Goal: Communication & Community: Answer question/provide support

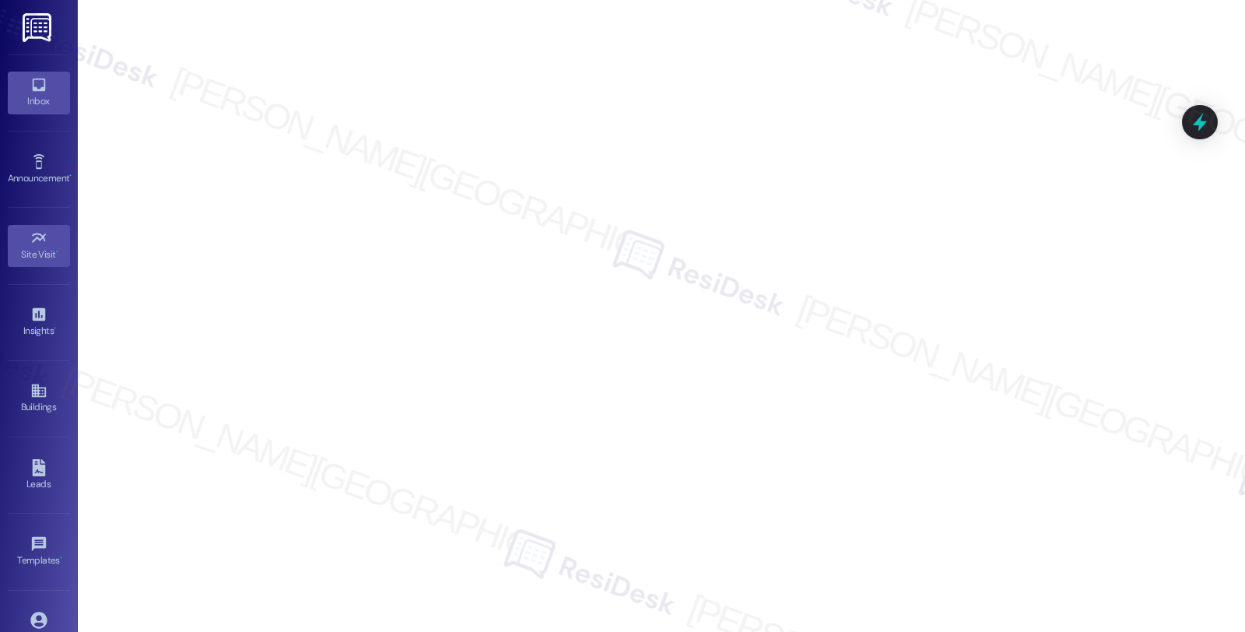
click at [37, 96] on div "Inbox" at bounding box center [39, 101] width 78 height 16
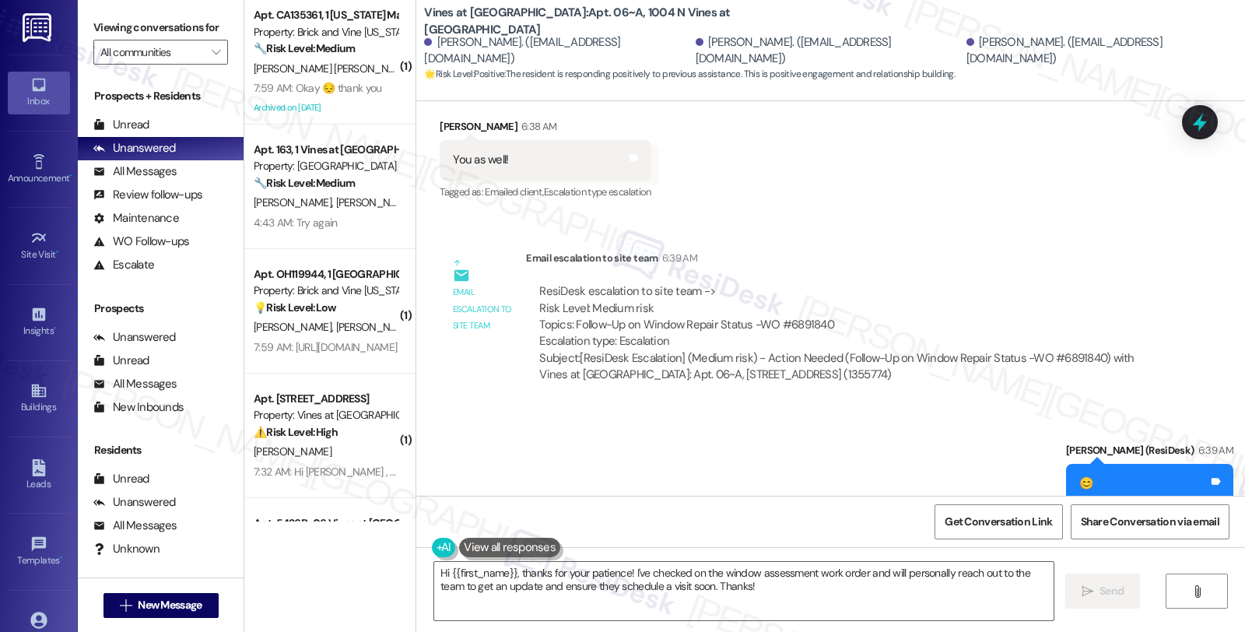
scroll to position [15331, 0]
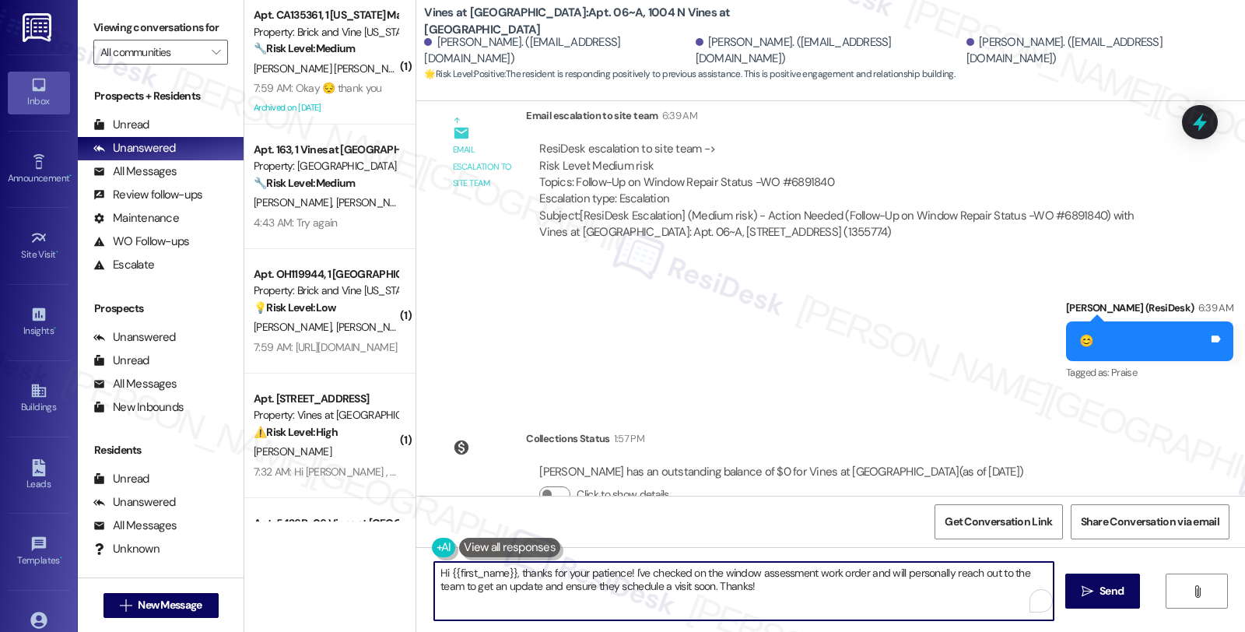
drag, startPoint x: 625, startPoint y: 573, endPoint x: 761, endPoint y: 596, distance: 137.4
click at [761, 596] on textarea "Hi {{first_name}}, thanks for your patience! I've checked on the window assessm…" at bounding box center [744, 591] width 620 height 58
paste textarea "have a vendor assigned to the work order. The vendor is finishing other jobs bu…"
drag, startPoint x: 511, startPoint y: 573, endPoint x: 625, endPoint y: 572, distance: 114.4
click at [625, 572] on textarea "Hi {{first_name}}, thanks for your patience! I have a vendor assigned to the wo…" at bounding box center [744, 591] width 620 height 58
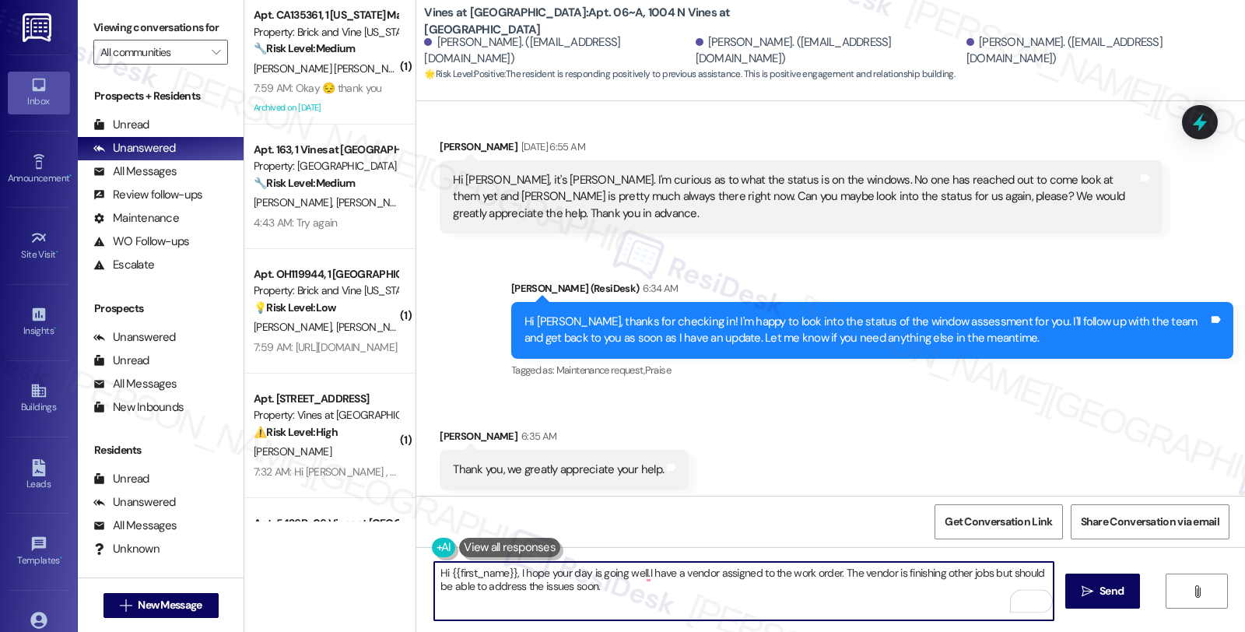
scroll to position [14985, 0]
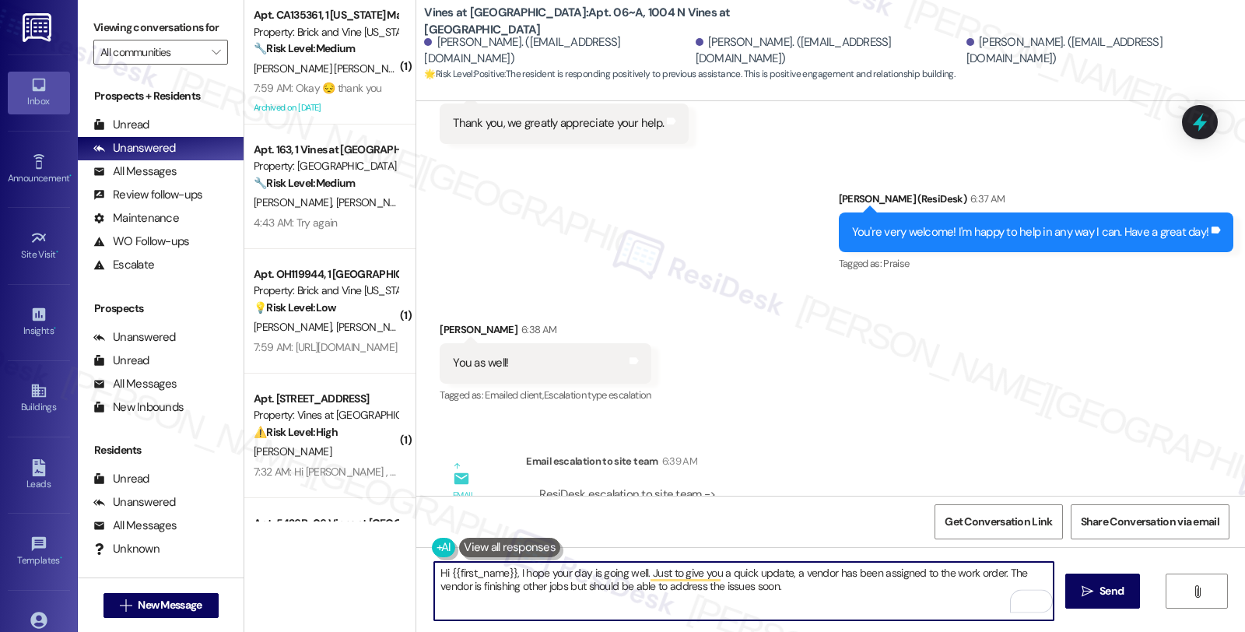
click at [989, 571] on textarea "Hi {{first_name}}, I hope your day is going well. Just to give you a quick upda…" at bounding box center [744, 591] width 620 height 58
click at [989, 572] on textarea "Hi {{first_name}}, I hope your day is going well. Just to give you a quick upda…" at bounding box center [744, 591] width 620 height 58
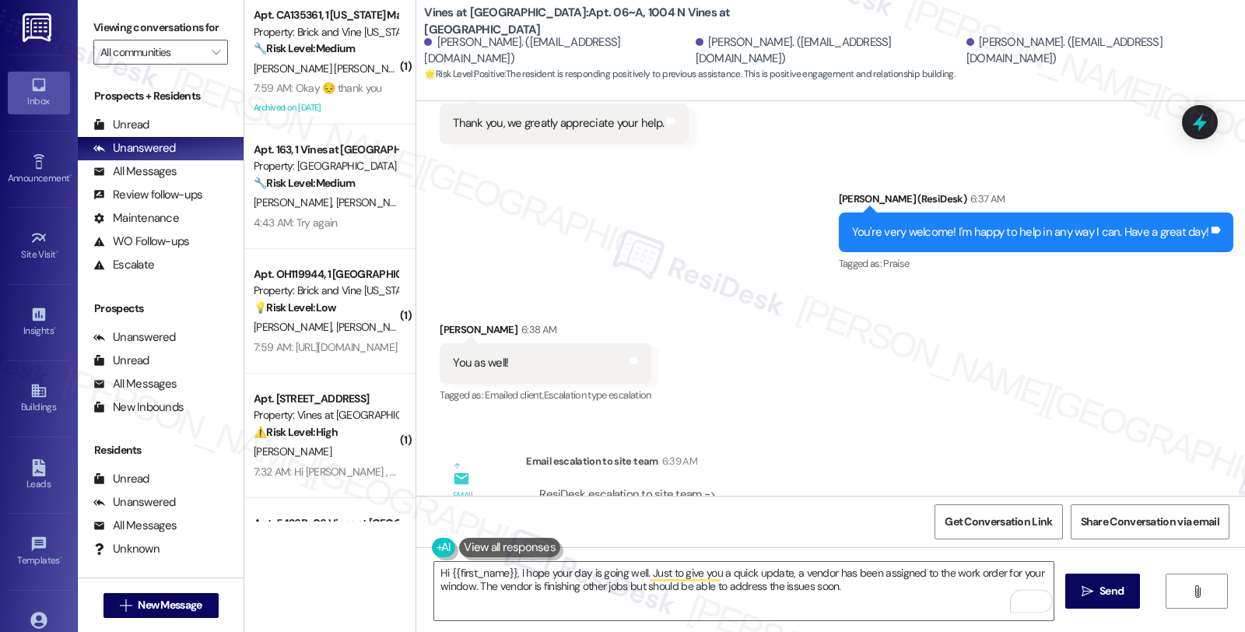
drag, startPoint x: 769, startPoint y: 339, endPoint x: 827, endPoint y: 345, distance: 57.9
click at [827, 487] on div "ResiDesk escalation to site team -> Risk Level: Medium risk Topics: Follow-Up o…" at bounding box center [844, 520] width 610 height 67
copy div "#6891840"
click at [992, 577] on textarea "Hi {{first_name}}, I hope your day is going well. Just to give you a quick upda…" at bounding box center [744, 591] width 620 height 58
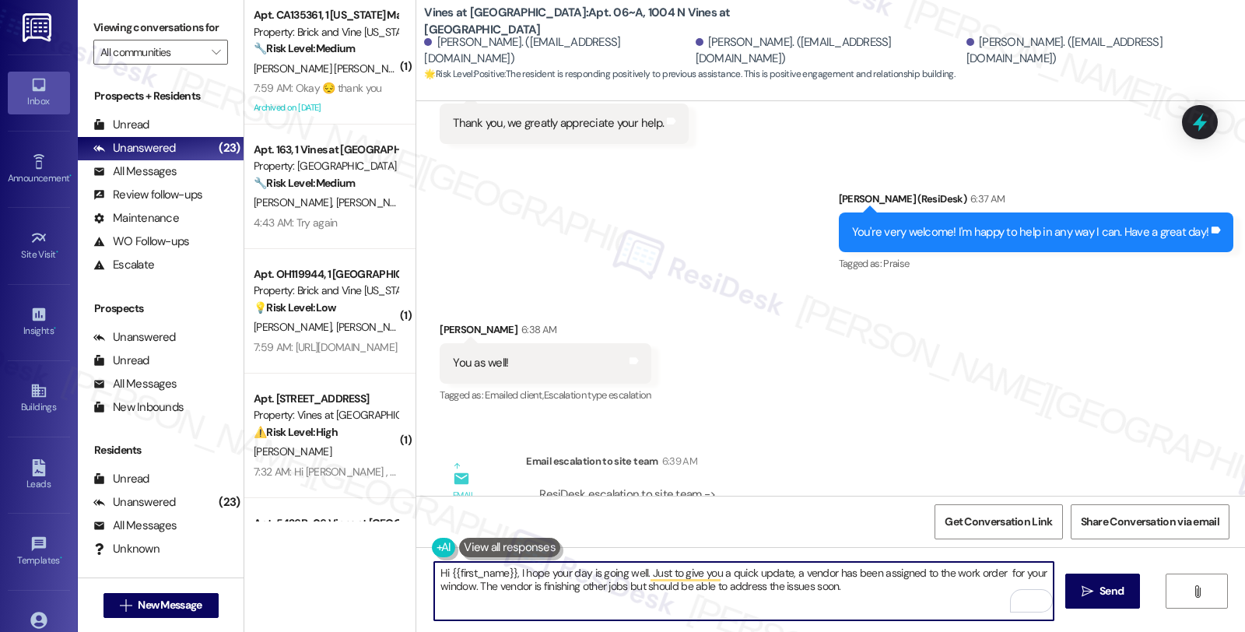
paste textarea "#6891840"
click at [878, 586] on textarea "Hi {{first_name}}, I hope your day is going well. Just to give you a quick upda…" at bounding box center [744, 591] width 620 height 58
type textarea "Hi {{first_name}}, I hope your day is going well. Just to give you a quick upda…"
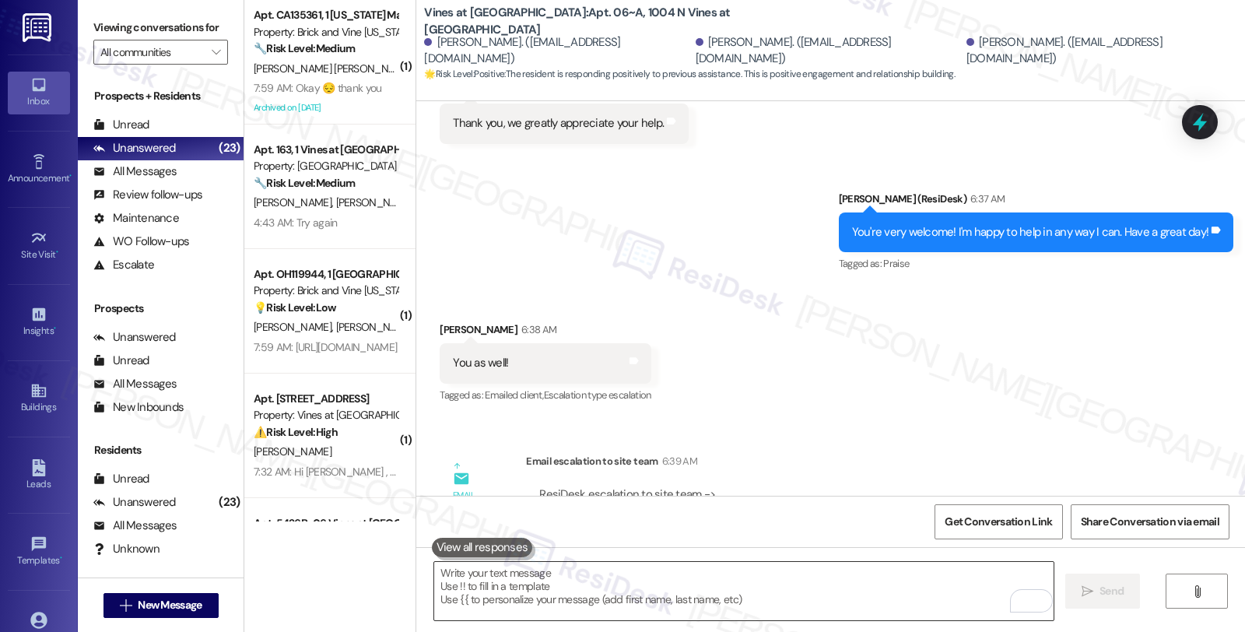
scroll to position [14722, 0]
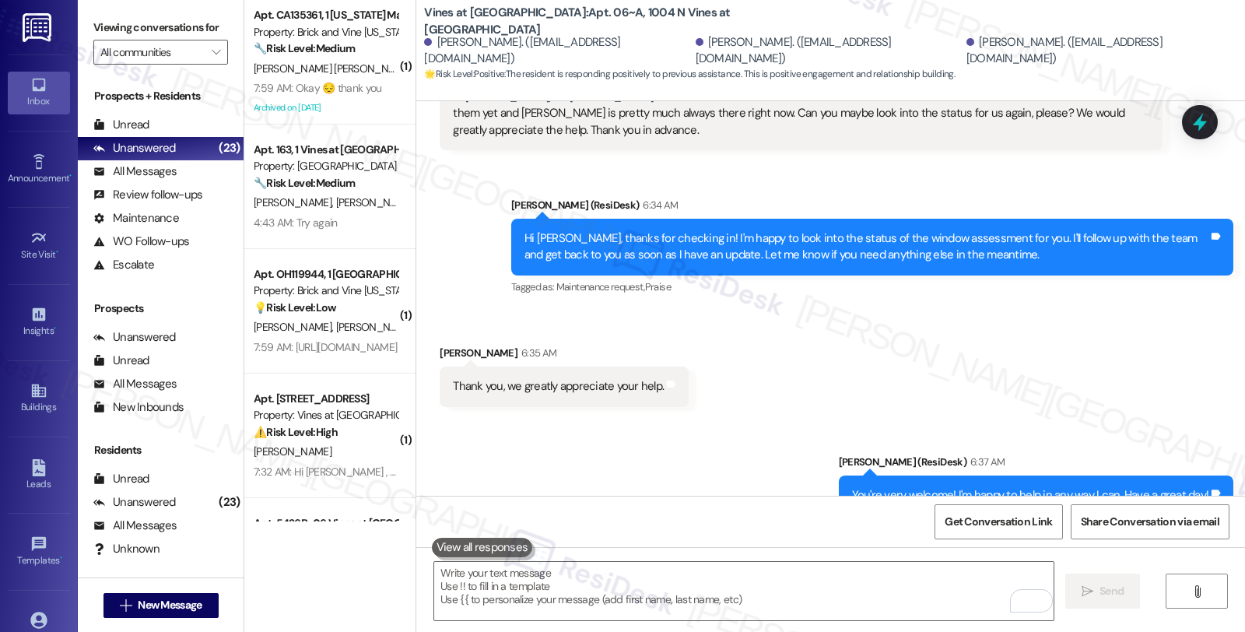
click at [1016, 310] on div "Received via SMS Hilary Matheney 6:35 AM Thank you, we greatly appreciate your …" at bounding box center [830, 364] width 829 height 108
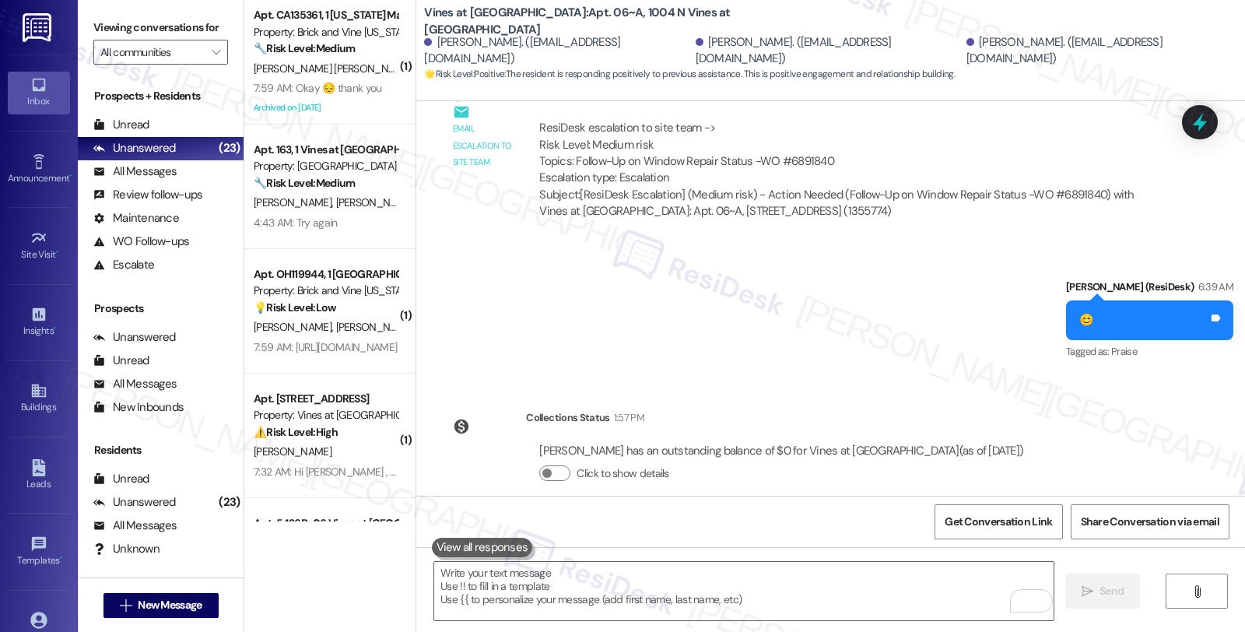
scroll to position [15455, 0]
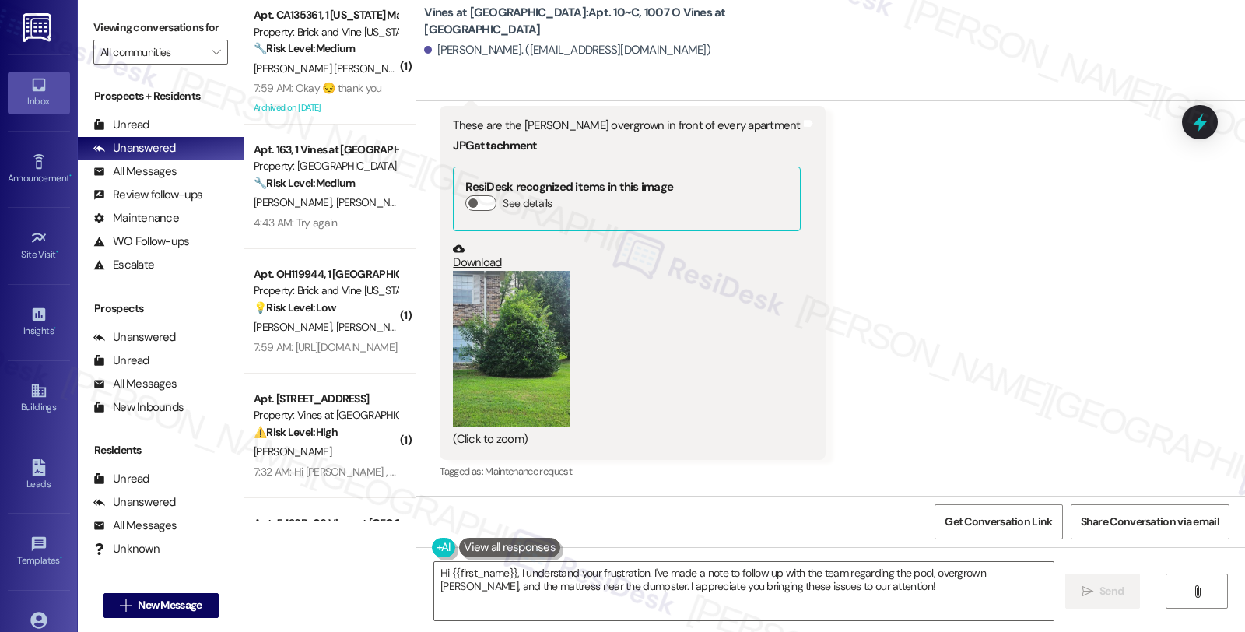
scroll to position [5435, 0]
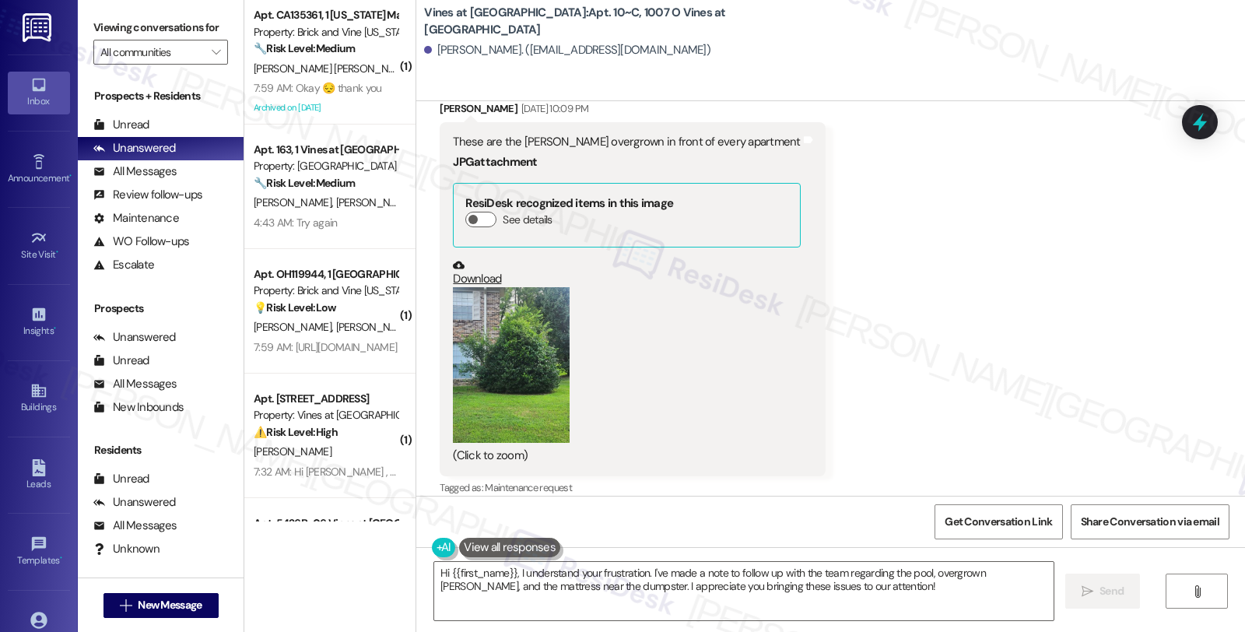
click at [510, 372] on button "Zoom image" at bounding box center [511, 365] width 117 height 156
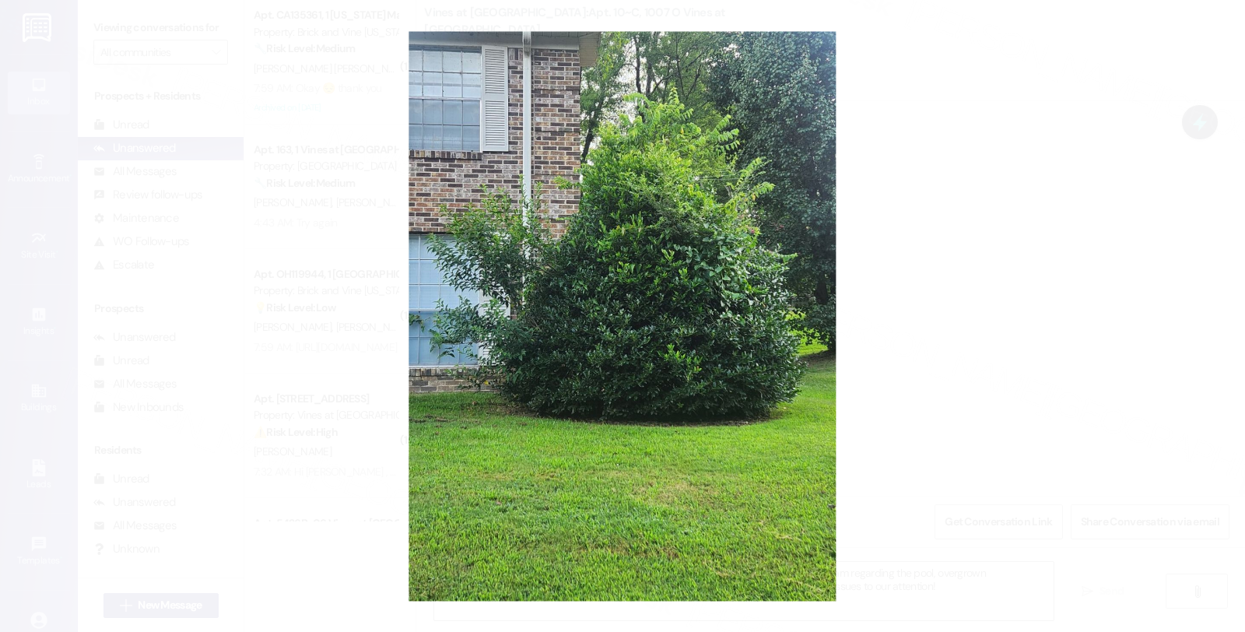
click at [886, 321] on button "Unzoom image" at bounding box center [622, 316] width 1245 height 632
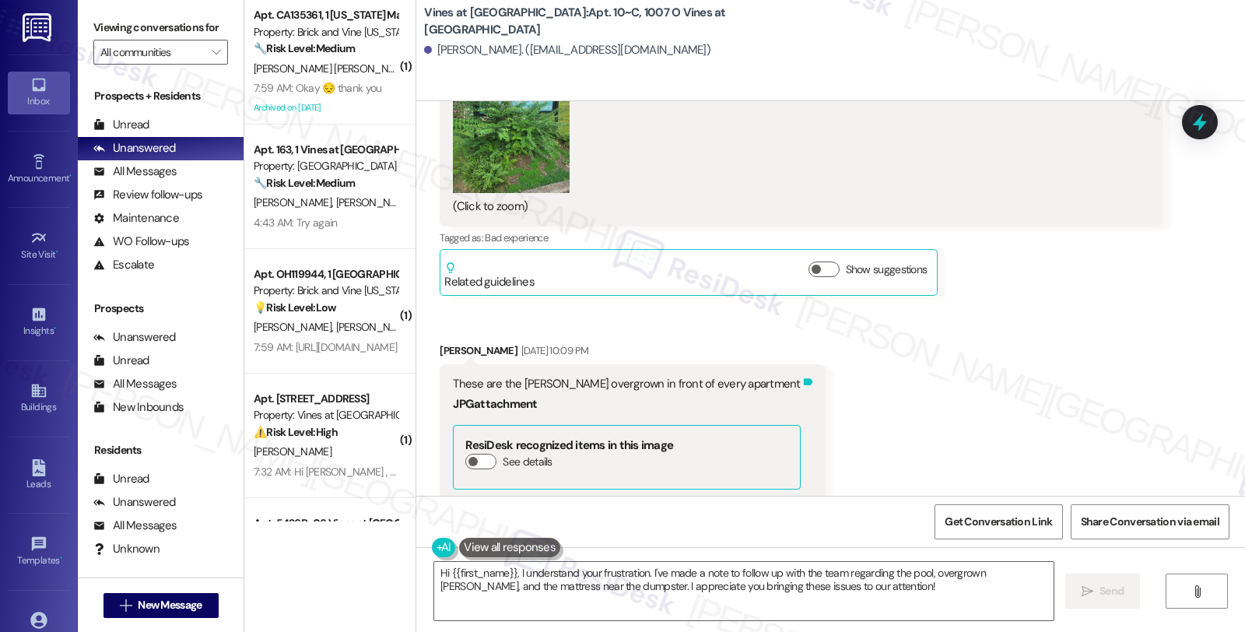
scroll to position [5002, 0]
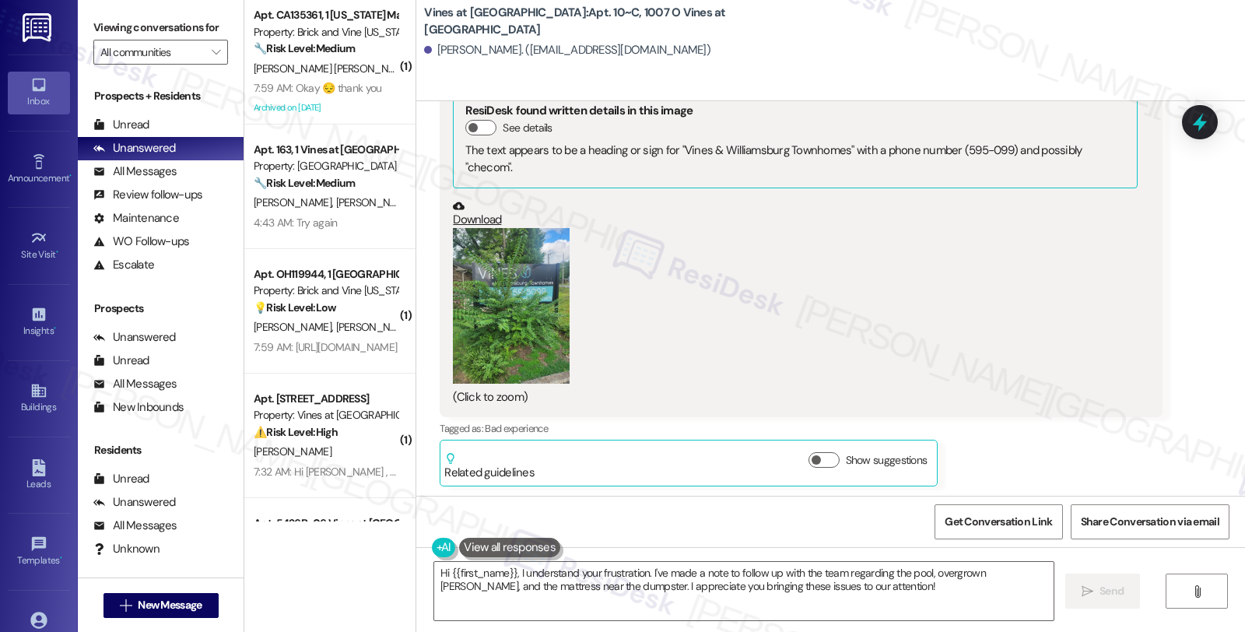
click at [527, 315] on button "Zoom image" at bounding box center [511, 306] width 117 height 156
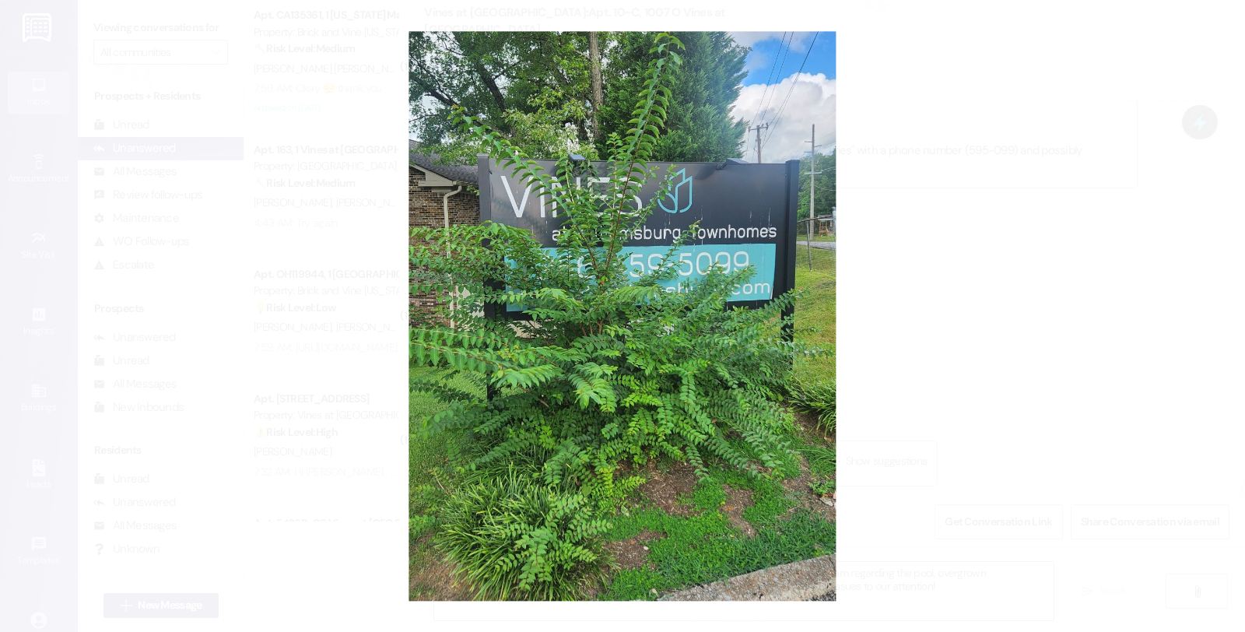
click at [895, 304] on button "Unzoom image" at bounding box center [622, 316] width 1245 height 632
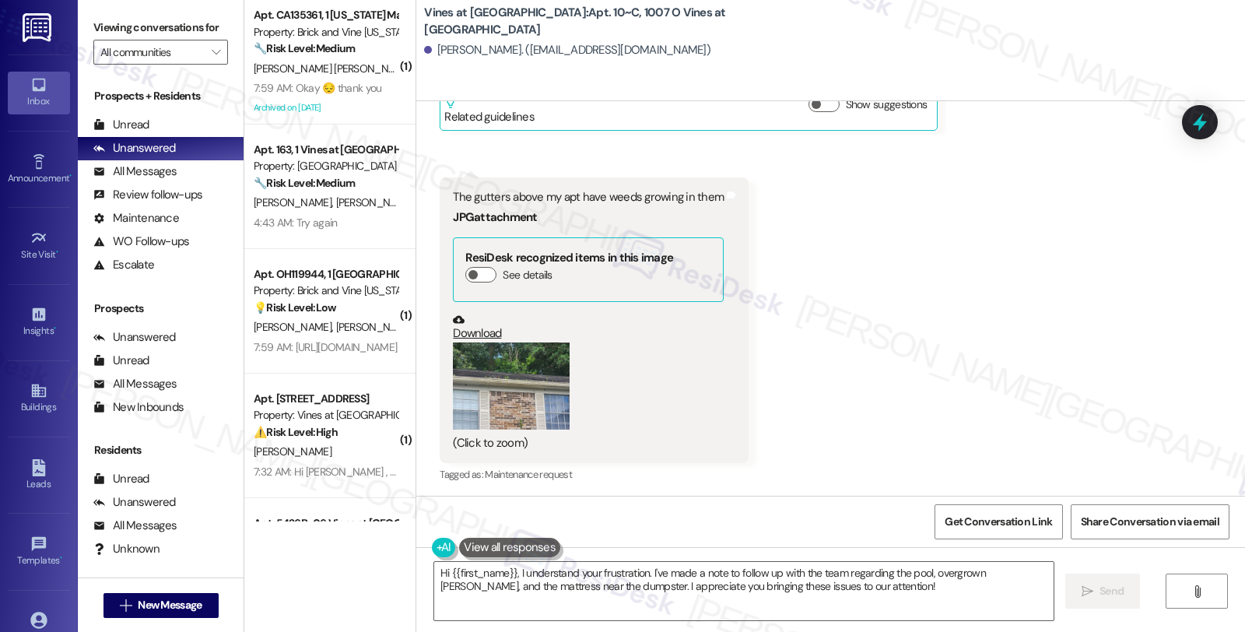
scroll to position [4484, 0]
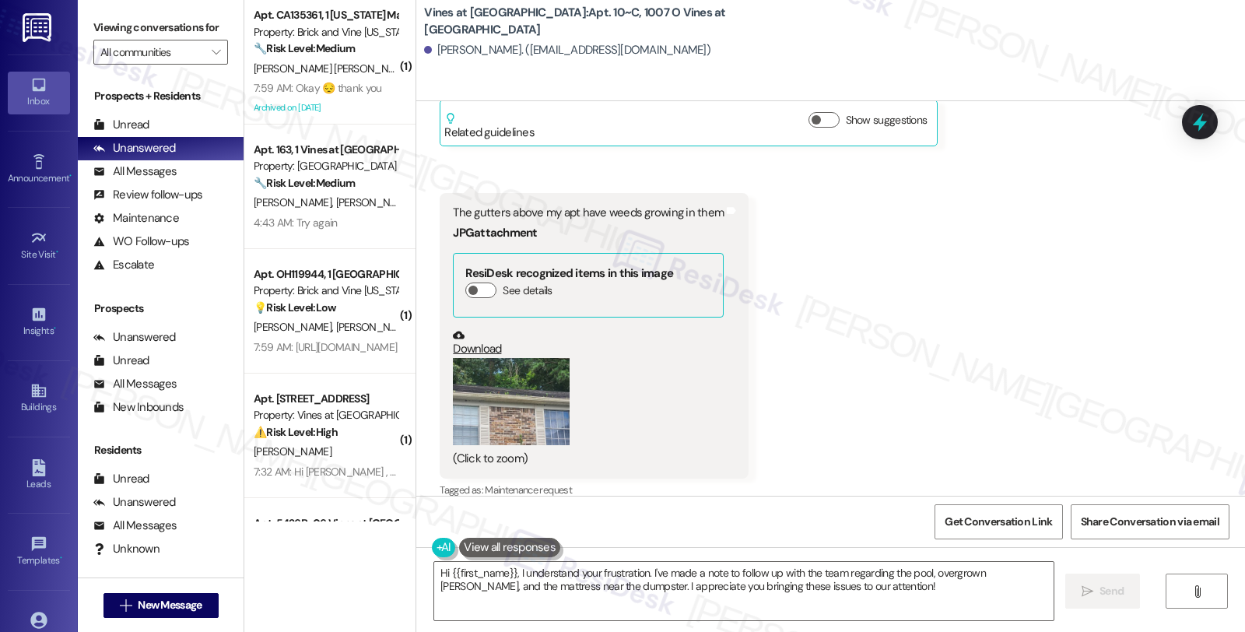
click at [515, 406] on button "Zoom image" at bounding box center [511, 402] width 117 height 88
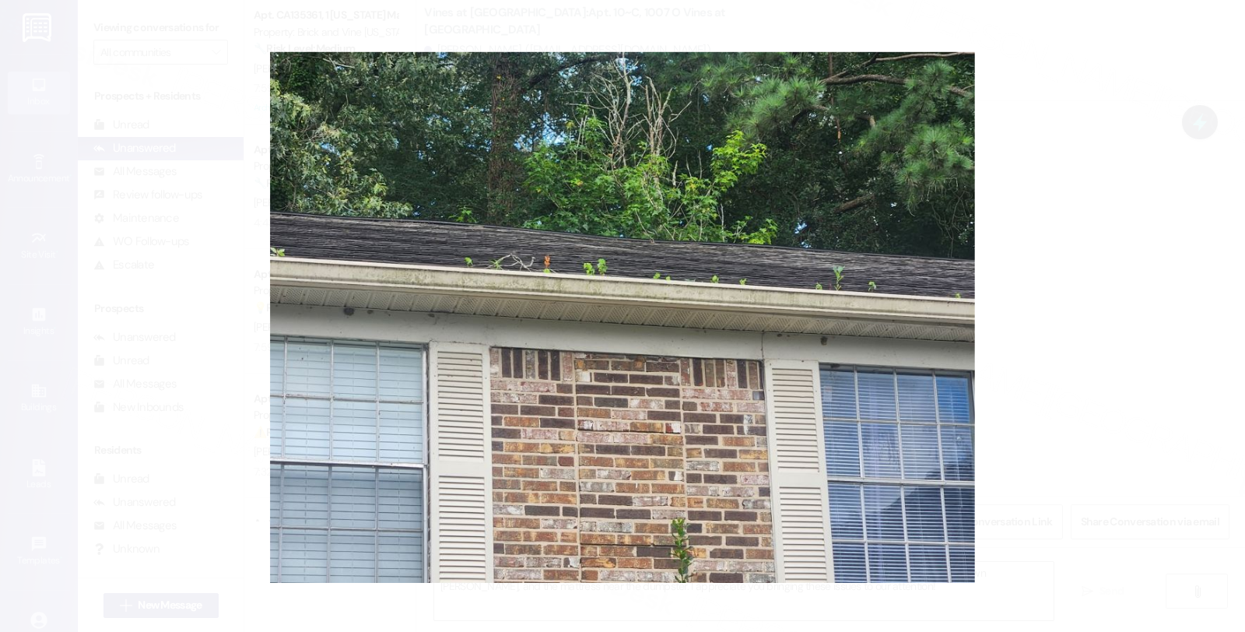
click at [1033, 288] on button "Unzoom image" at bounding box center [622, 316] width 1245 height 632
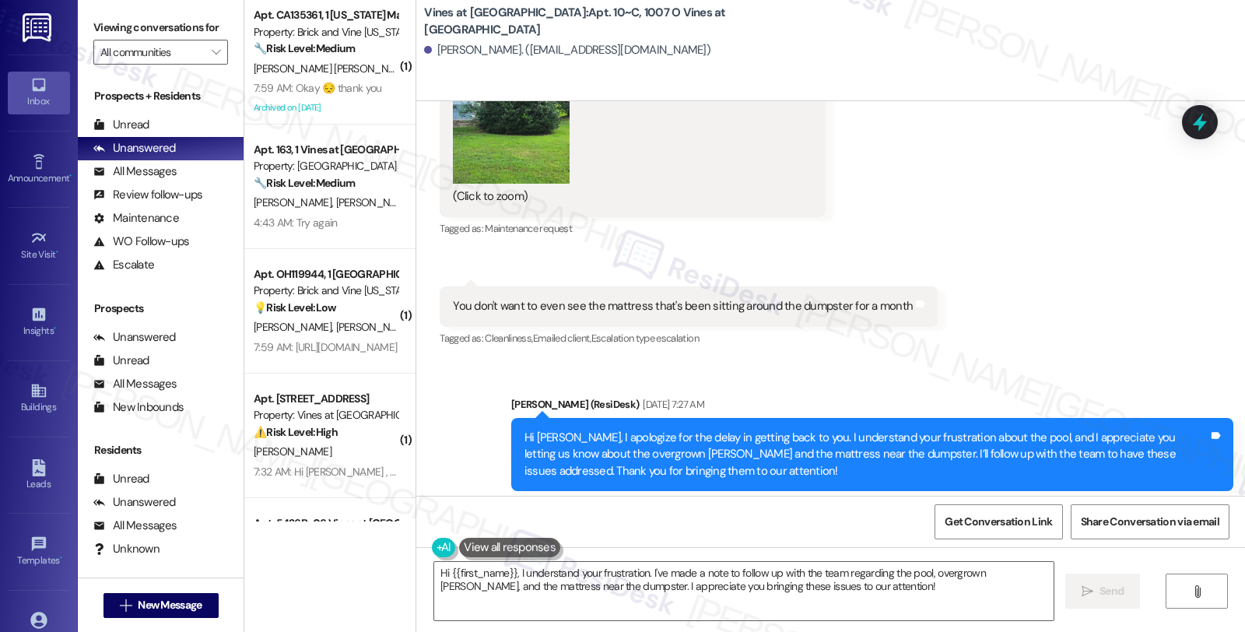
scroll to position [5781, 0]
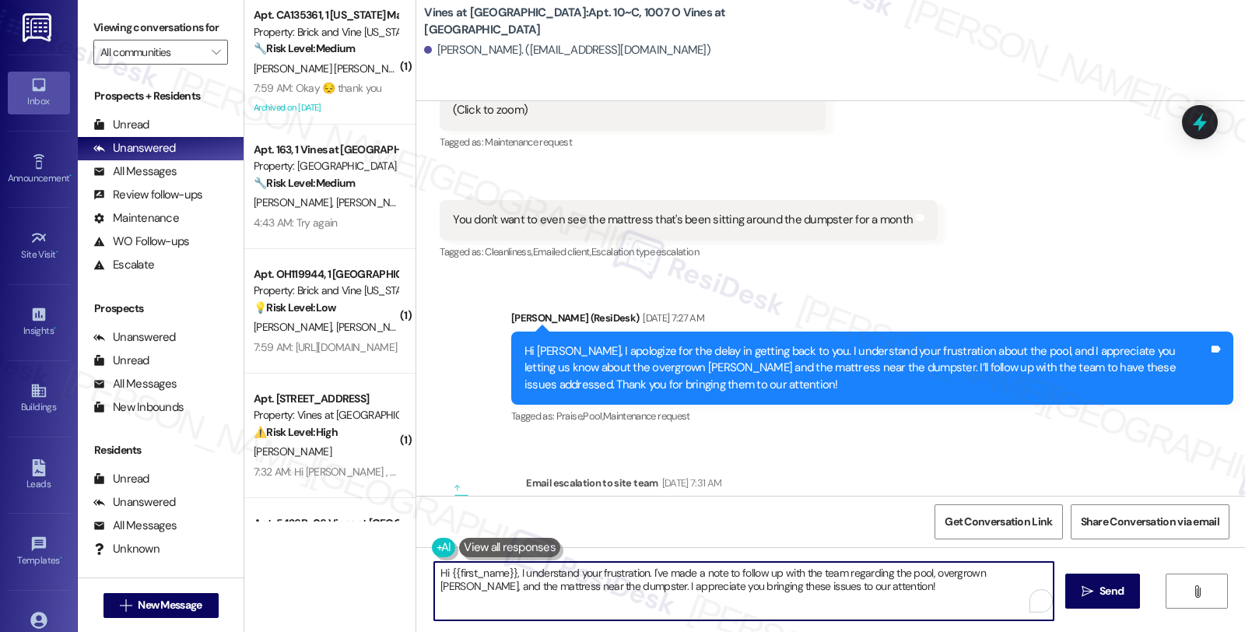
drag, startPoint x: 510, startPoint y: 571, endPoint x: 866, endPoint y: 588, distance: 356.2
click at [866, 588] on textarea "Hi {{first_name}}, I understand your frustration. I've made a note to follow up…" at bounding box center [744, 591] width 620 height 58
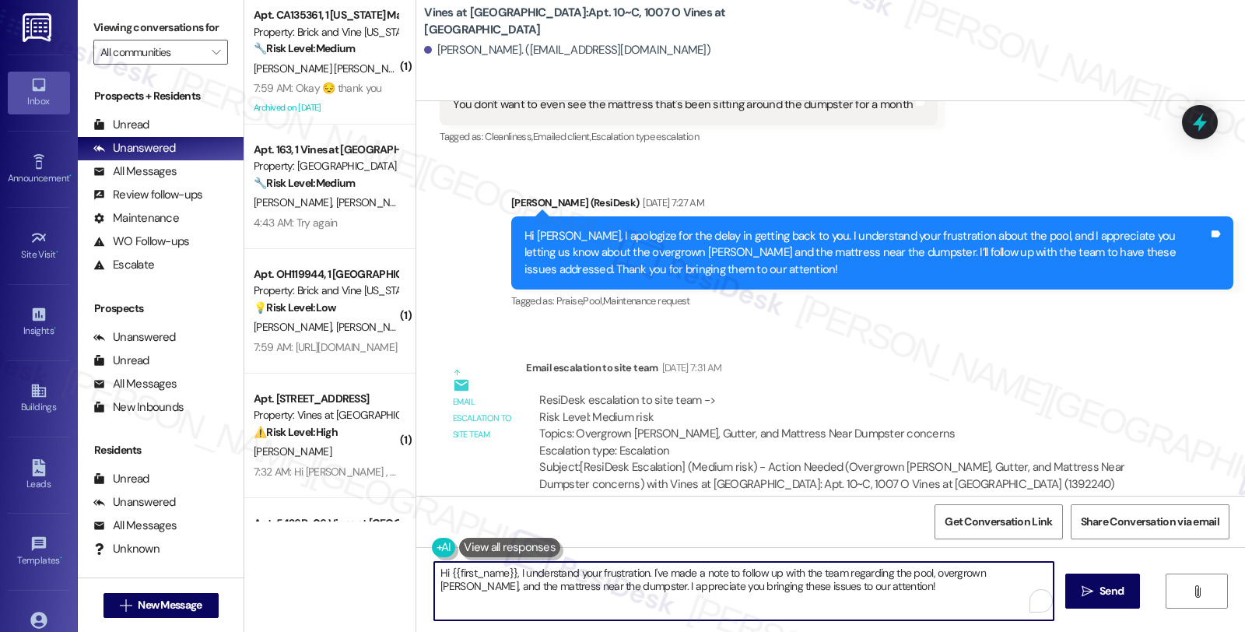
scroll to position [6041, 0]
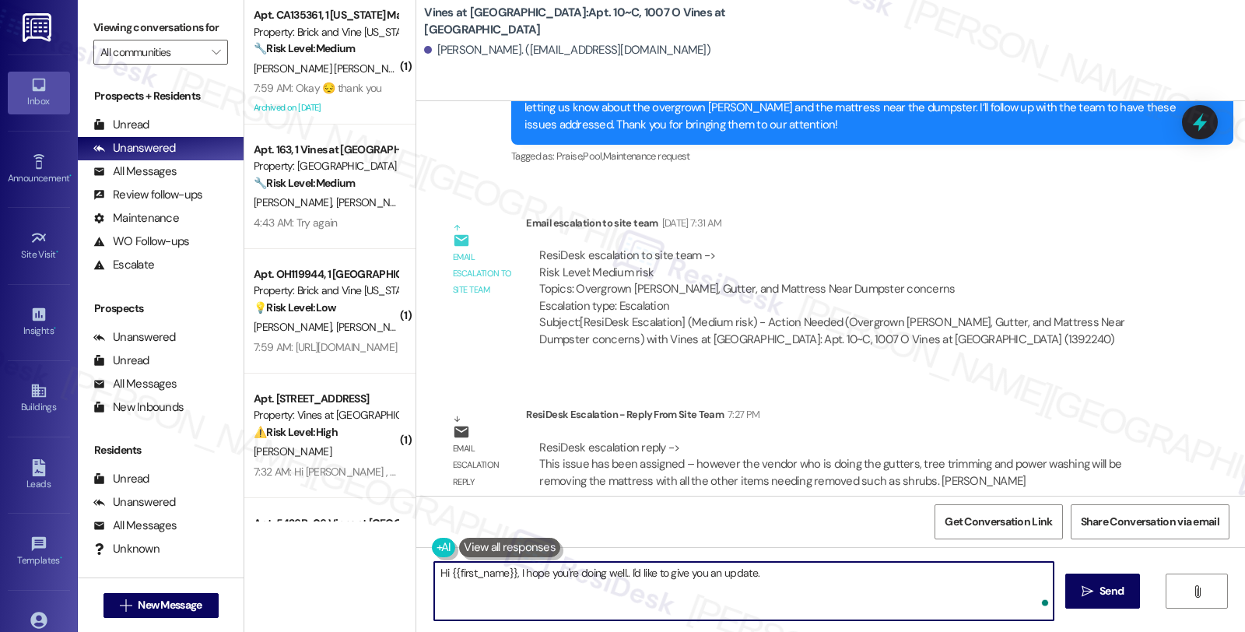
paste textarea "This issue has been assigned – however the vendor who is doing the gutters, tre…"
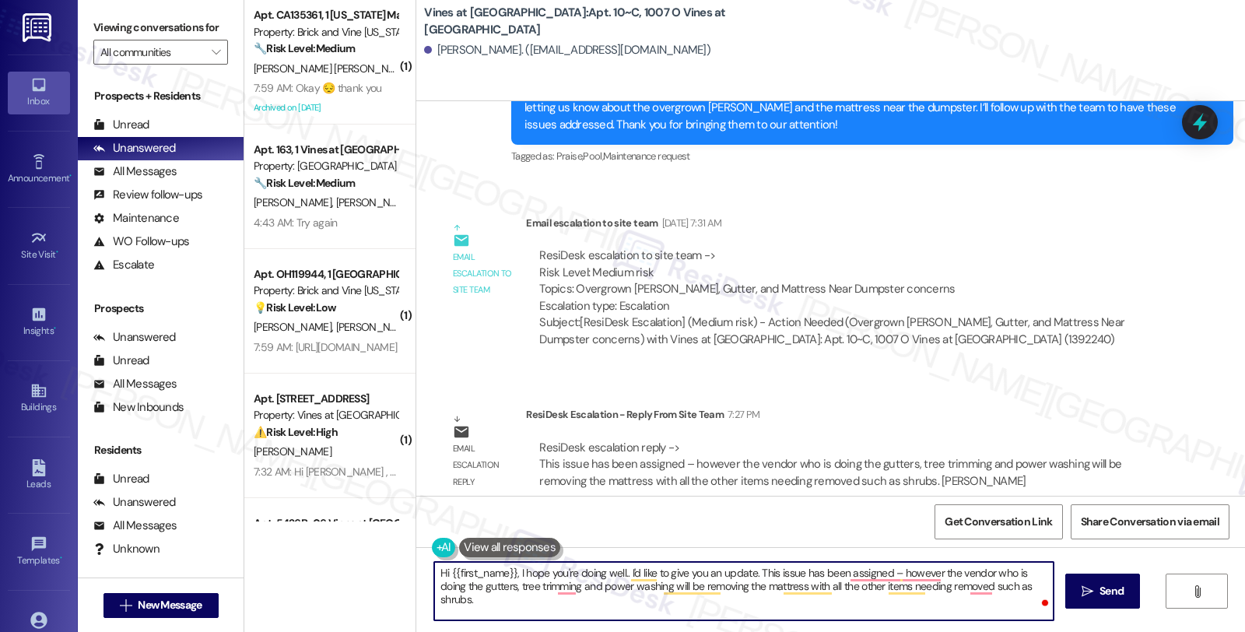
click at [751, 571] on textarea "Hi {{first_name}}, I hope you're doing well.. I'd like to give you an update. T…" at bounding box center [744, 591] width 620 height 58
click at [787, 592] on textarea "Hi {{first_name}}, I hope you're doing well.. I'd like to give you an update. W…" at bounding box center [744, 591] width 620 height 58
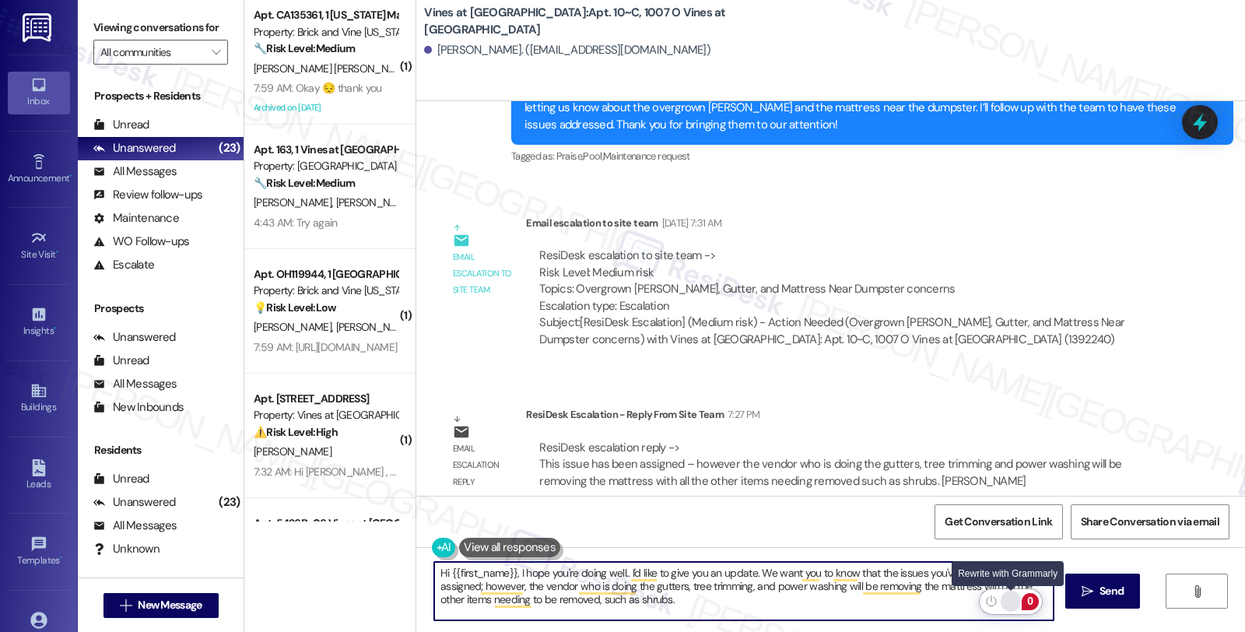
type textarea "Hi {{first_name}}, I hope you're doing well.. I'd like to give you an update. W…"
click at [1012, 597] on div "Rewrite with Grammarly" at bounding box center [1011, 601] width 17 height 18
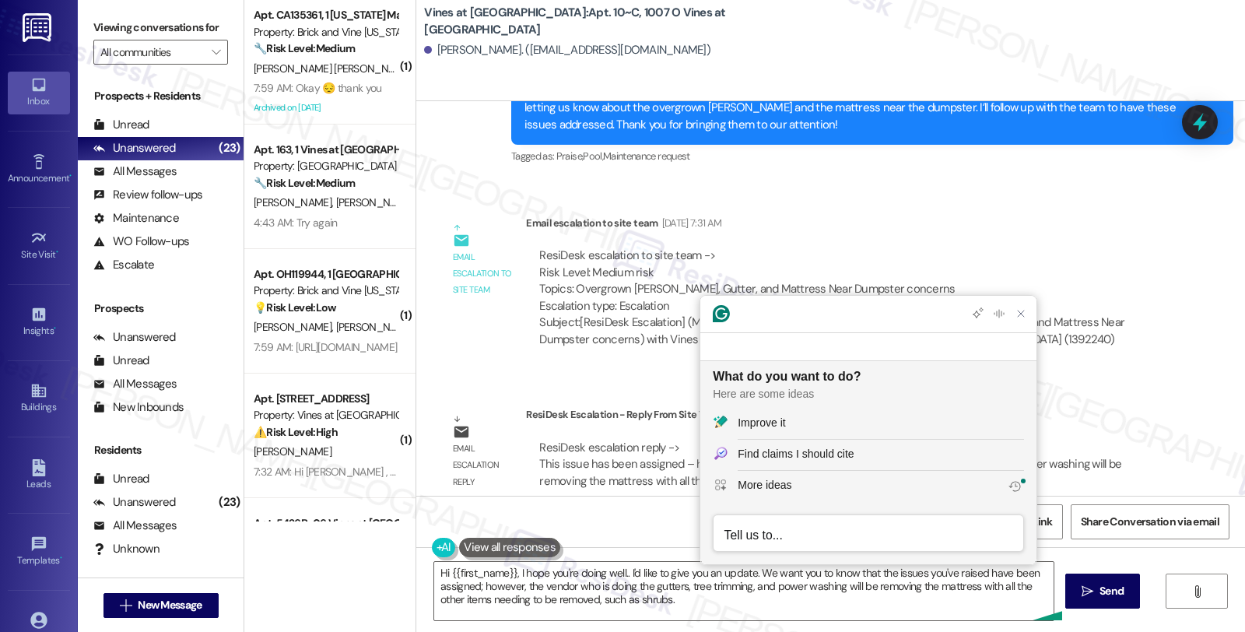
scroll to position [0, 0]
click at [823, 411] on button "Improve it" at bounding box center [869, 424] width 336 height 31
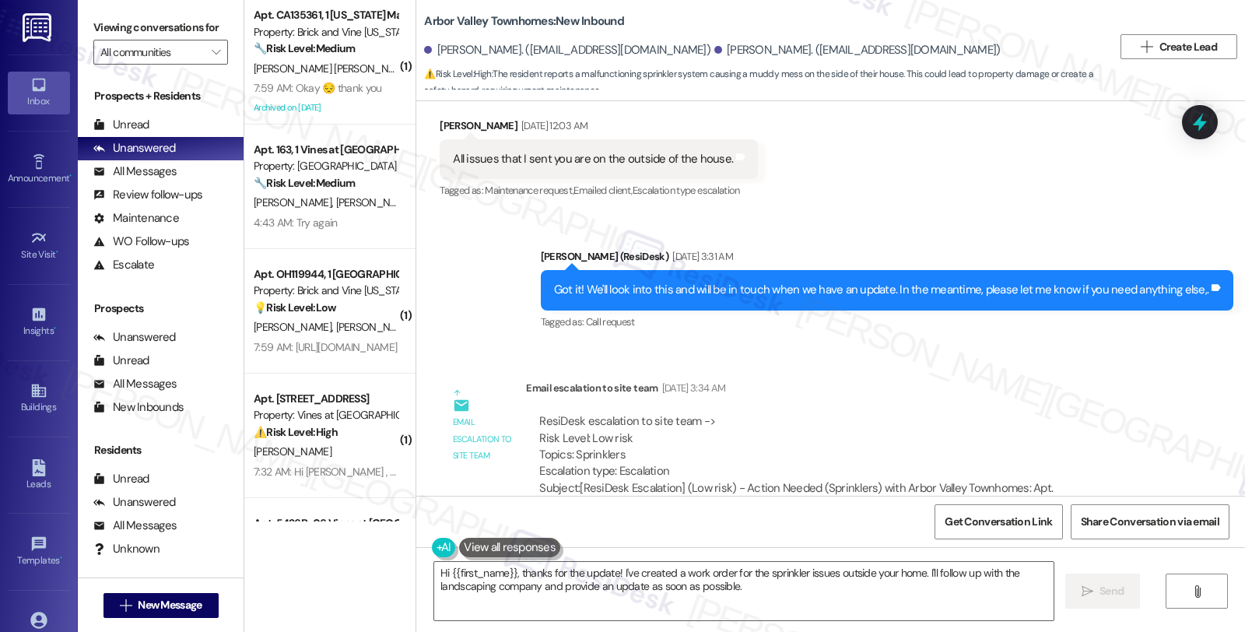
scroll to position [7380, 0]
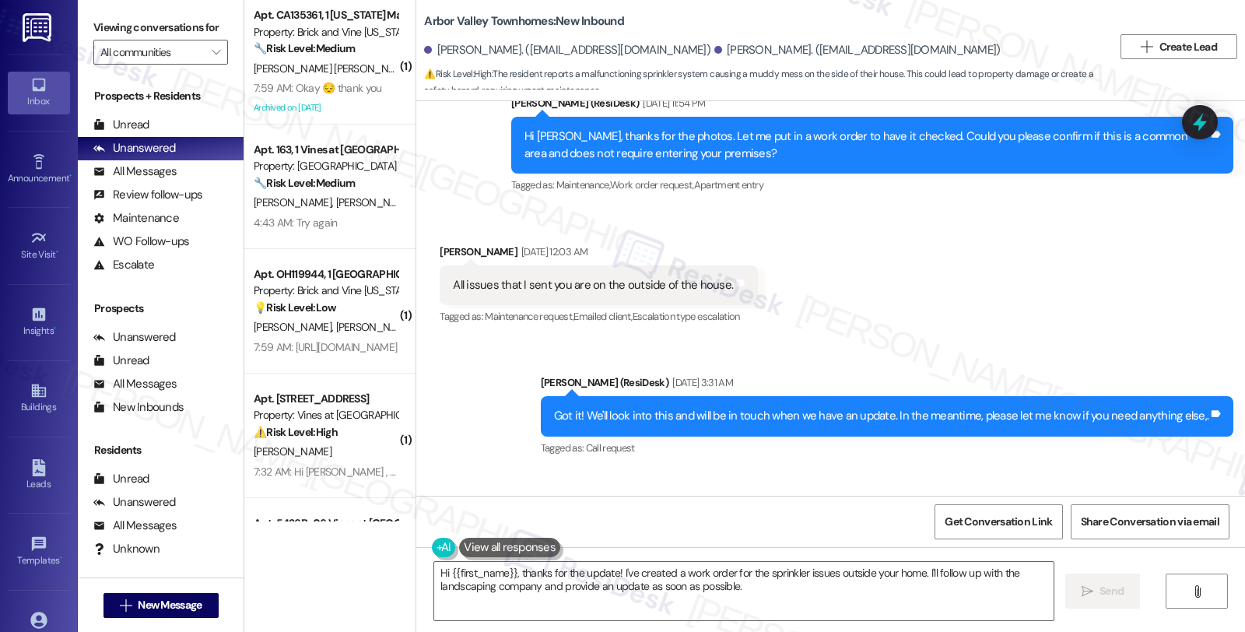
click at [455, 244] on div "Elizabeth Watson Aug 13, 2025 at 12:03 AM" at bounding box center [599, 255] width 318 height 22
copy div "Elizabeth"
click at [434, 572] on textarea "Hi {{first_name}}, thanks for the update! I've created a work order for the spr…" at bounding box center [744, 591] width 620 height 58
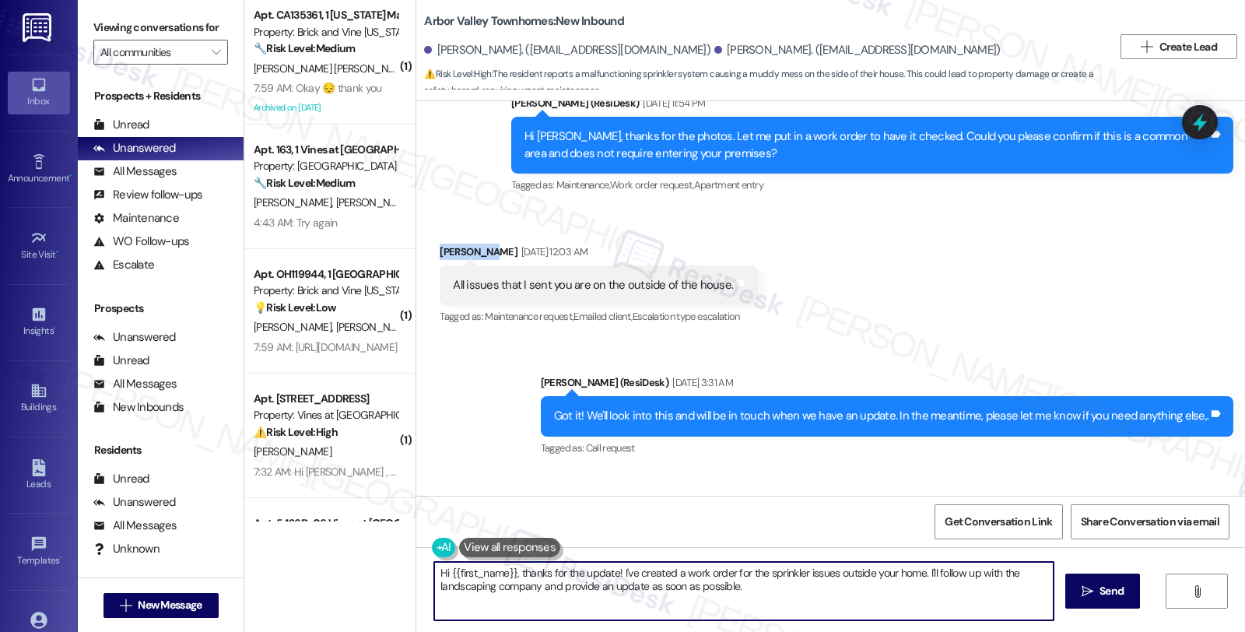
click at [434, 572] on textarea "Hi {{first_name}}, thanks for the update! I've created a work order for the spr…" at bounding box center [744, 591] width 620 height 58
paste textarea "Elizabeth"
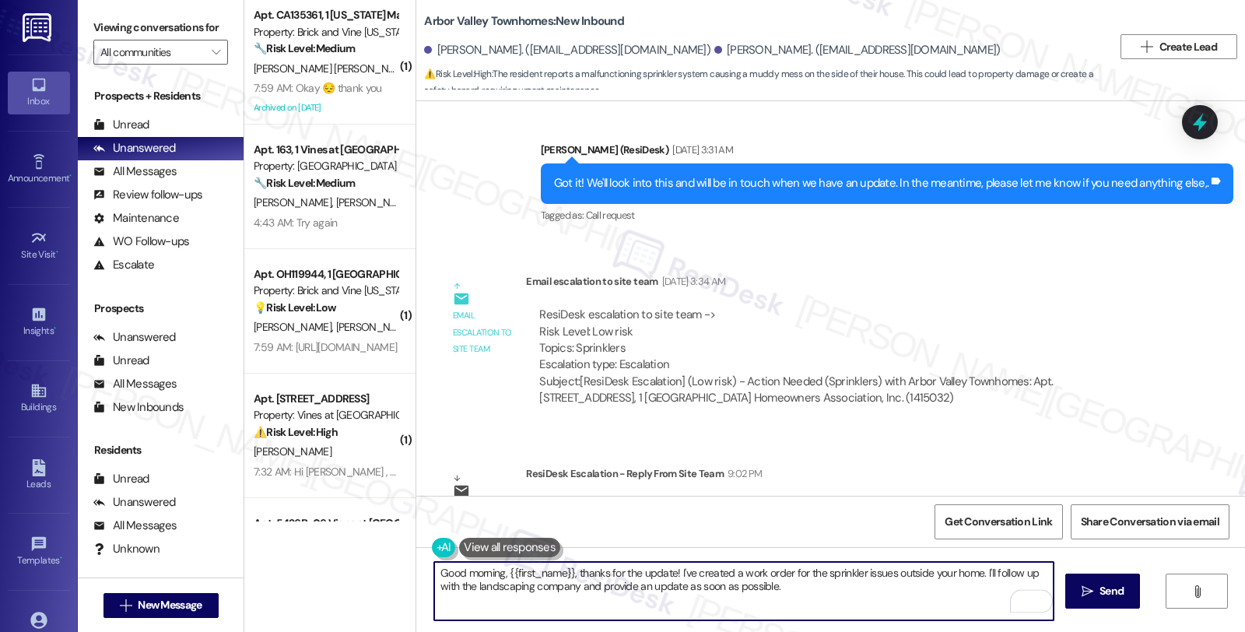
scroll to position [7640, 0]
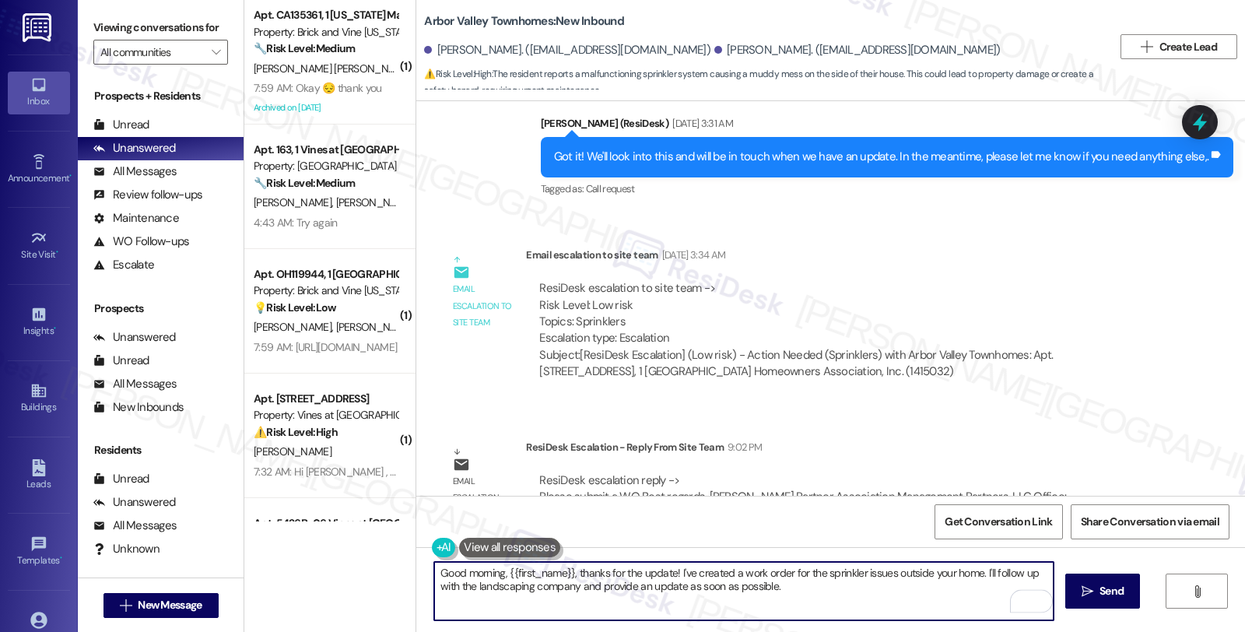
click at [570, 573] on textarea "Good morning, {{first_name}}, thanks for the update! I've created a work order …" at bounding box center [744, 591] width 620 height 58
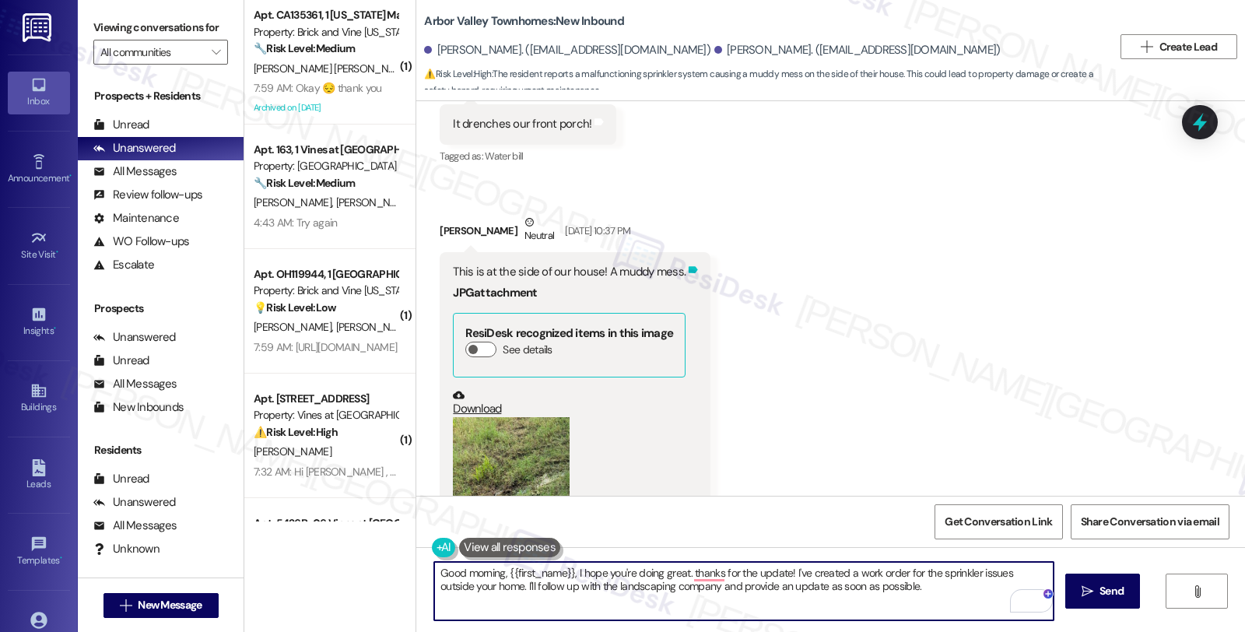
scroll to position [6775, 0]
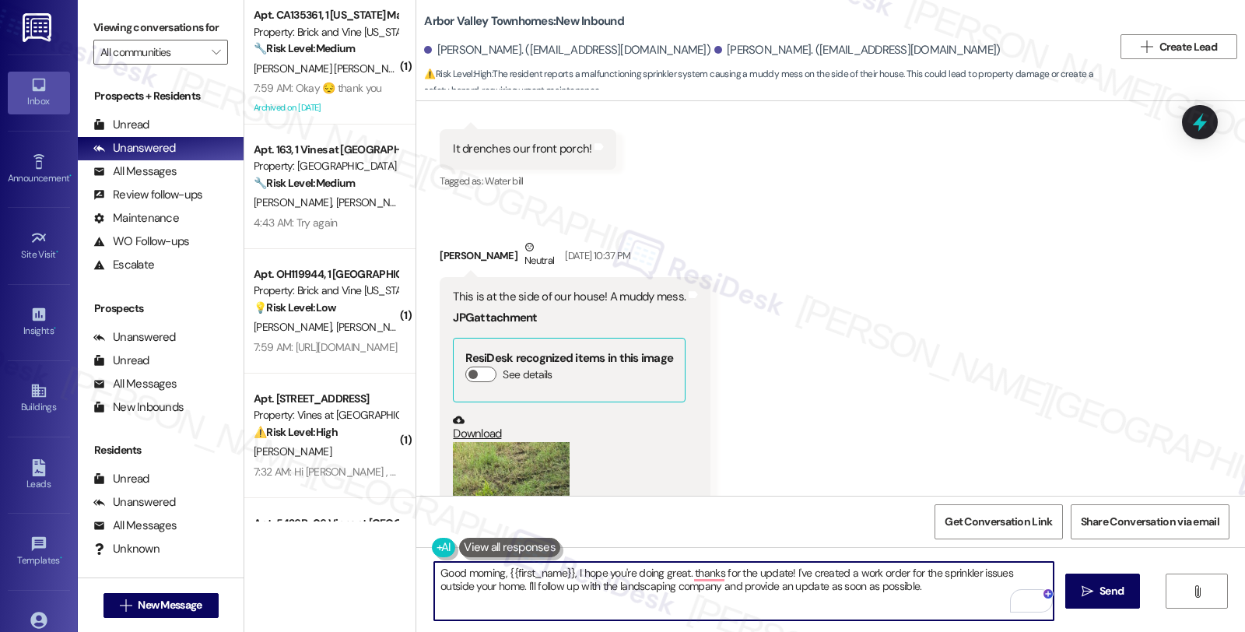
type textarea "Good morning, {{first_name}}, I hope you're doing great. thanks for the update!…"
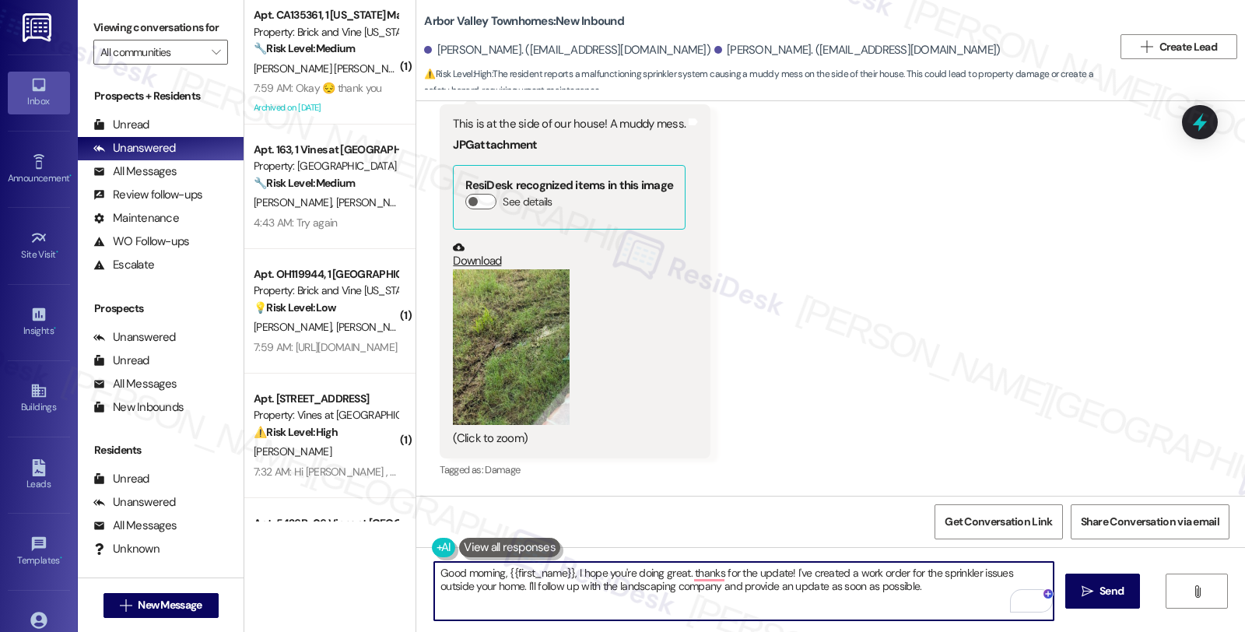
scroll to position [7207, 0]
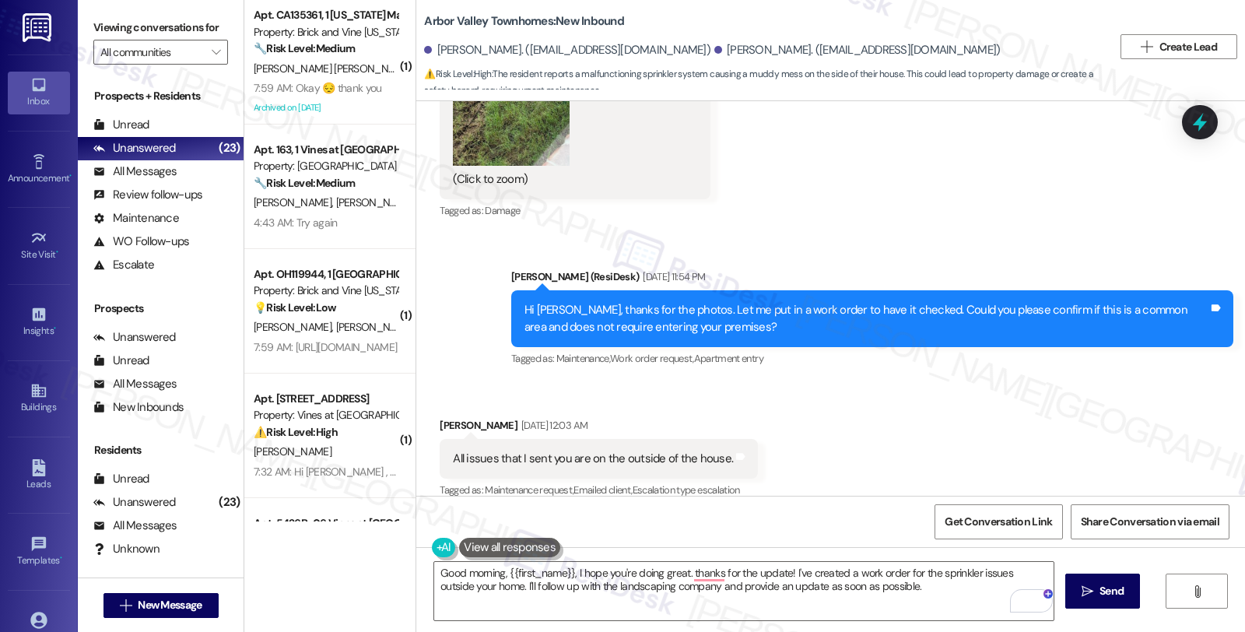
click at [1034, 385] on div "Received via SMS Elizabeth Watson Aug 13, 2025 at 12:03 AM All issues that I se…" at bounding box center [830, 448] width 829 height 132
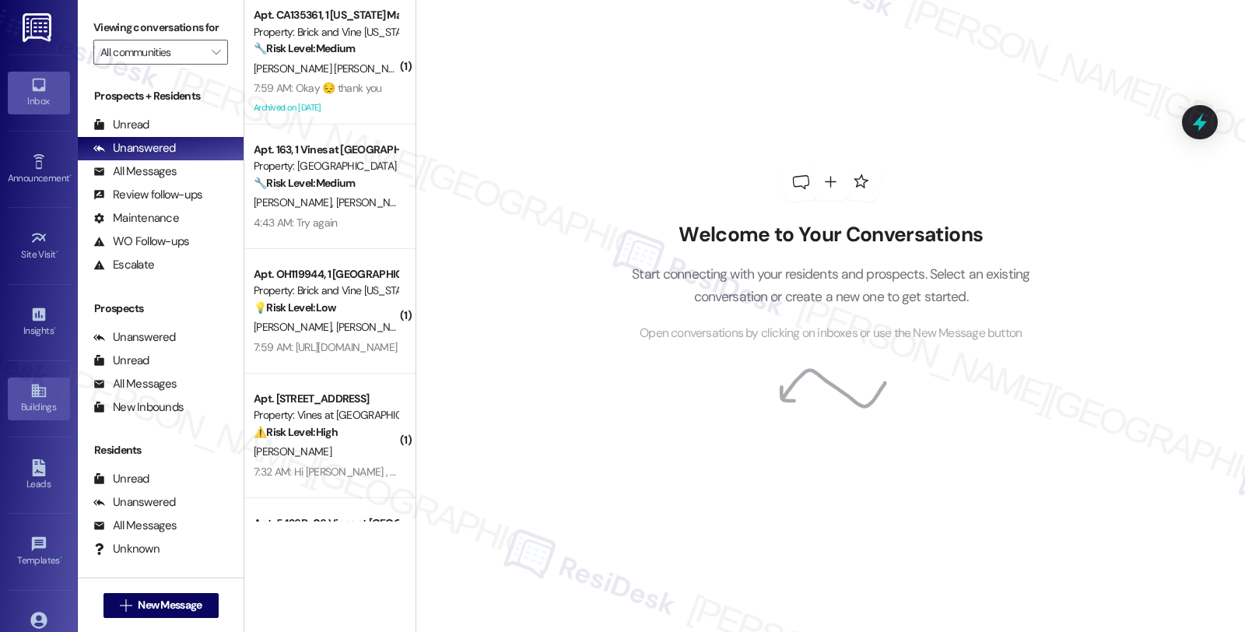
click at [30, 402] on div "Buildings" at bounding box center [39, 407] width 78 height 16
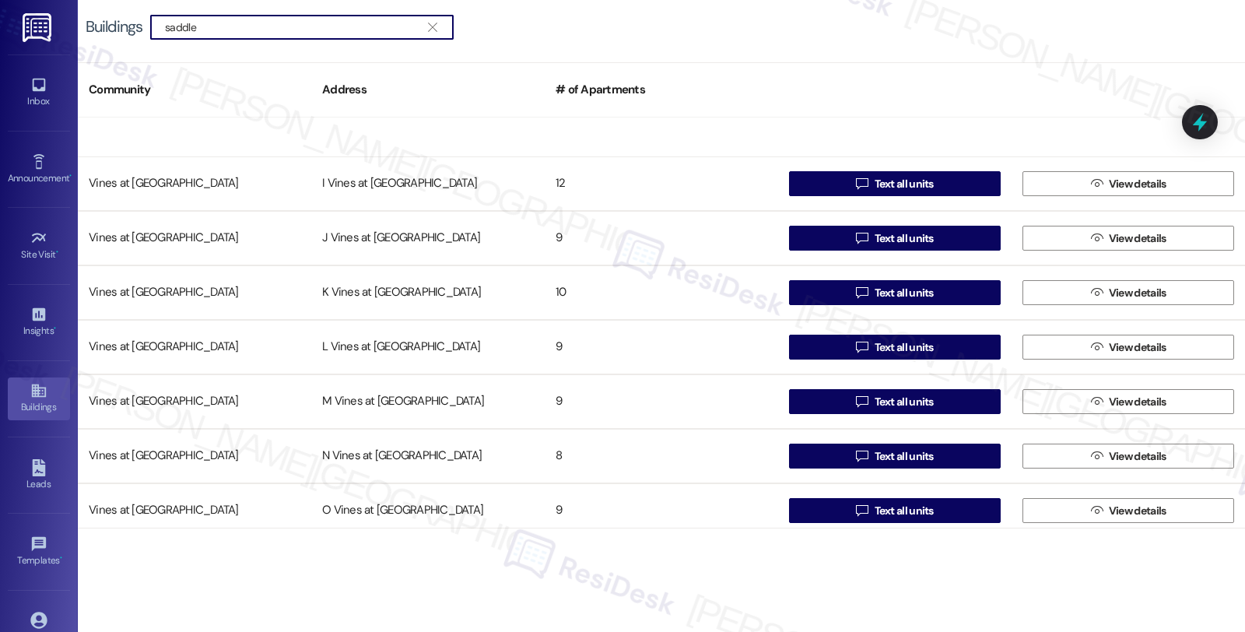
scroll to position [515, 0]
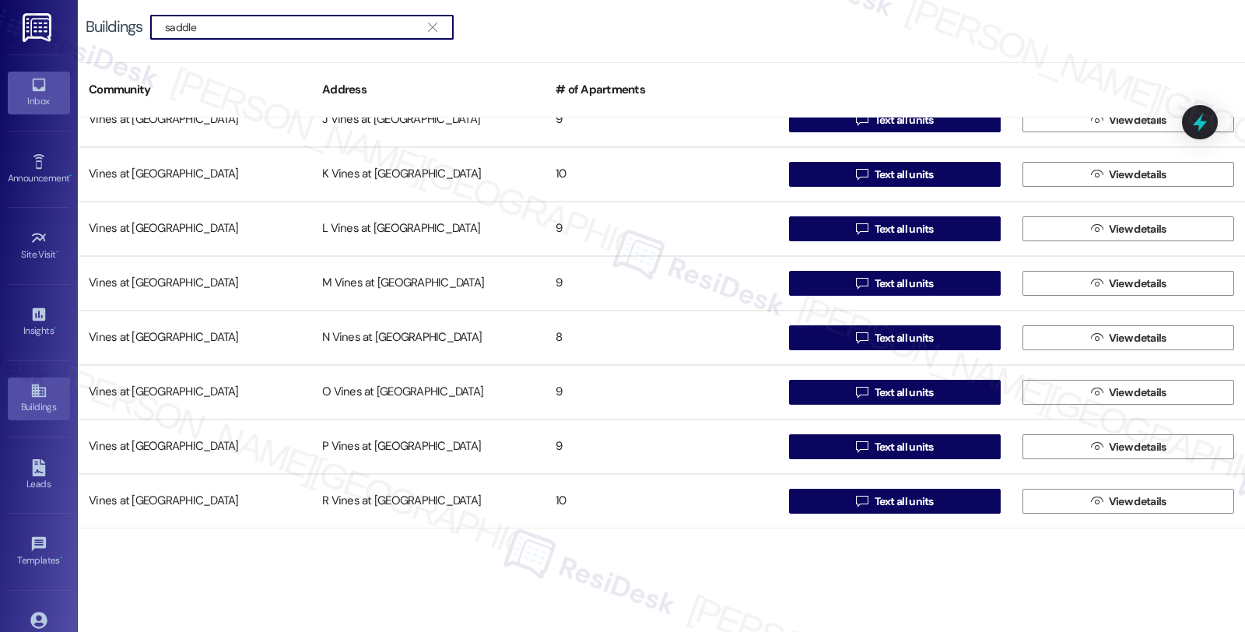
type input "saddle"
click at [24, 90] on link "Inbox" at bounding box center [39, 93] width 62 height 42
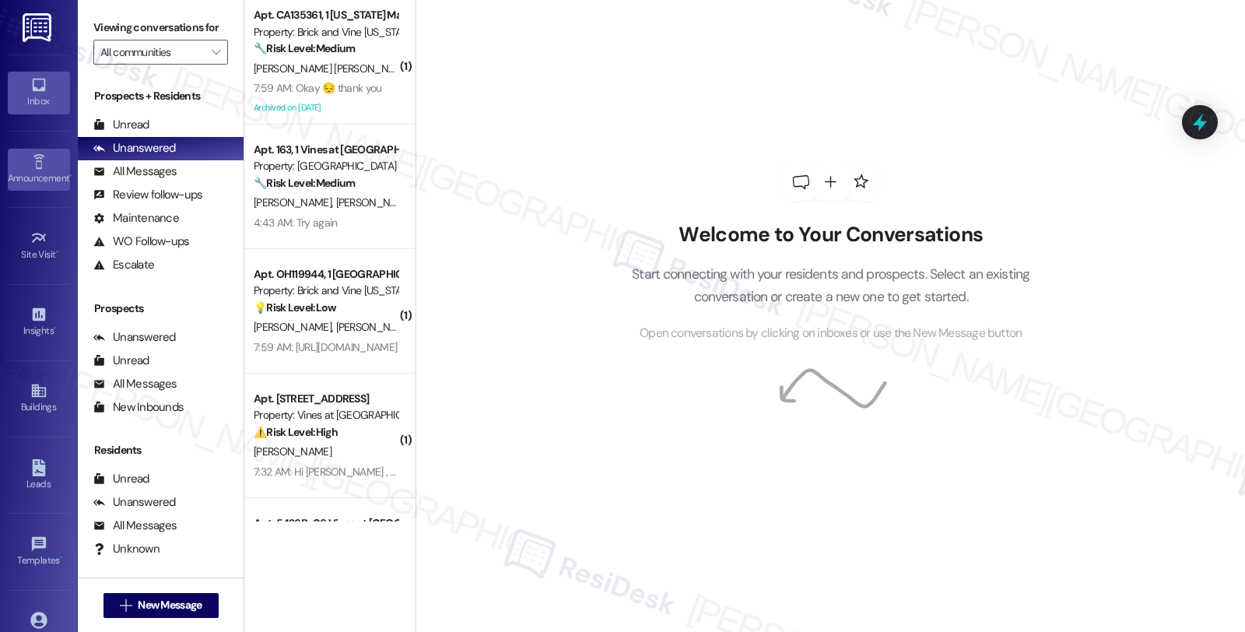
click at [44, 179] on div "Announcement •" at bounding box center [39, 178] width 78 height 16
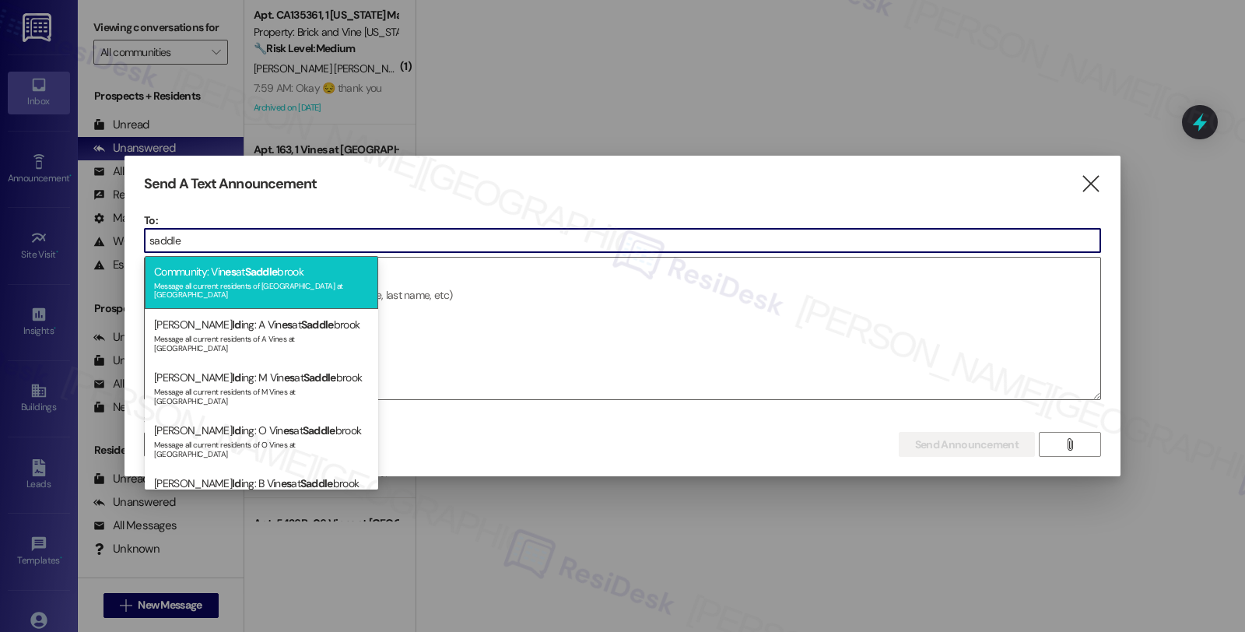
type input "saddle"
click at [353, 262] on div "Community: Vin es at [GEOGRAPHIC_DATA] Message all current residents of [GEOGRA…" at bounding box center [262, 282] width 234 height 53
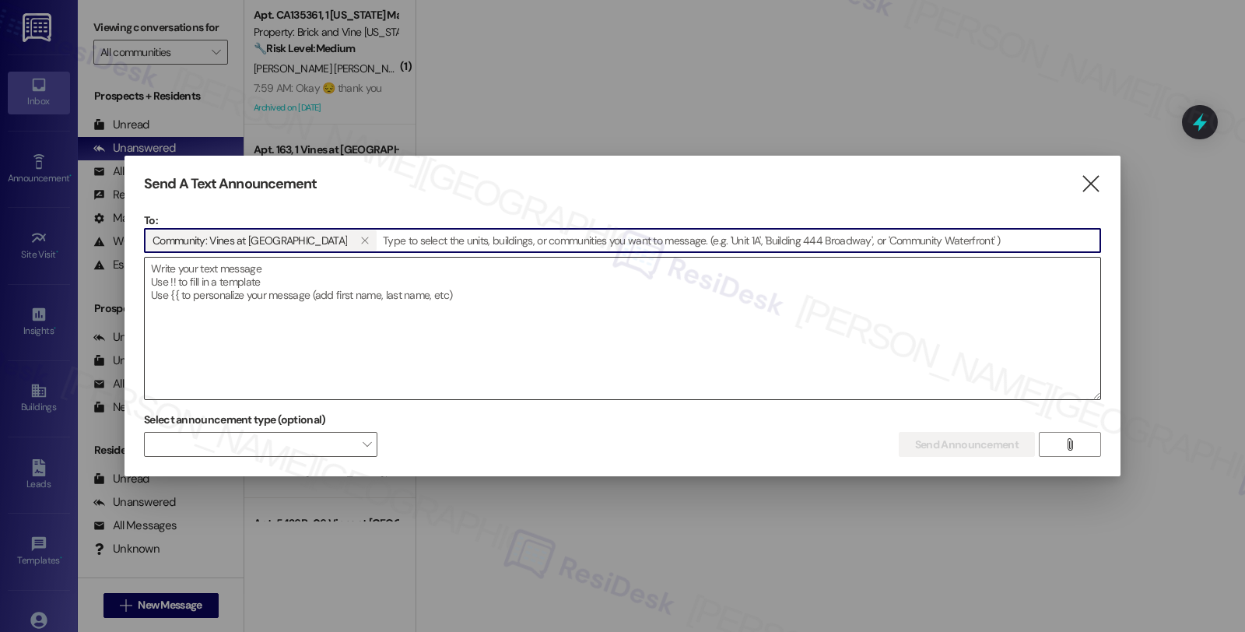
click at [353, 277] on textarea at bounding box center [623, 329] width 956 height 142
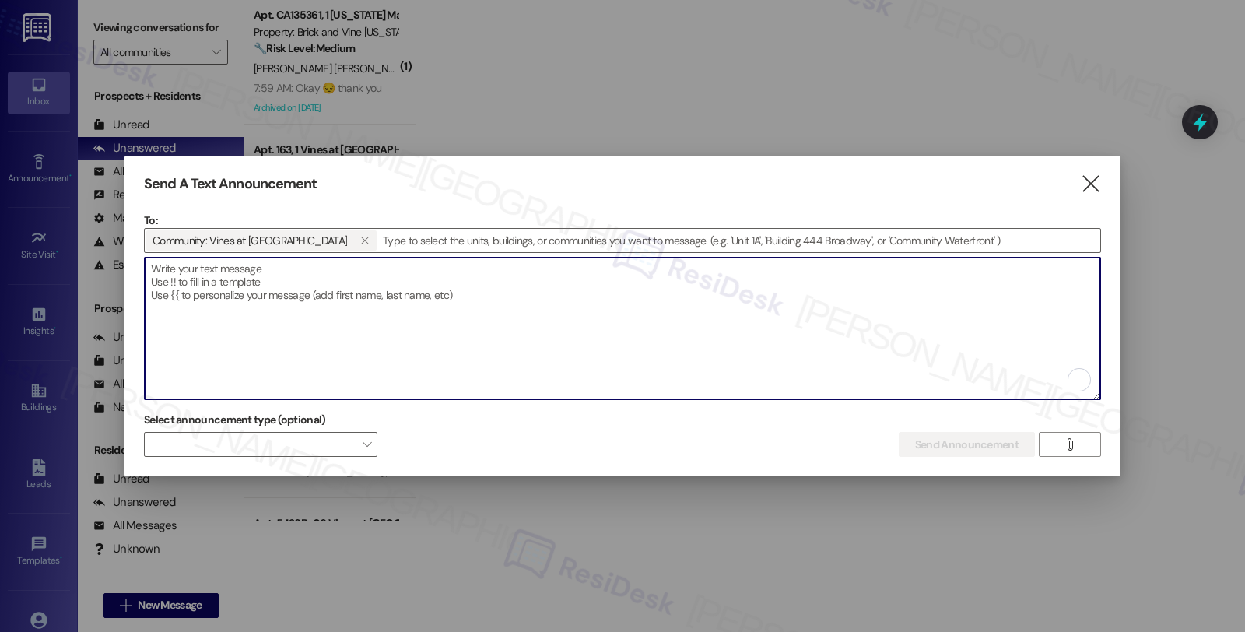
paste textarea "As of Monday, August 18th the Sarah texting portal will be replaced with Emily.…"
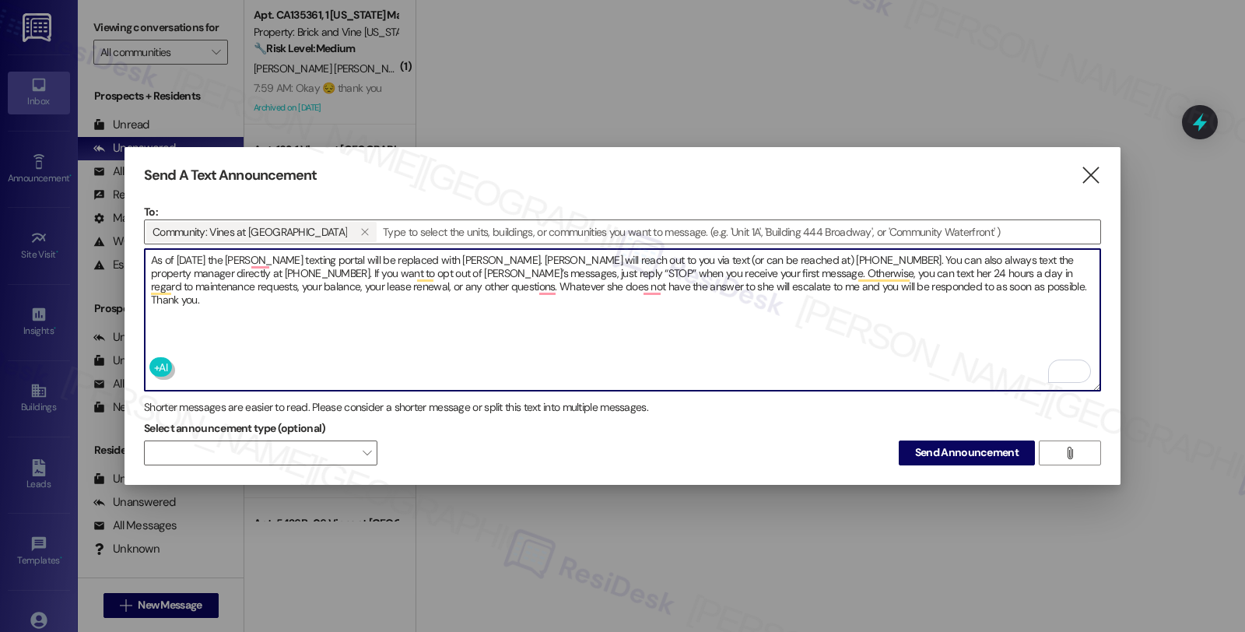
type textarea "As of Monday, August 18th the Sarah texting portal will be replaced with Emily.…"
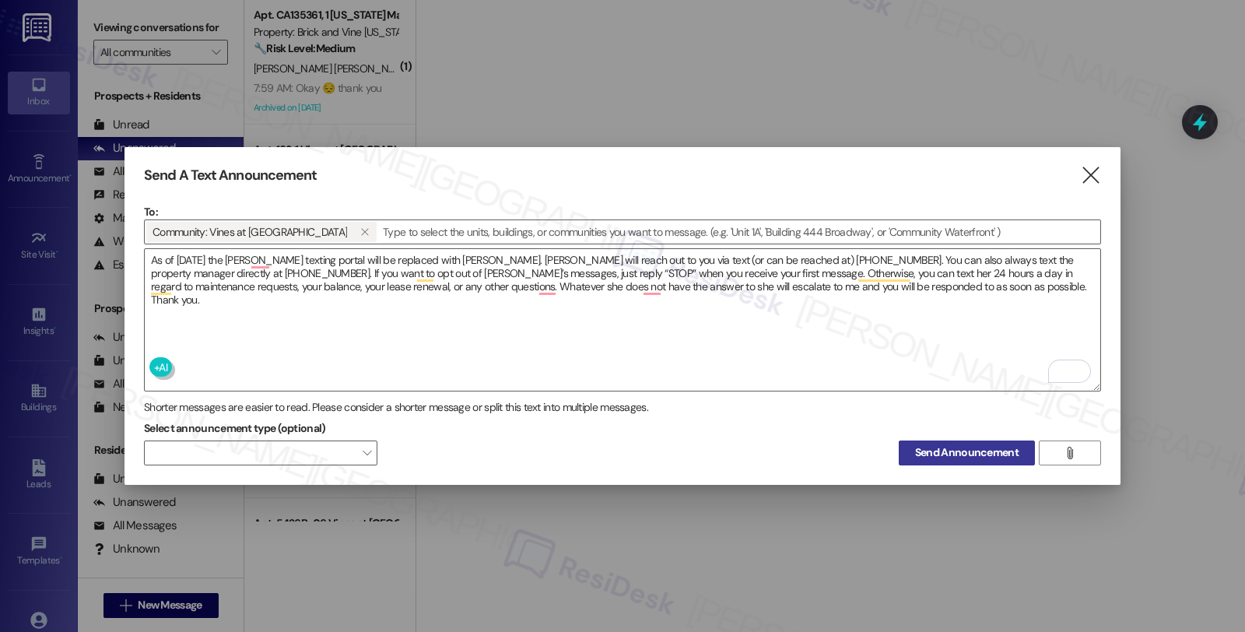
click at [957, 447] on span "Send Announcement" at bounding box center [967, 452] width 104 height 16
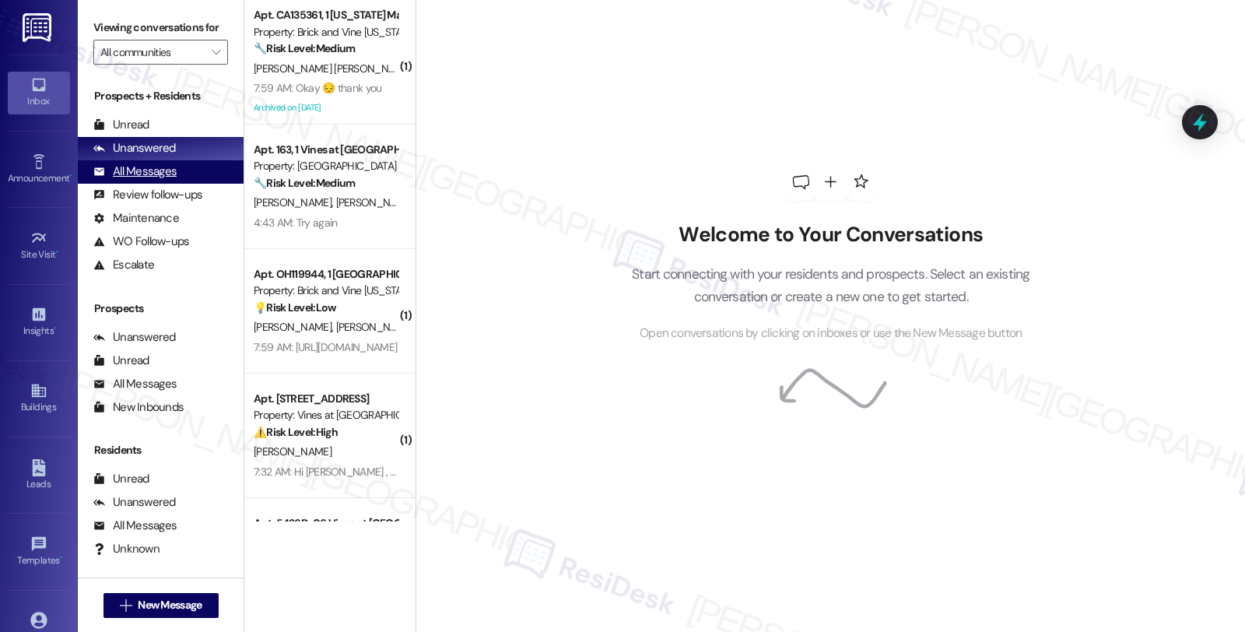
click at [163, 180] on div "All Messages" at bounding box center [134, 171] width 83 height 16
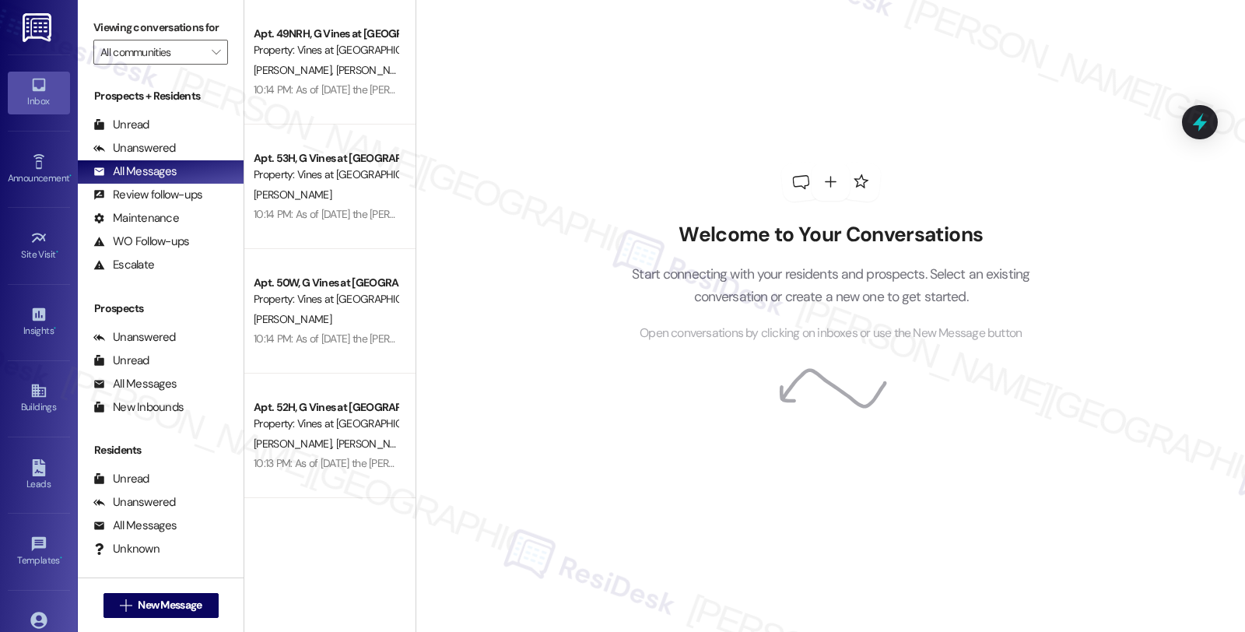
click at [384, 82] on div "Apt. 49NRH, G Vines at Saddlebrook Property: Vines at Saddlebrook T. Carnes K. …" at bounding box center [329, 62] width 171 height 125
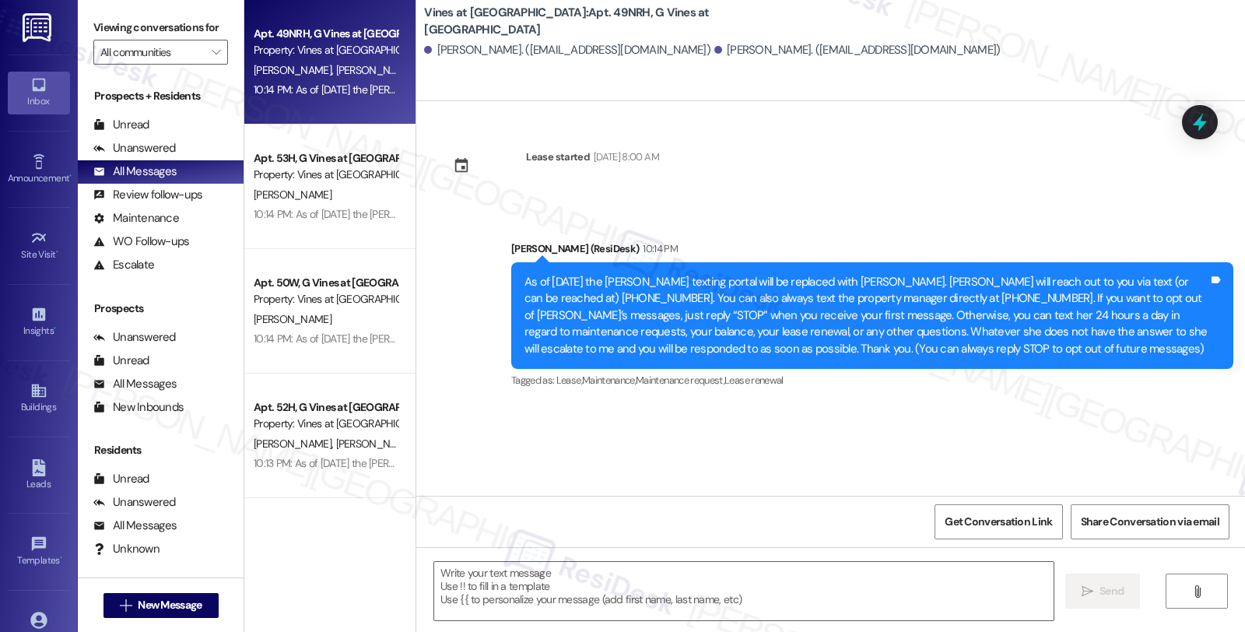
type textarea "Fetching suggested responses. Please feel free to read through the conversation…"
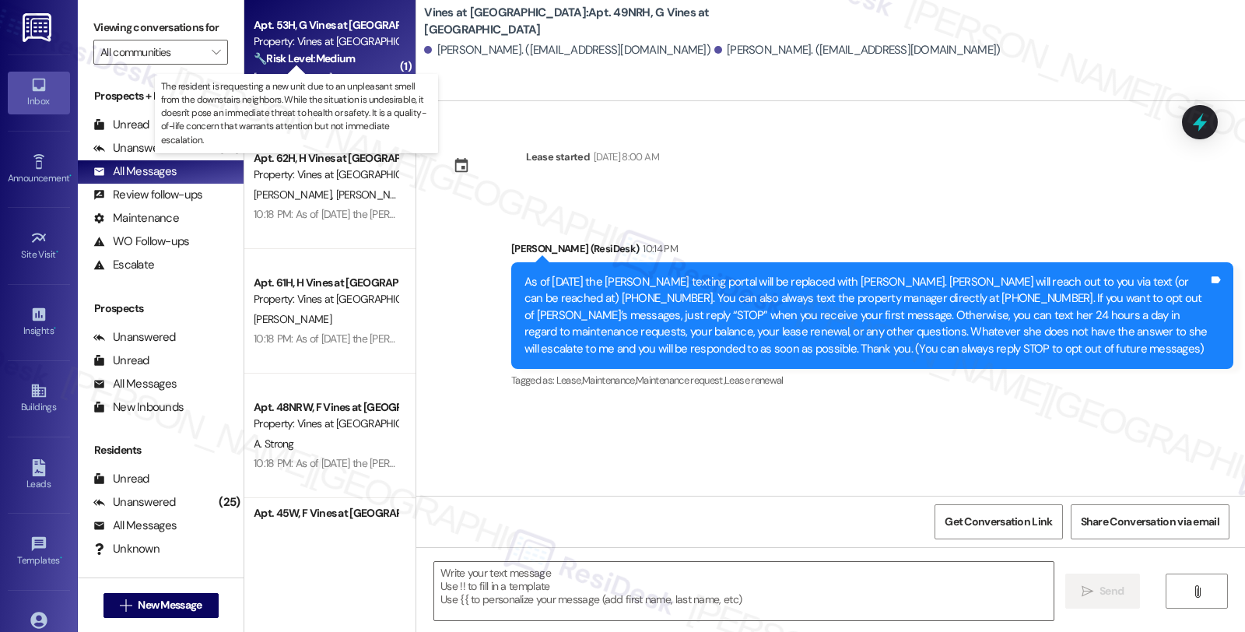
click at [300, 61] on strong "🔧 Risk Level: Medium" at bounding box center [304, 58] width 101 height 14
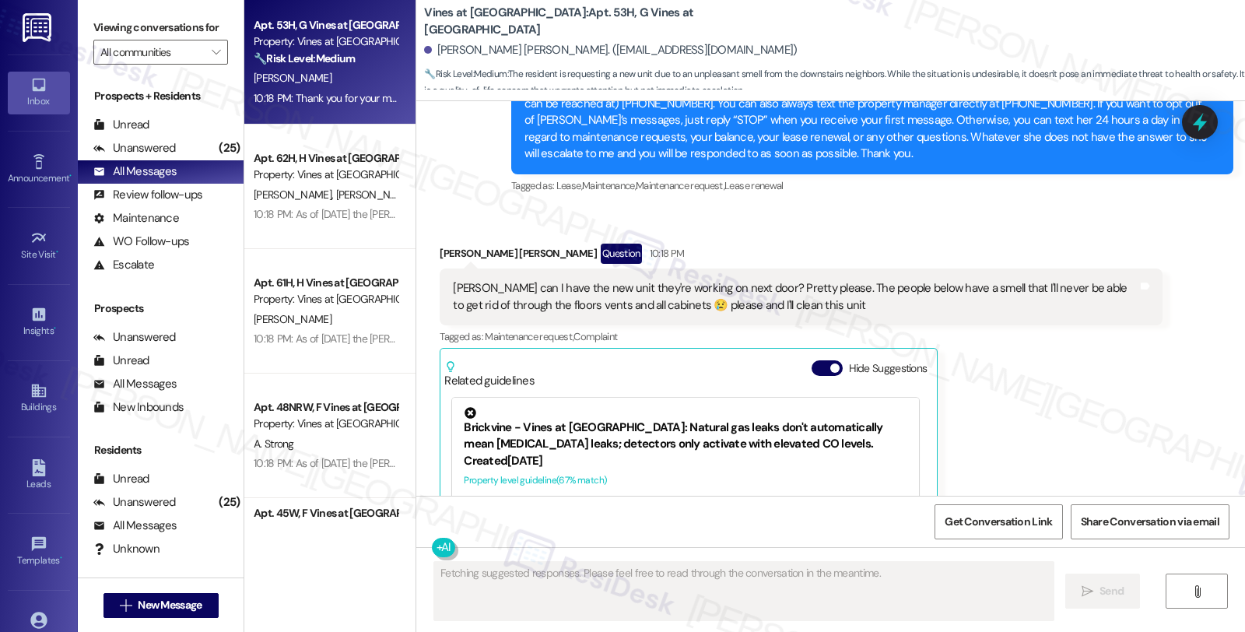
scroll to position [523, 0]
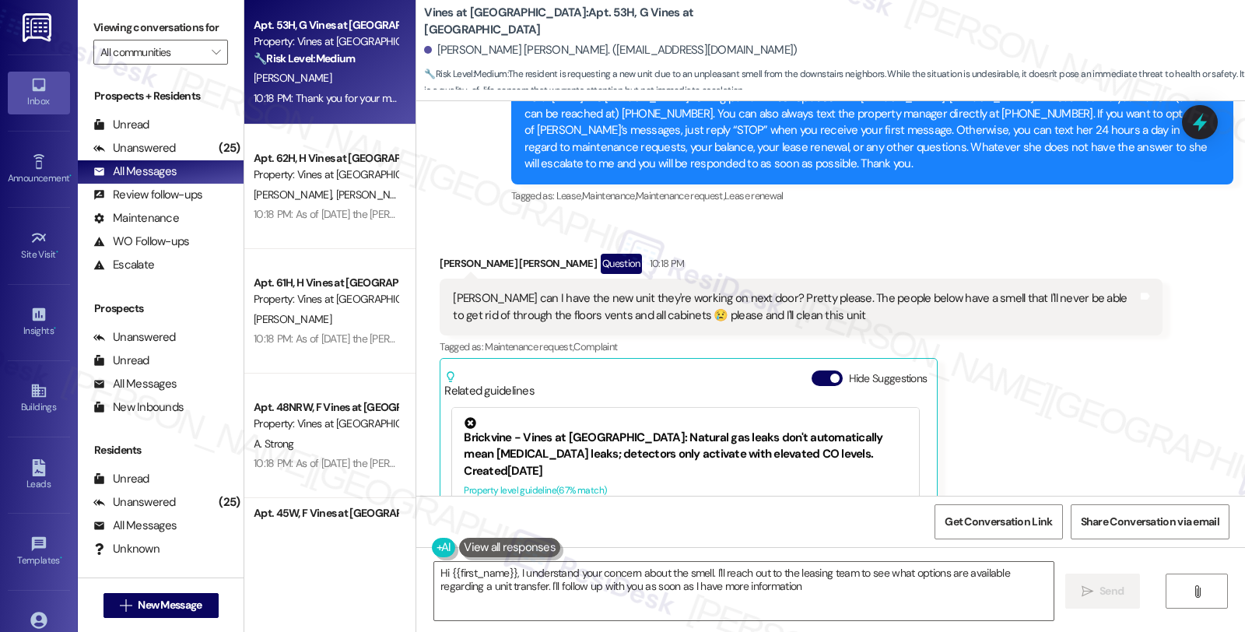
type textarea "Hi {{first_name}}, I understand your concern about the smell. I'll reach out to…"
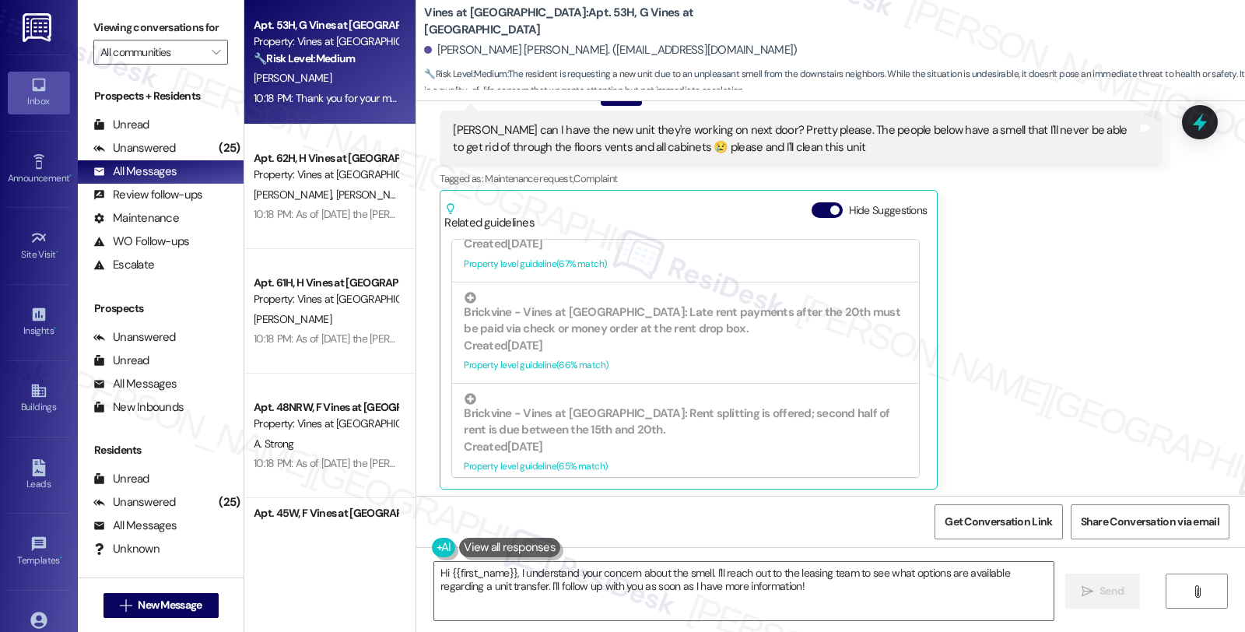
scroll to position [316, 0]
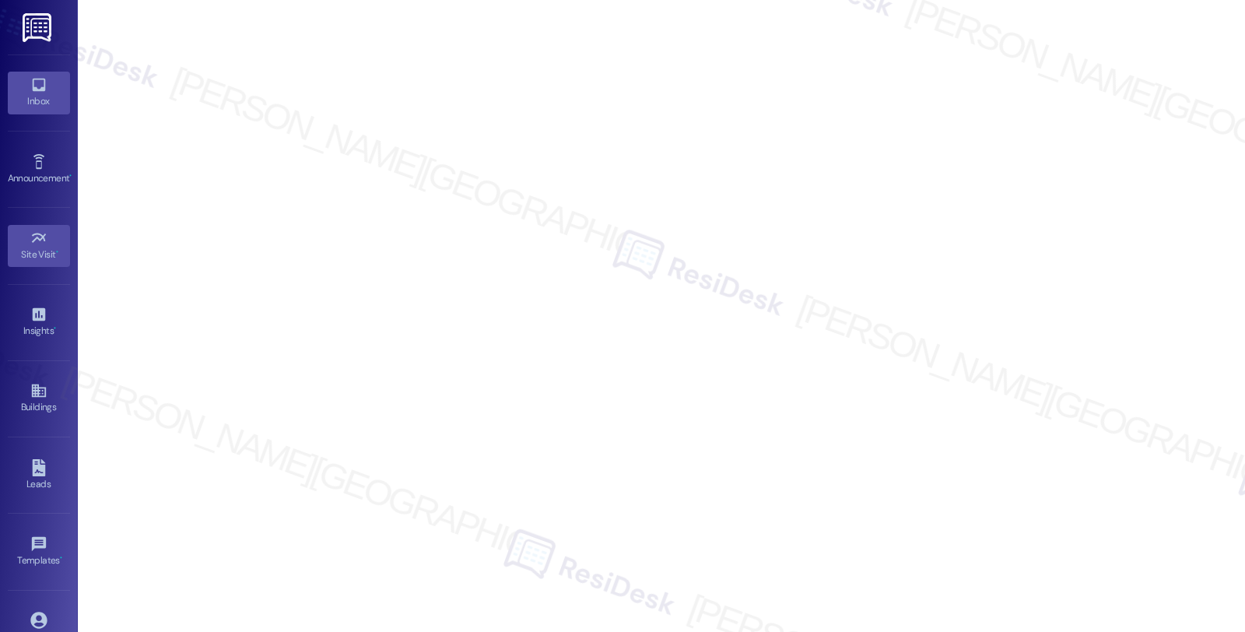
click at [47, 105] on div "Inbox" at bounding box center [39, 101] width 78 height 16
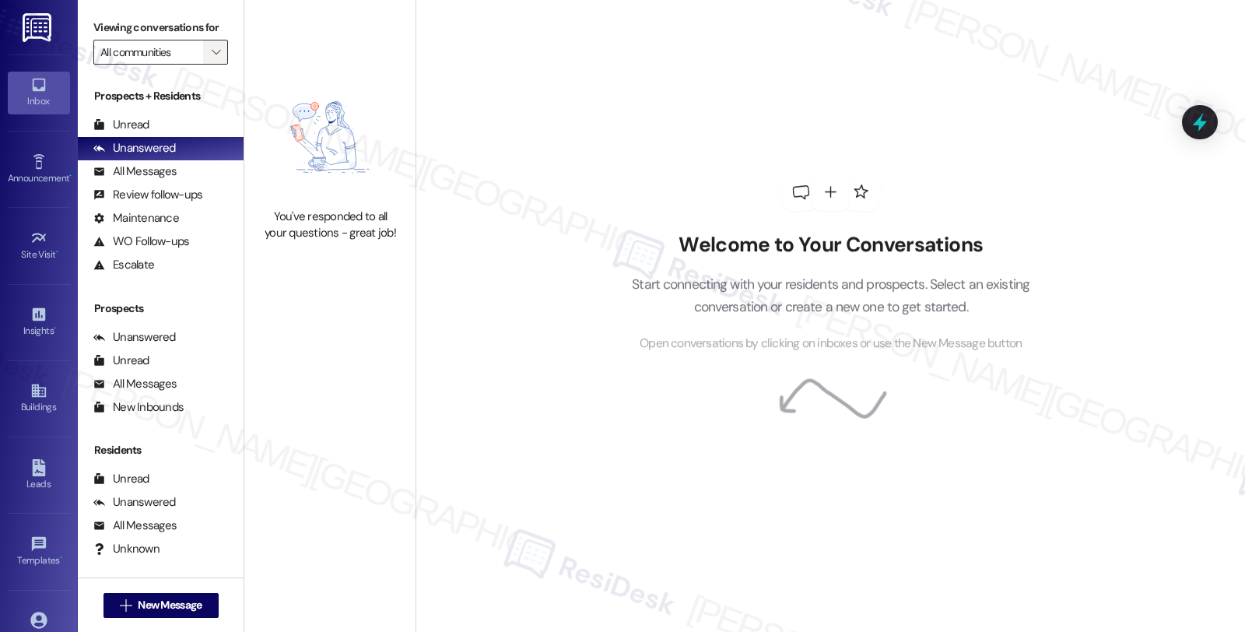
click at [209, 62] on span "" at bounding box center [216, 52] width 15 height 25
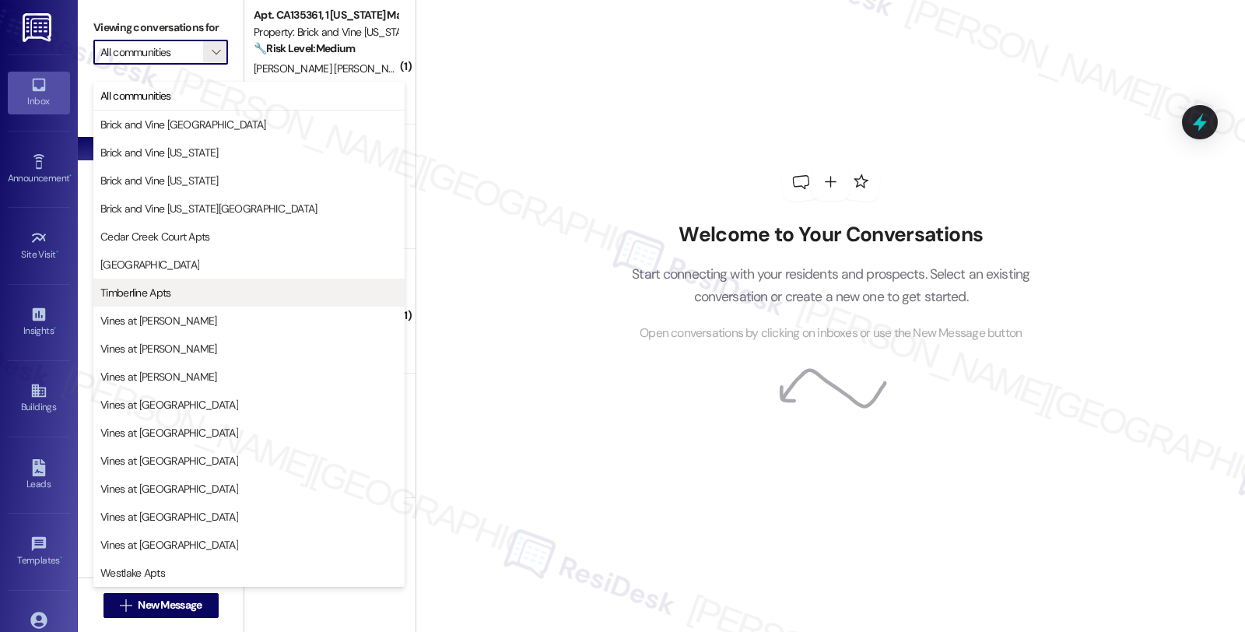
click at [179, 294] on span "Timberline Apts" at bounding box center [248, 293] width 297 height 16
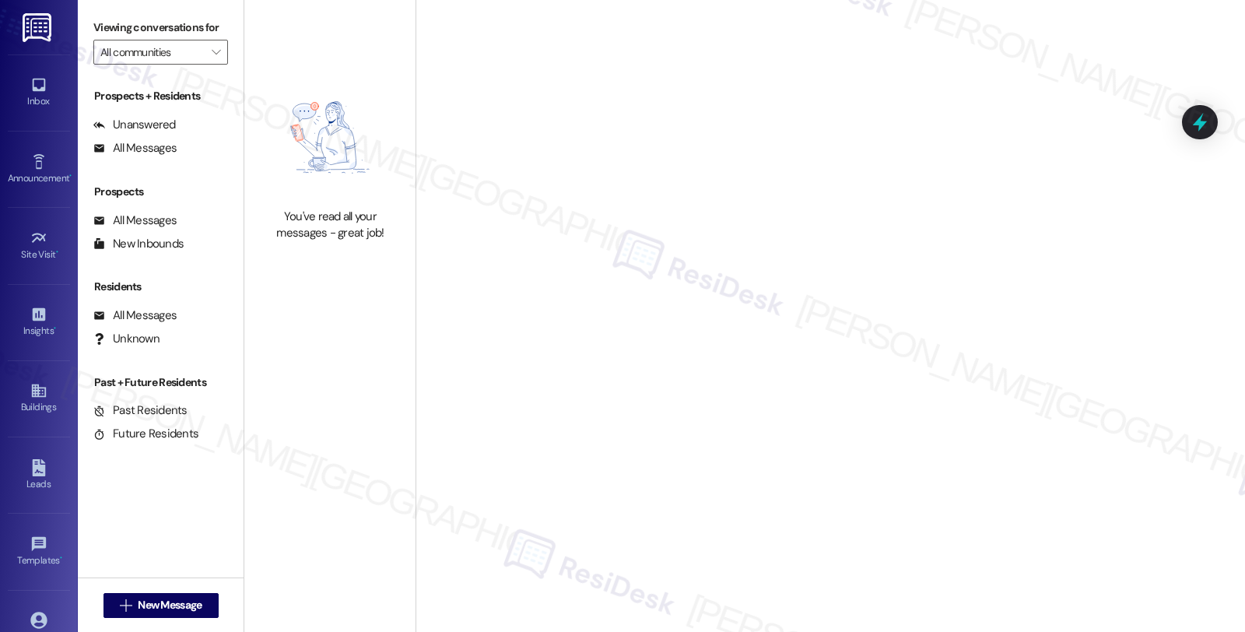
type input "Timberline Apts"
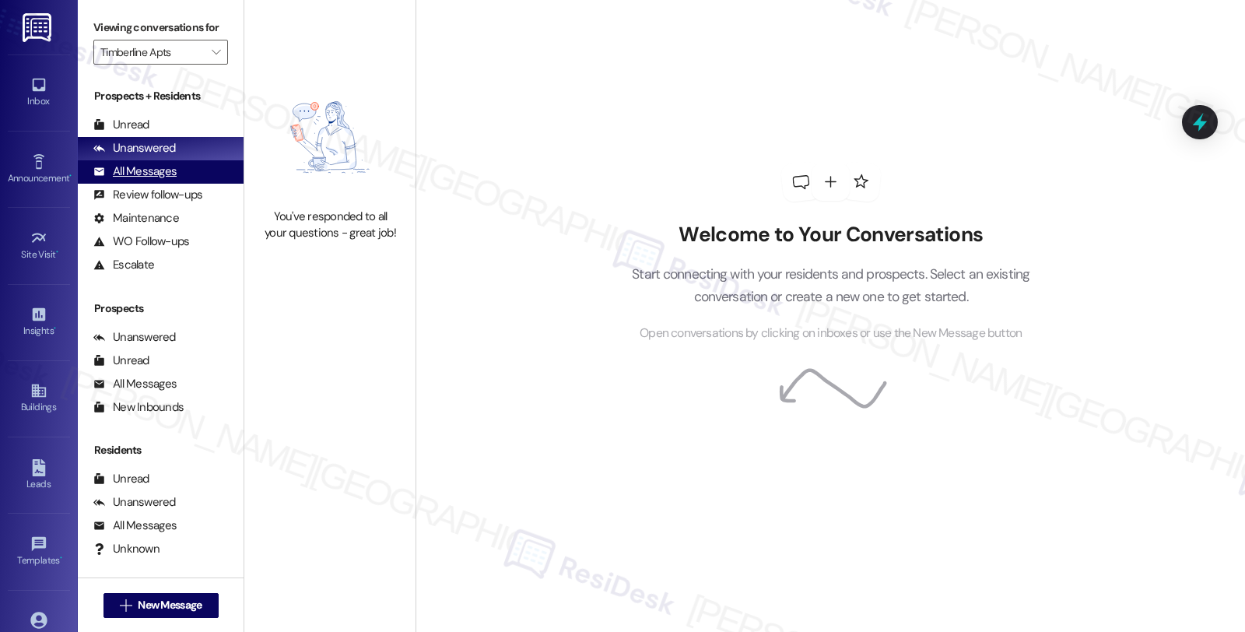
click at [168, 180] on div "All Messages" at bounding box center [134, 171] width 83 height 16
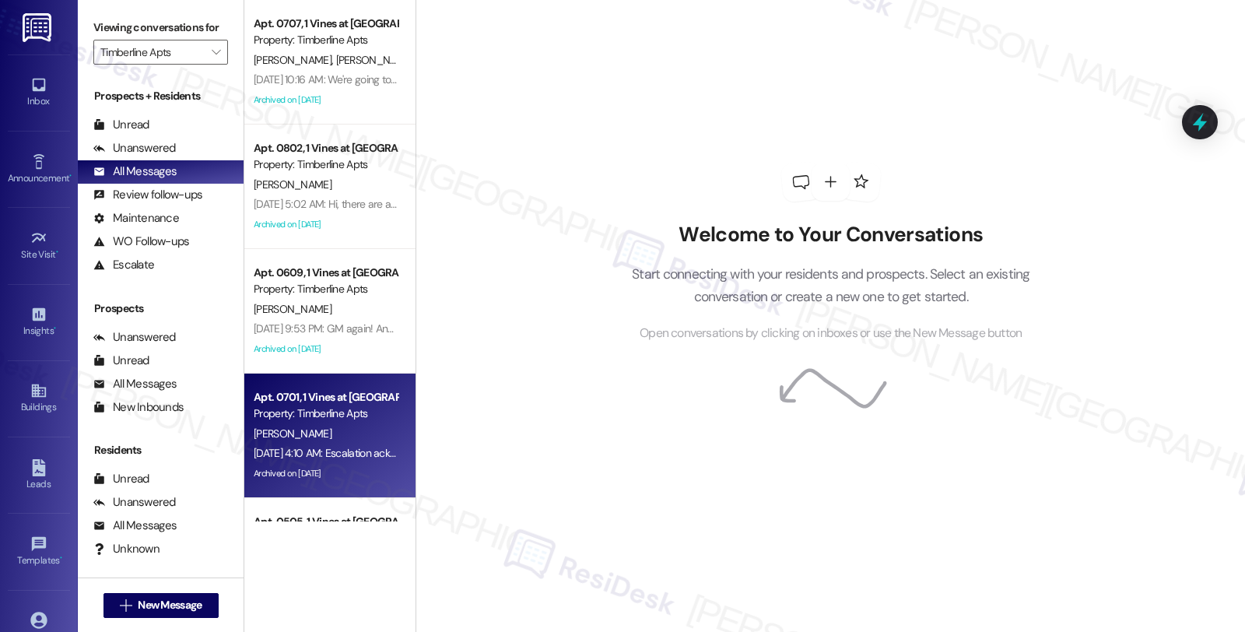
click at [359, 441] on div "[PERSON_NAME]" at bounding box center [325, 433] width 147 height 19
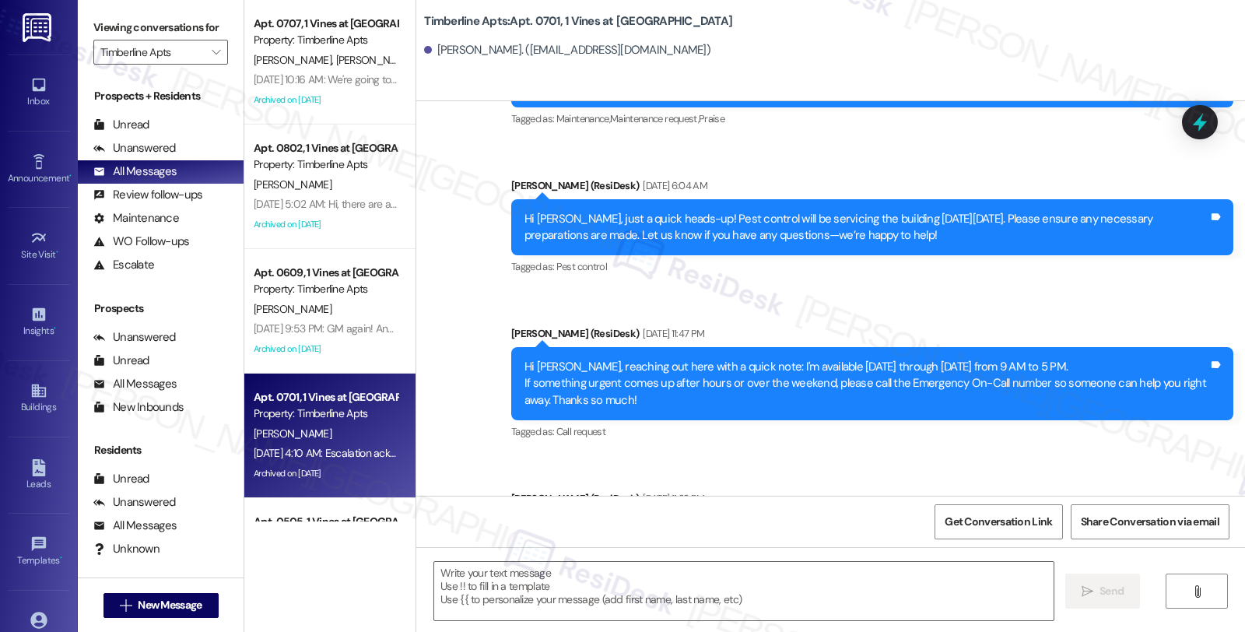
type textarea "Fetching suggested responses. Please feel free to read through the conversation…"
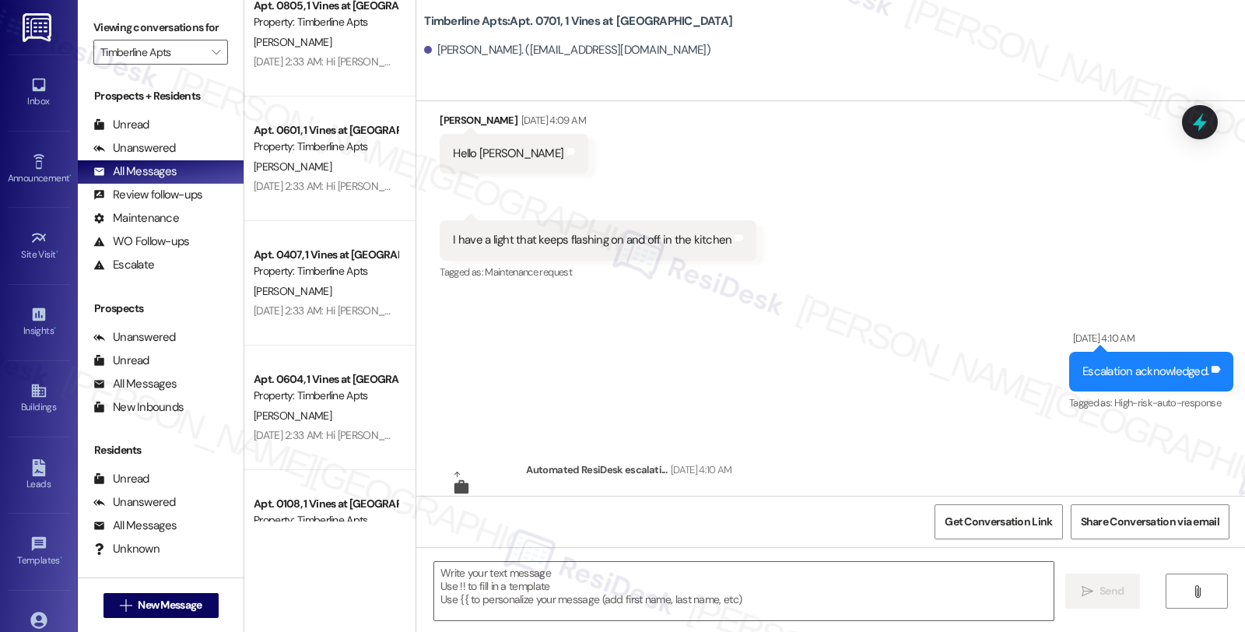
scroll to position [5581, 0]
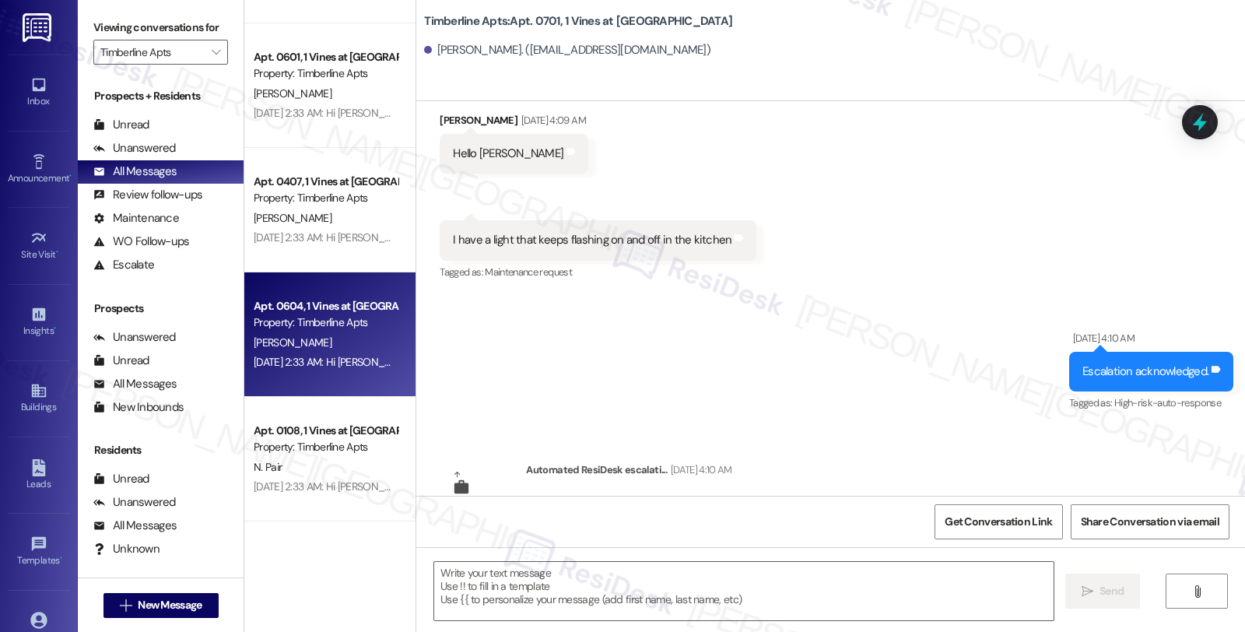
click at [350, 345] on div "[PERSON_NAME]" at bounding box center [325, 342] width 147 height 19
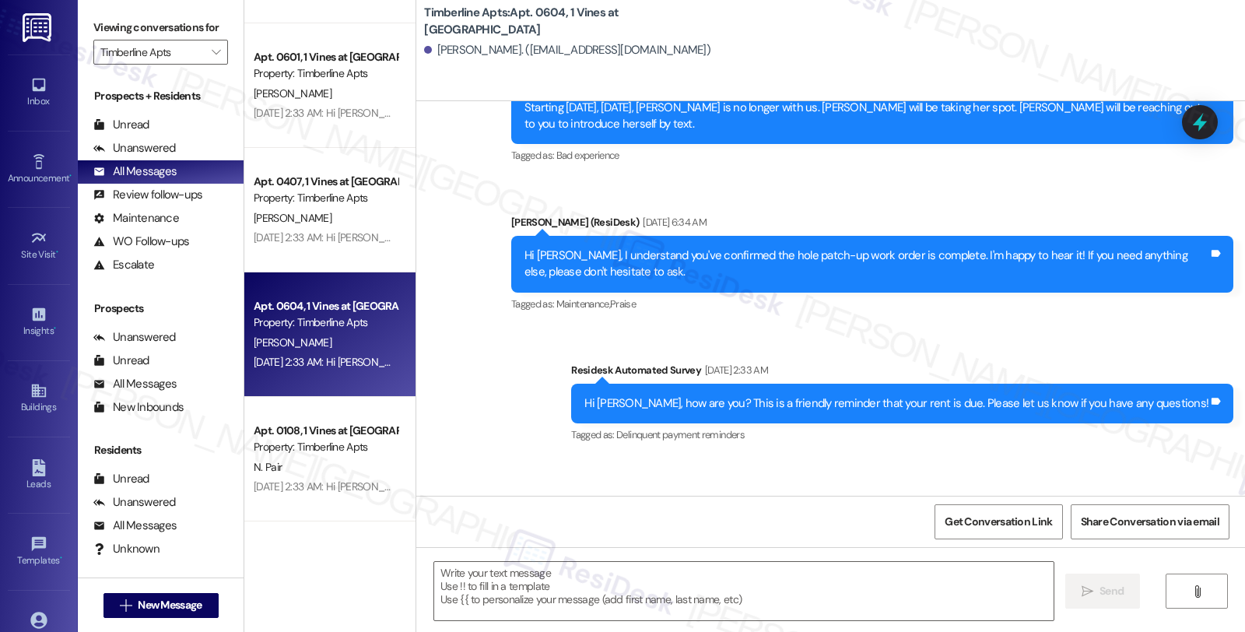
type textarea "Fetching suggested responses. Please feel free to read through the conversation…"
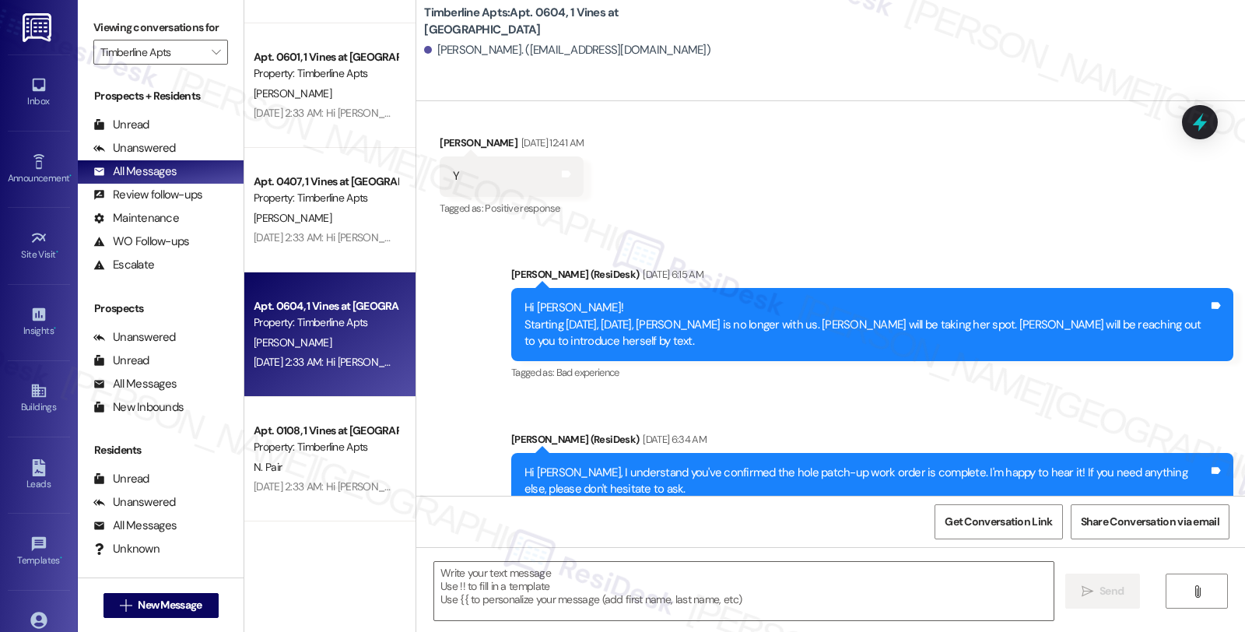
scroll to position [16758, 0]
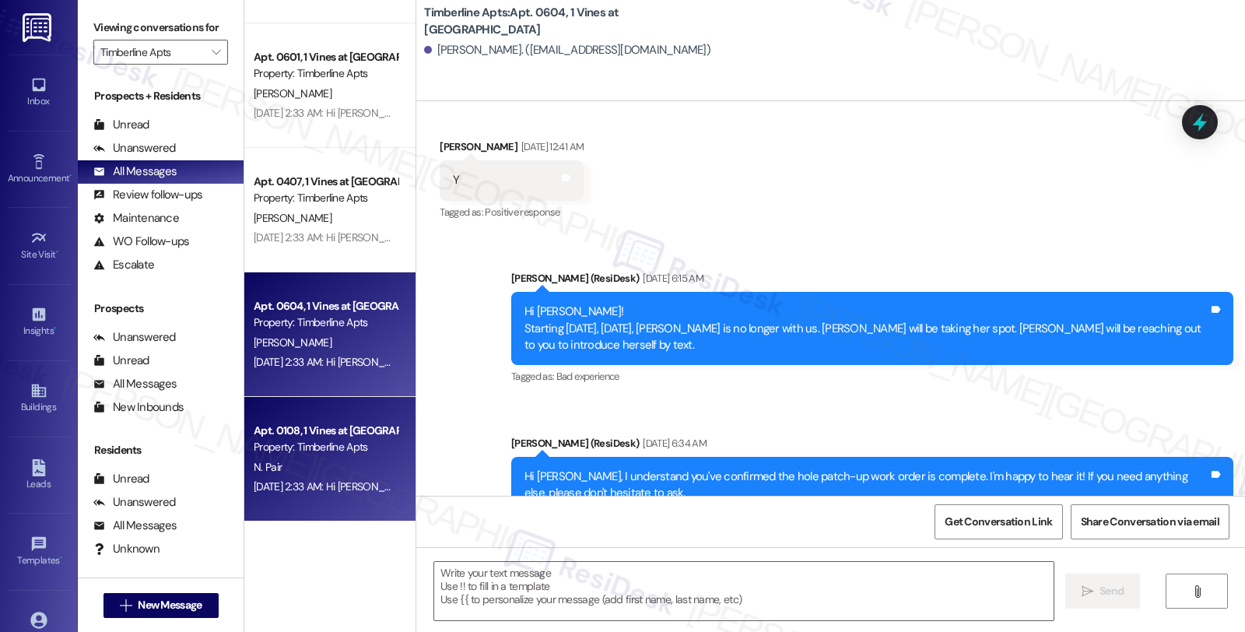
click at [321, 423] on div "Apt. 0108, 1 Vines at [GEOGRAPHIC_DATA]" at bounding box center [326, 431] width 144 height 16
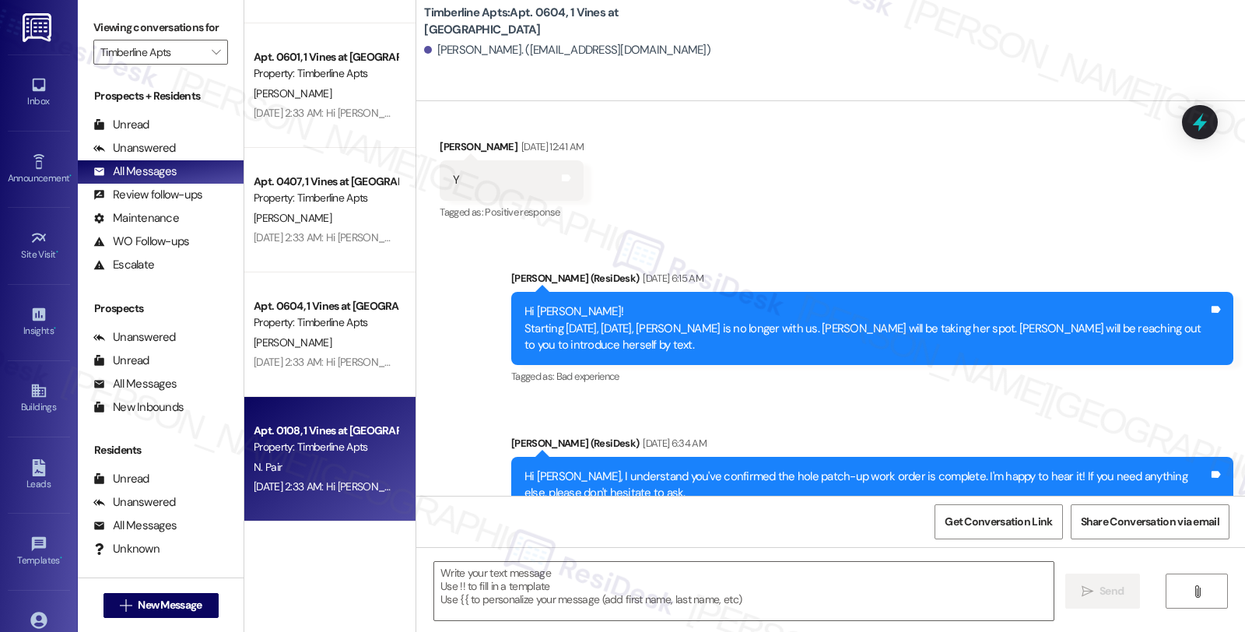
type textarea "Fetching suggested responses. Please feel free to read through the conversation…"
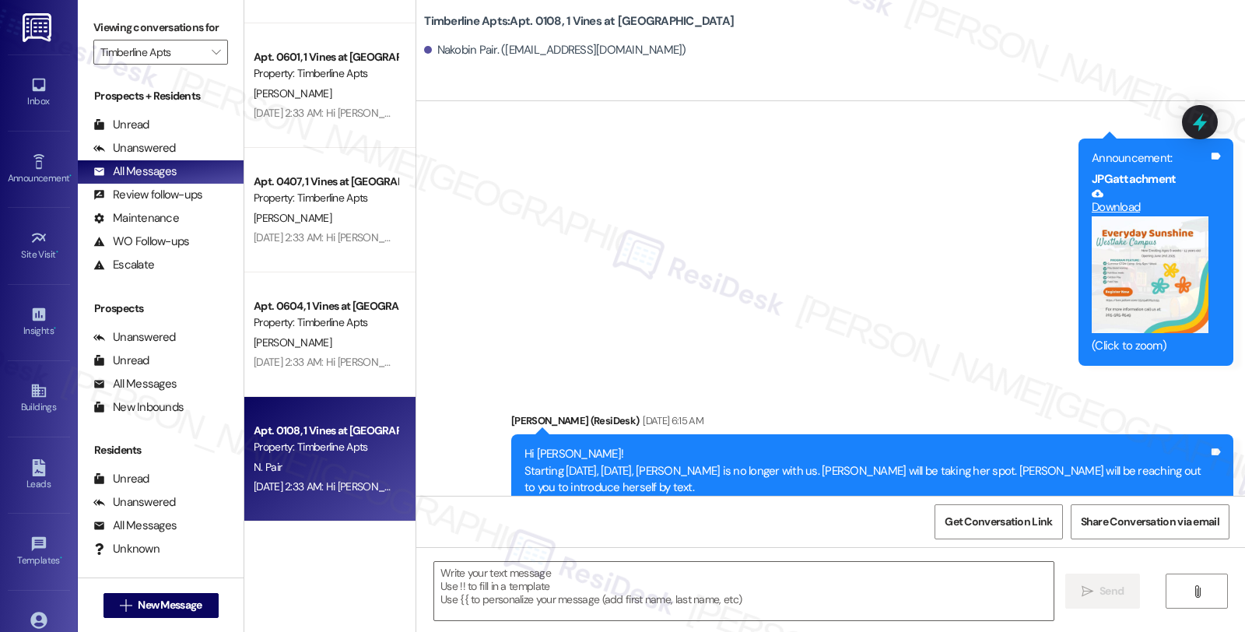
scroll to position [9275, 0]
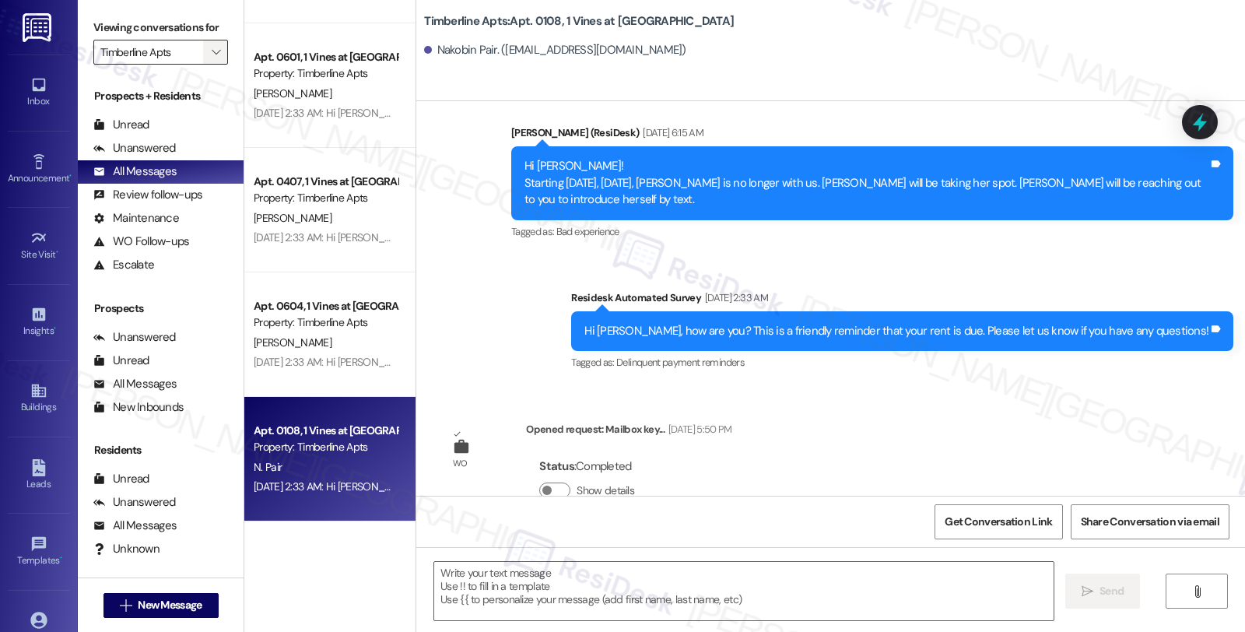
click at [211, 65] on span "" at bounding box center [216, 52] width 15 height 25
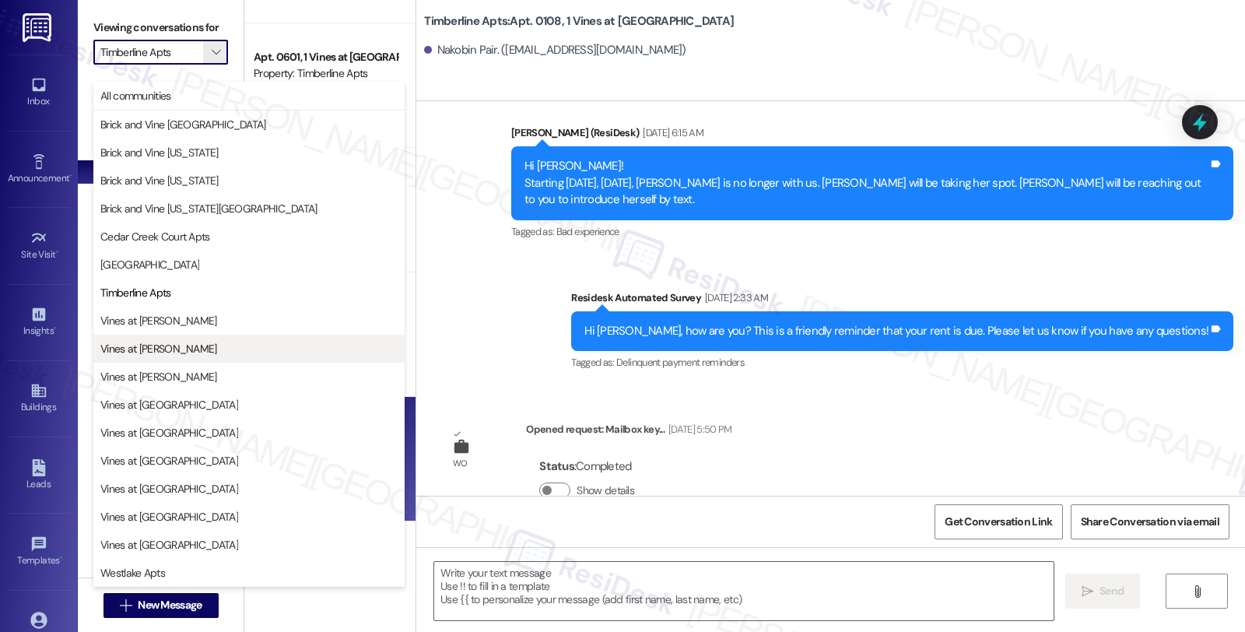
click at [177, 338] on button "Vines at [PERSON_NAME]" at bounding box center [248, 349] width 311 height 28
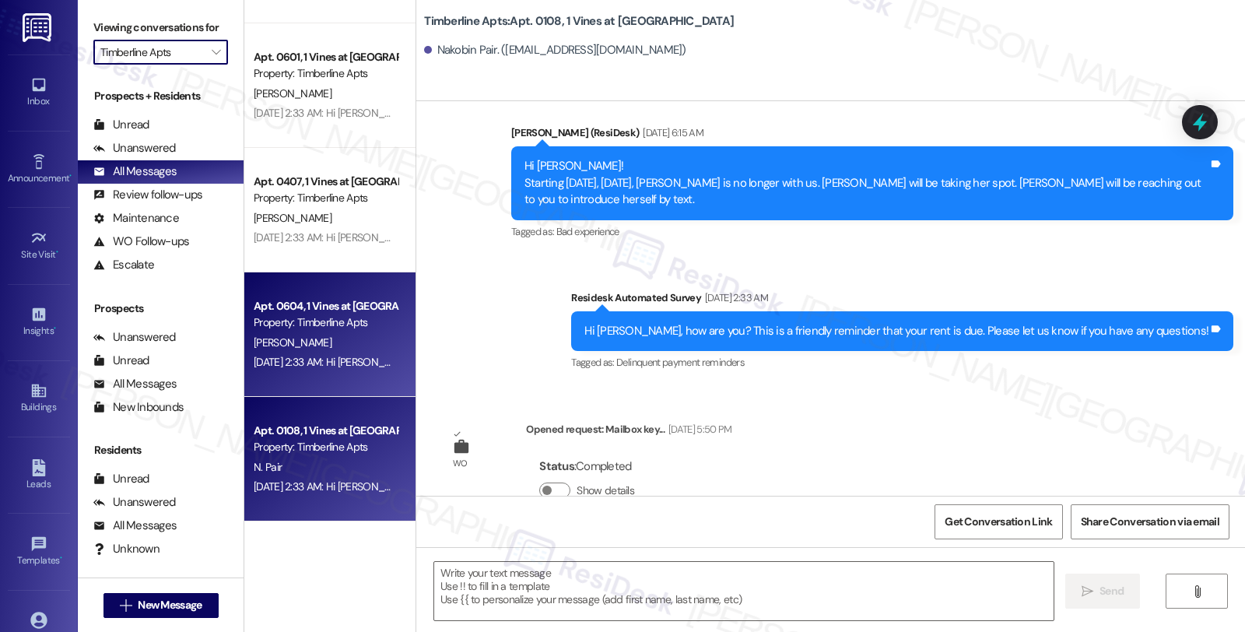
type input "Vines at [PERSON_NAME]"
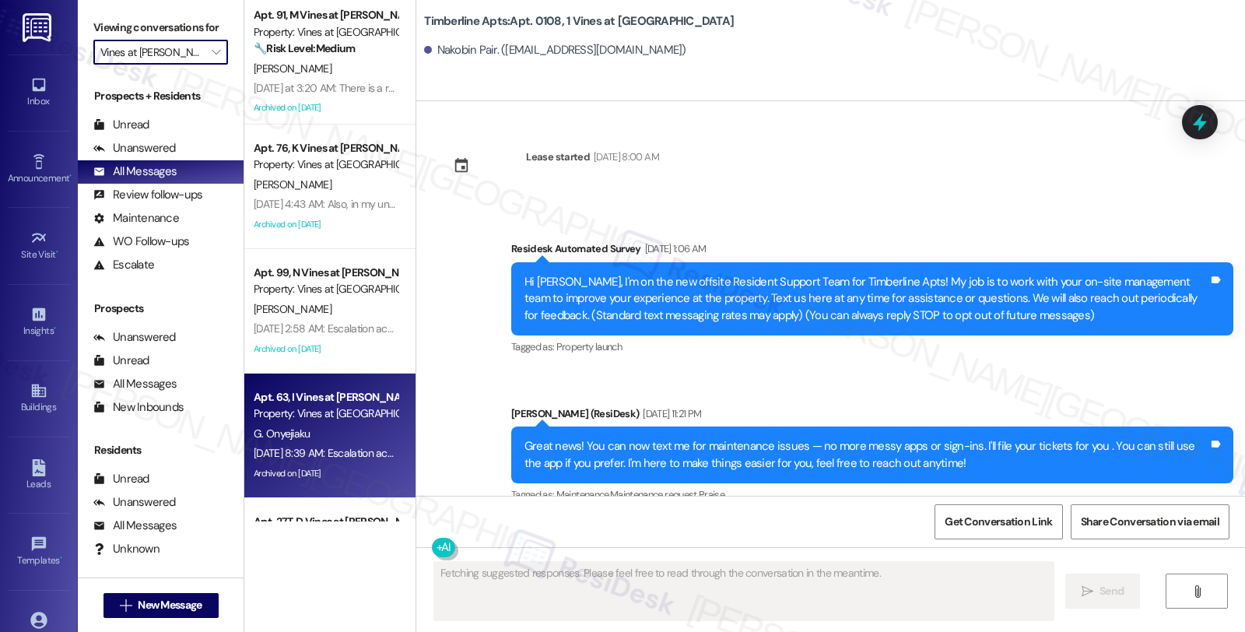
type textarea "Fetching suggested responses. Please feel free to read through the conversation…"
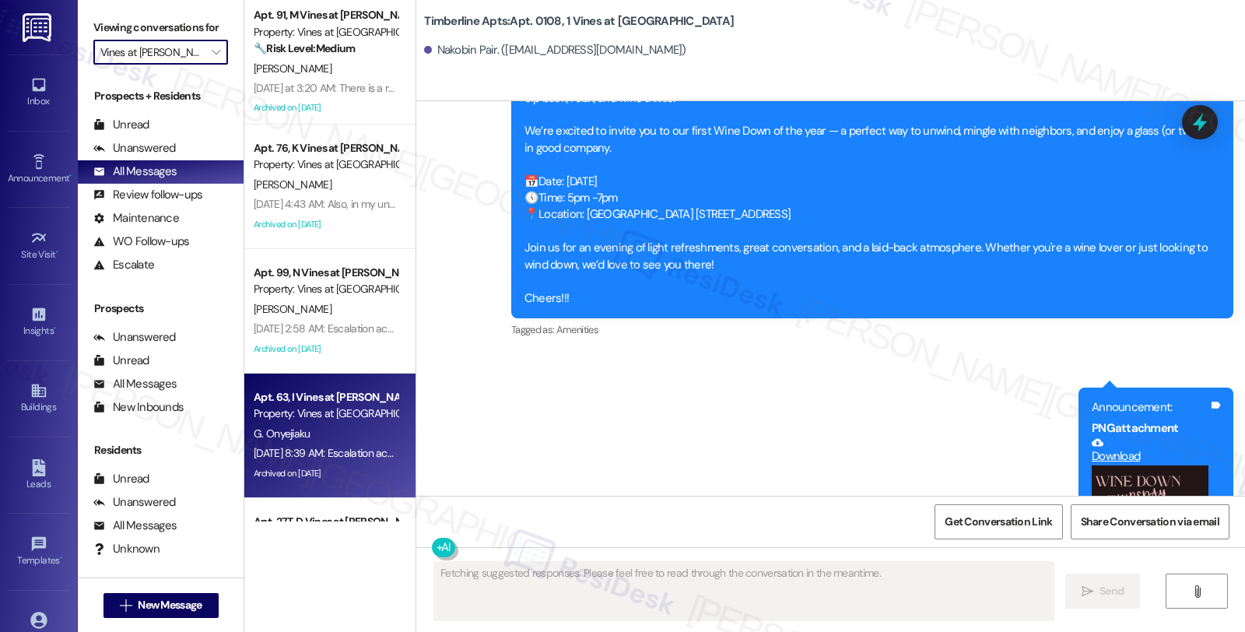
scroll to position [3554, 0]
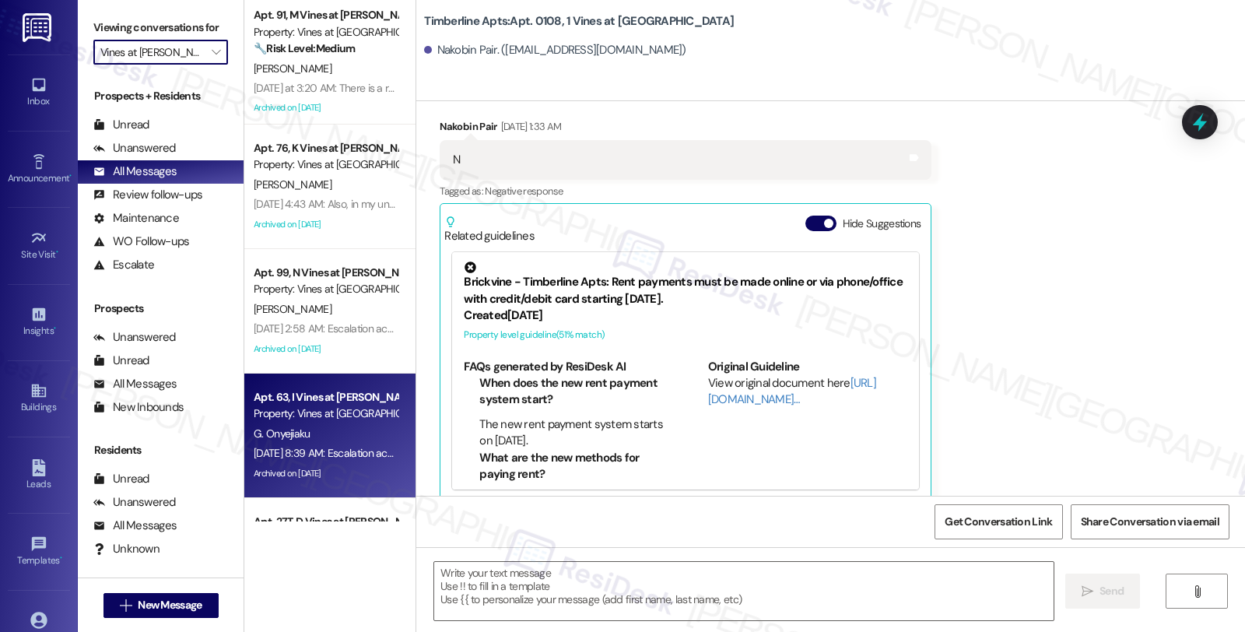
click at [337, 457] on div "[DATE] 8:39 AM: Escalation acknowledged. [DATE] 8:39 AM: Escalation acknowledge…" at bounding box center [349, 453] width 191 height 14
type textarea "Fetching suggested responses. Please feel free to read through the conversation…"
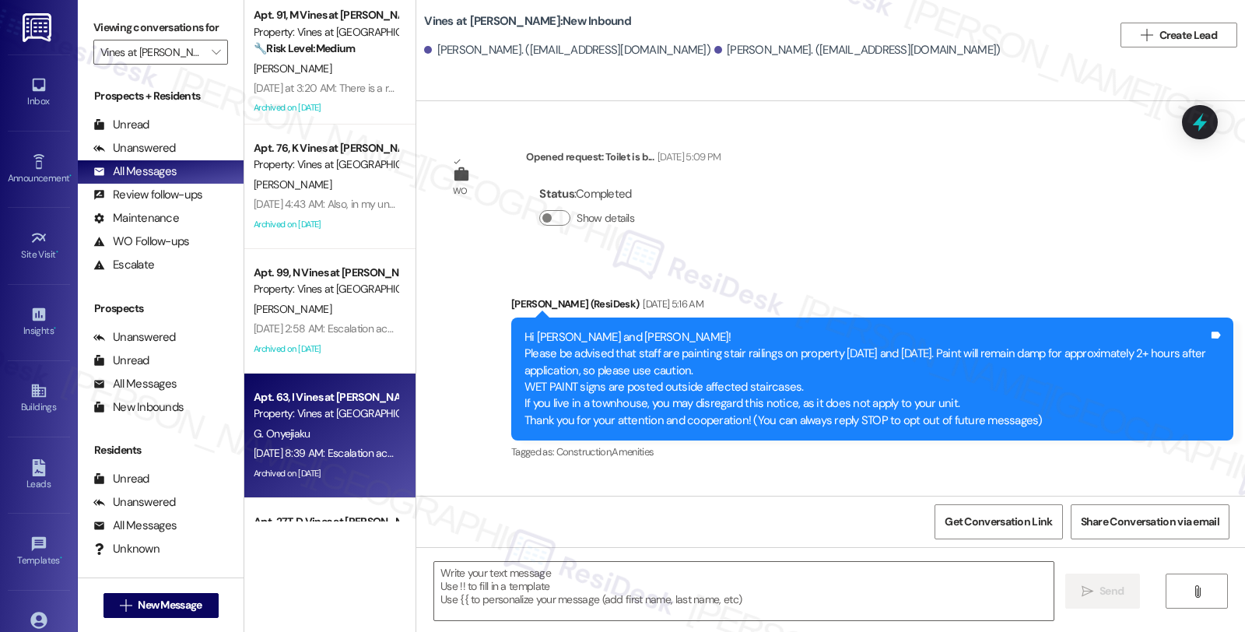
type textarea "Fetching suggested responses. Please feel free to read through the conversation…"
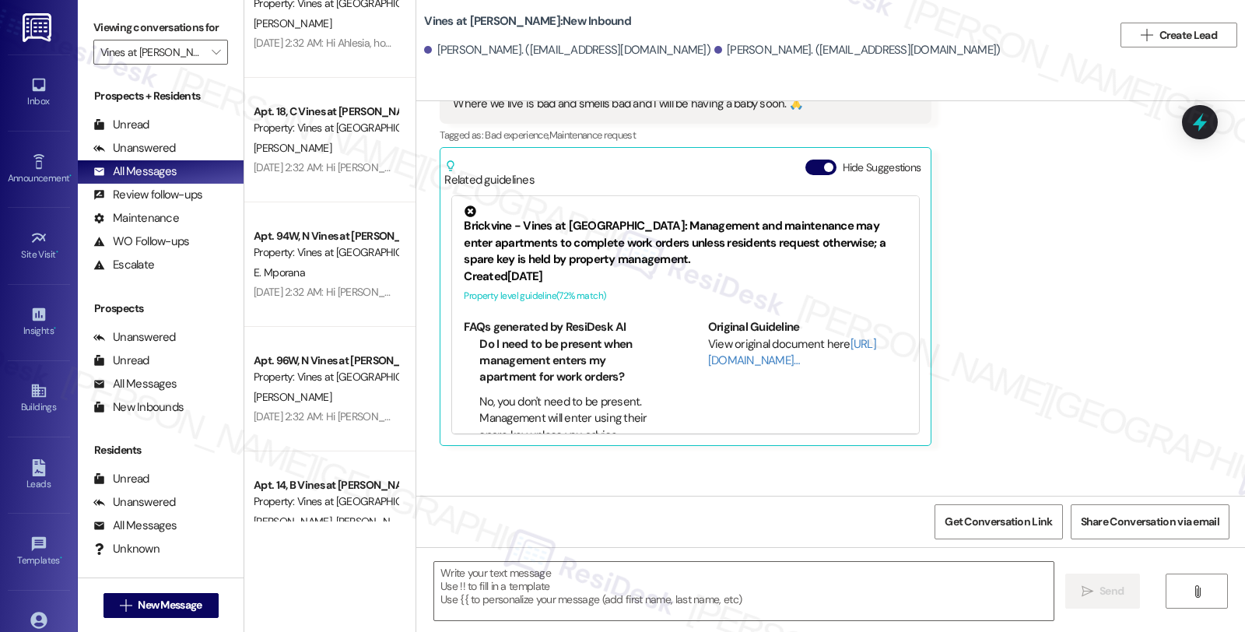
scroll to position [3200, 0]
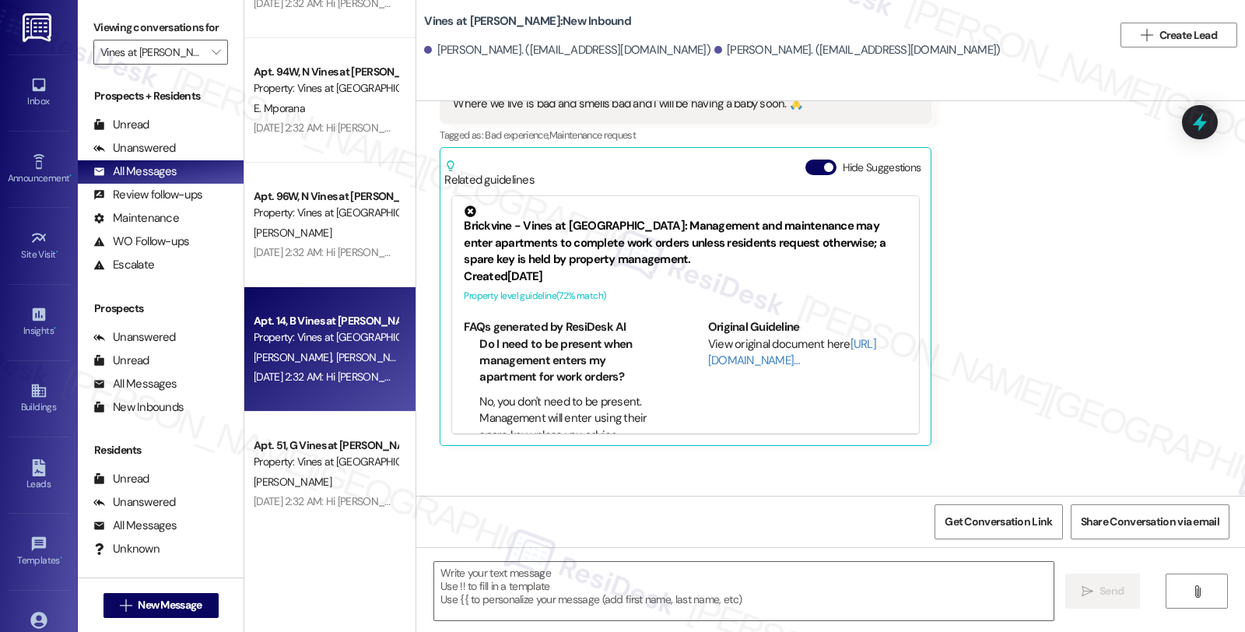
click at [336, 351] on span "[PERSON_NAME]" at bounding box center [375, 357] width 78 height 14
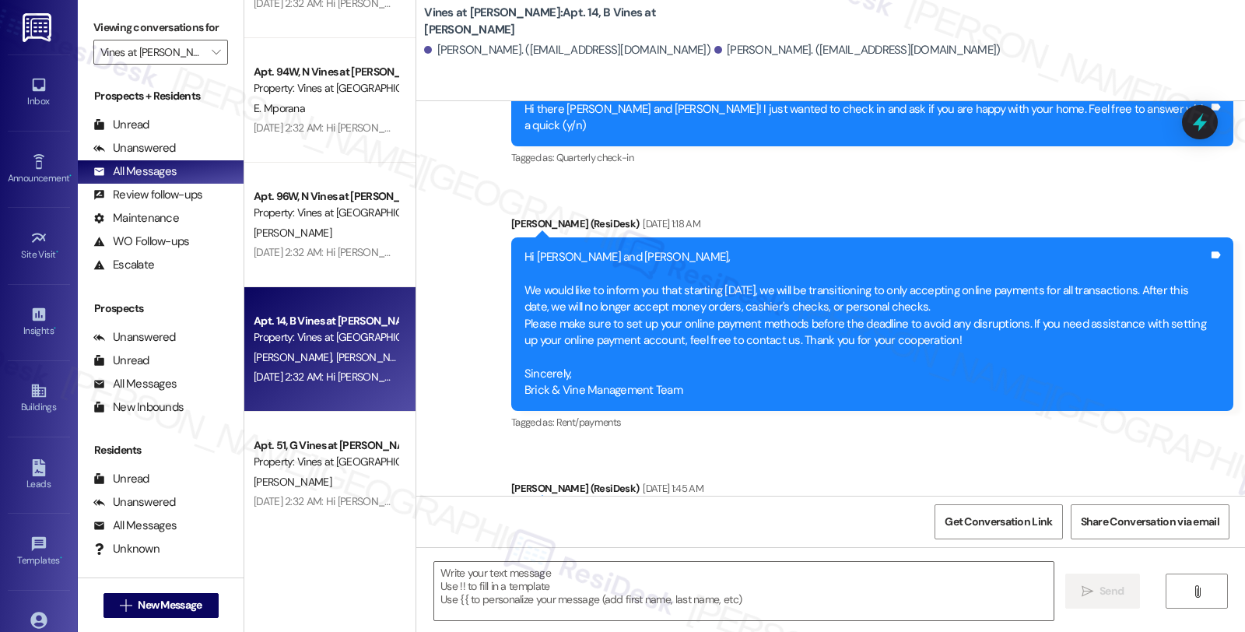
type textarea "Fetching suggested responses. Please feel free to read through the conversation…"
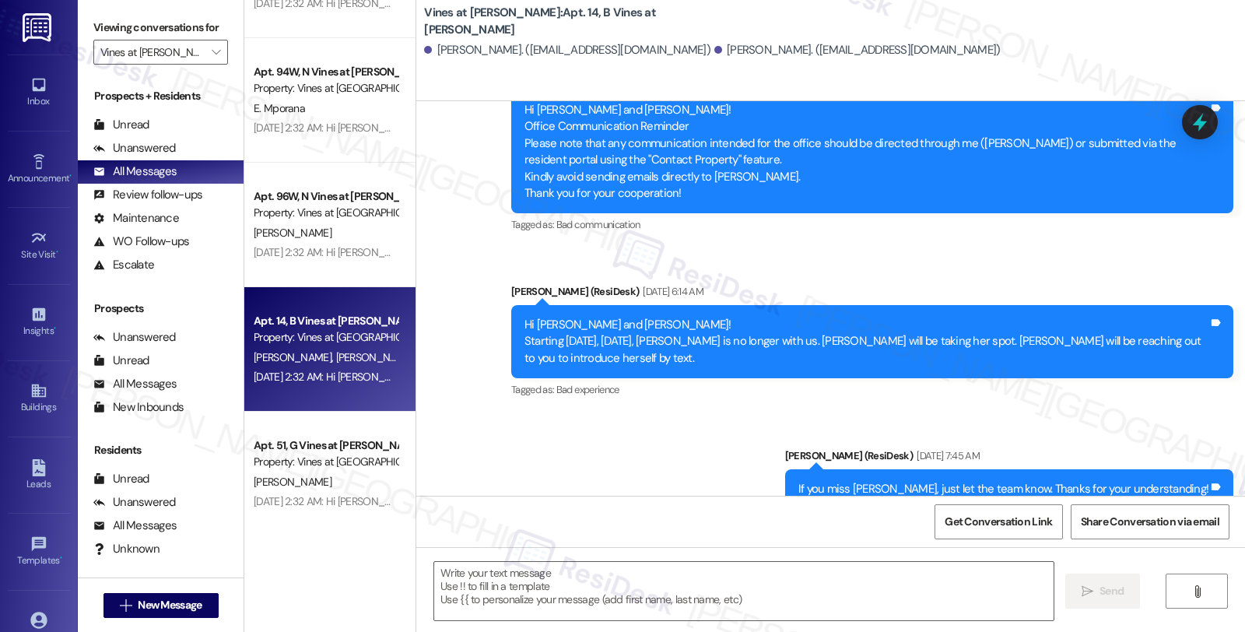
scroll to position [7961, 0]
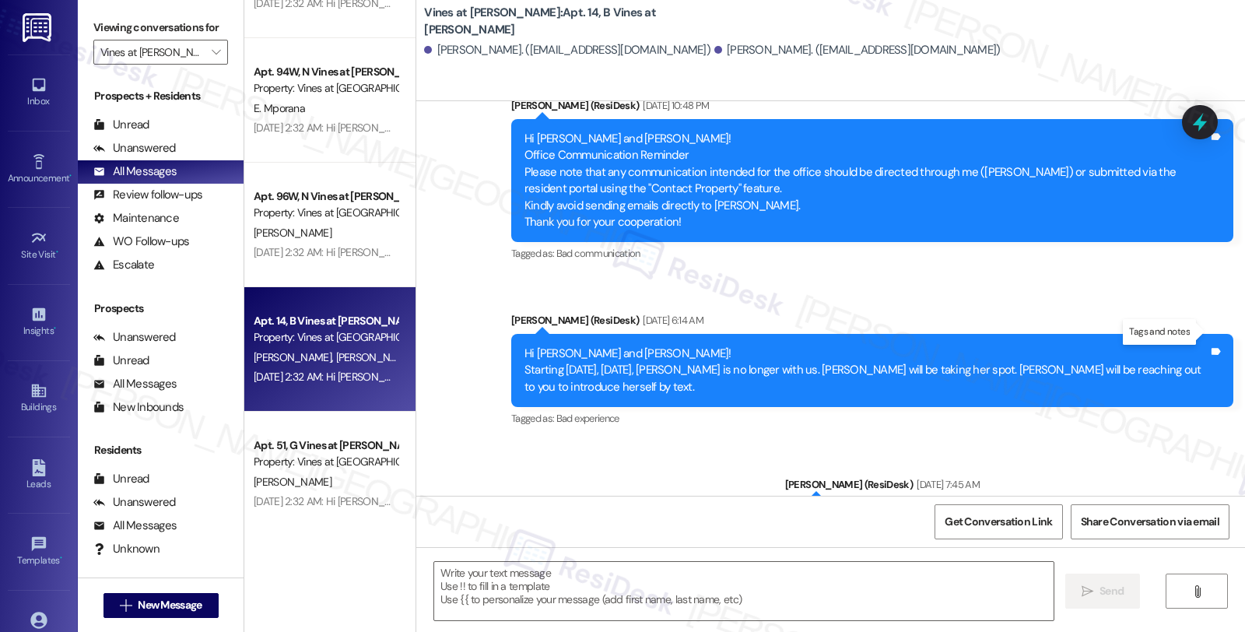
drag, startPoint x: 851, startPoint y: 335, endPoint x: 1205, endPoint y: 336, distance: 354.2
click at [1205, 498] on div "If you miss [PERSON_NAME], just let the team know. Thanks for your understandin…" at bounding box center [1009, 518] width 448 height 40
copy div "If you miss [PERSON_NAME], just let the team know. Thanks for your understandin…"
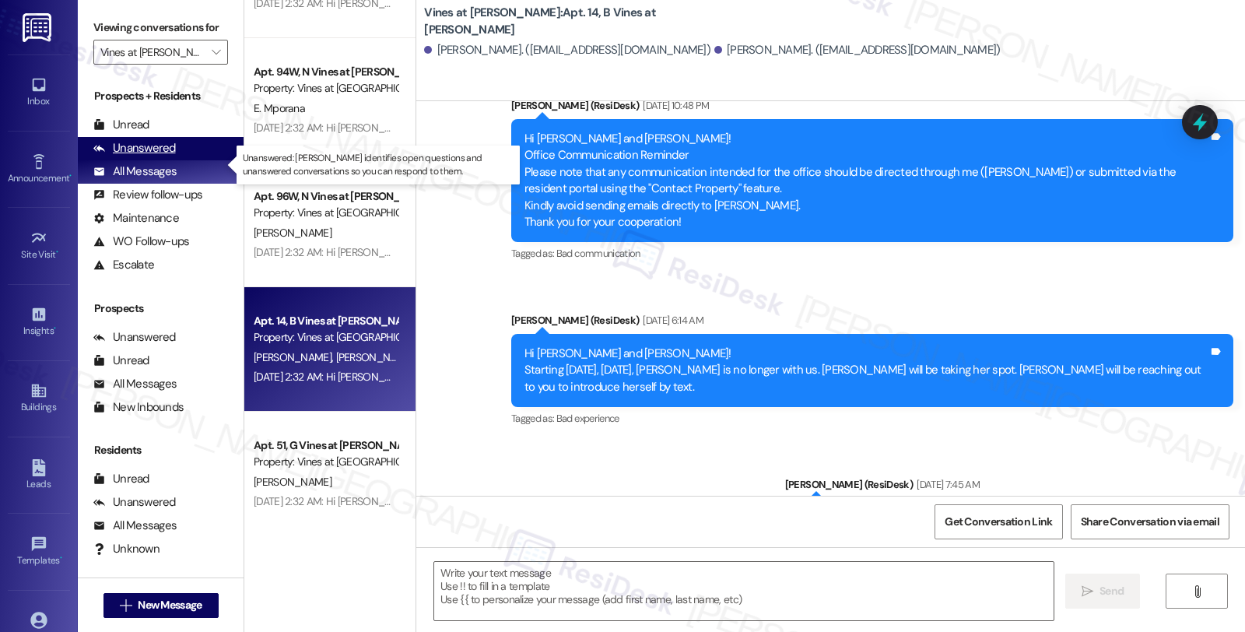
click at [158, 156] on div "Unanswered" at bounding box center [134, 148] width 83 height 16
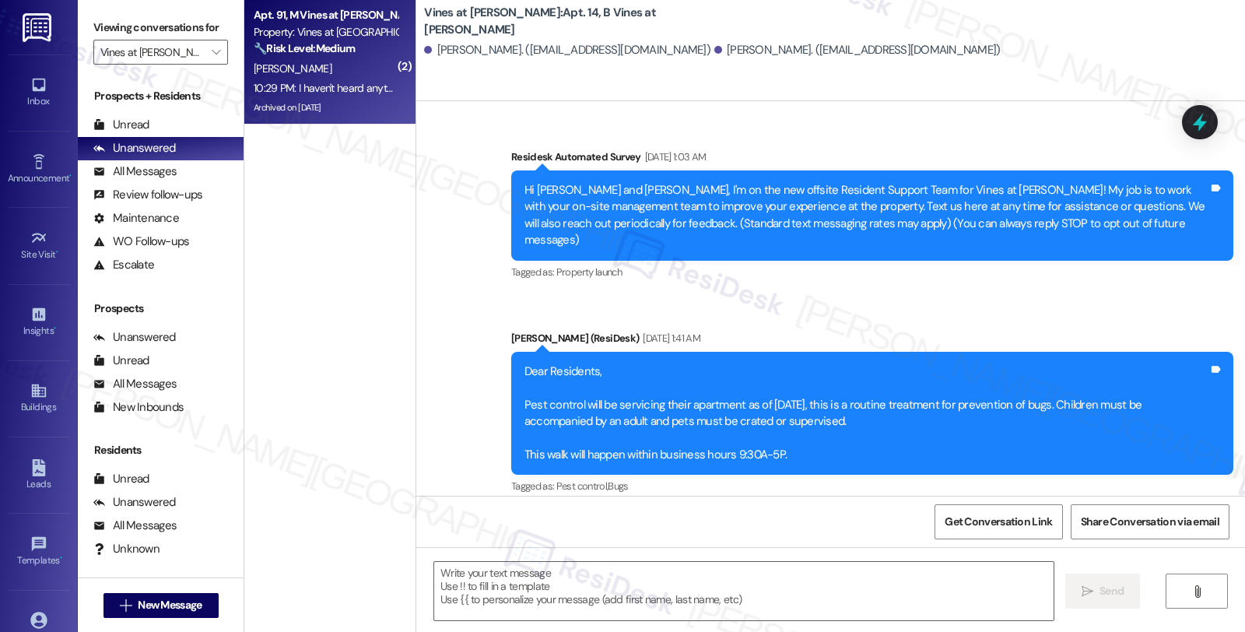
type textarea "Fetching suggested responses. Please feel free to read through the conversation…"
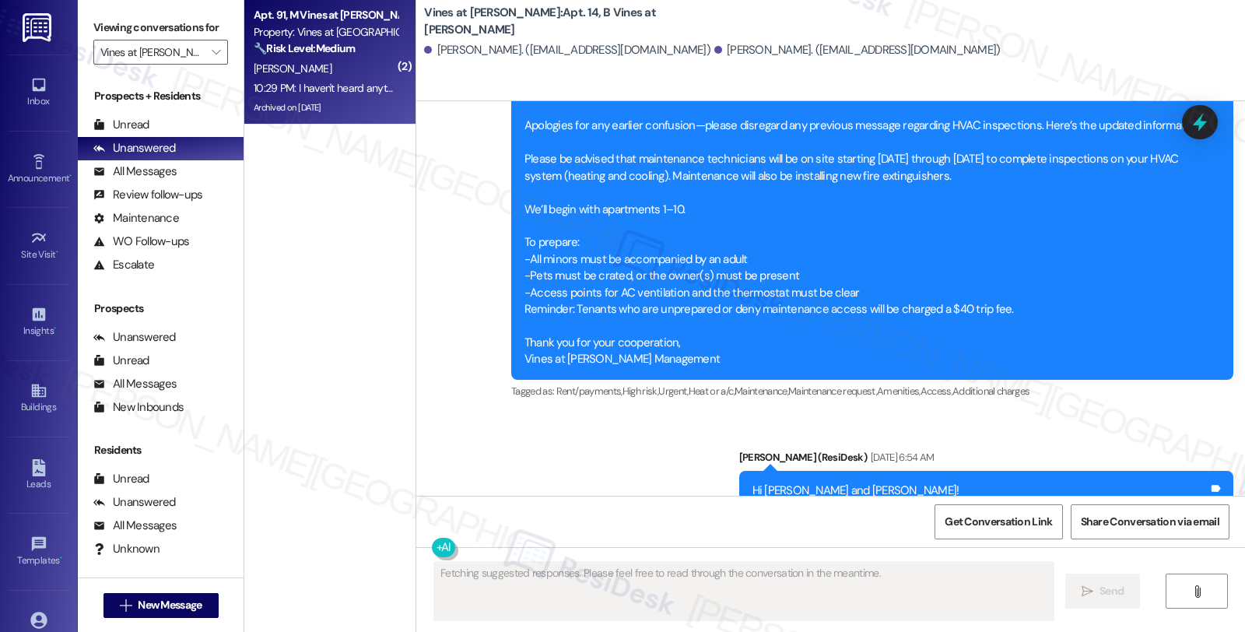
click at [293, 47] on strong "🔧 Risk Level: Medium" at bounding box center [304, 48] width 101 height 14
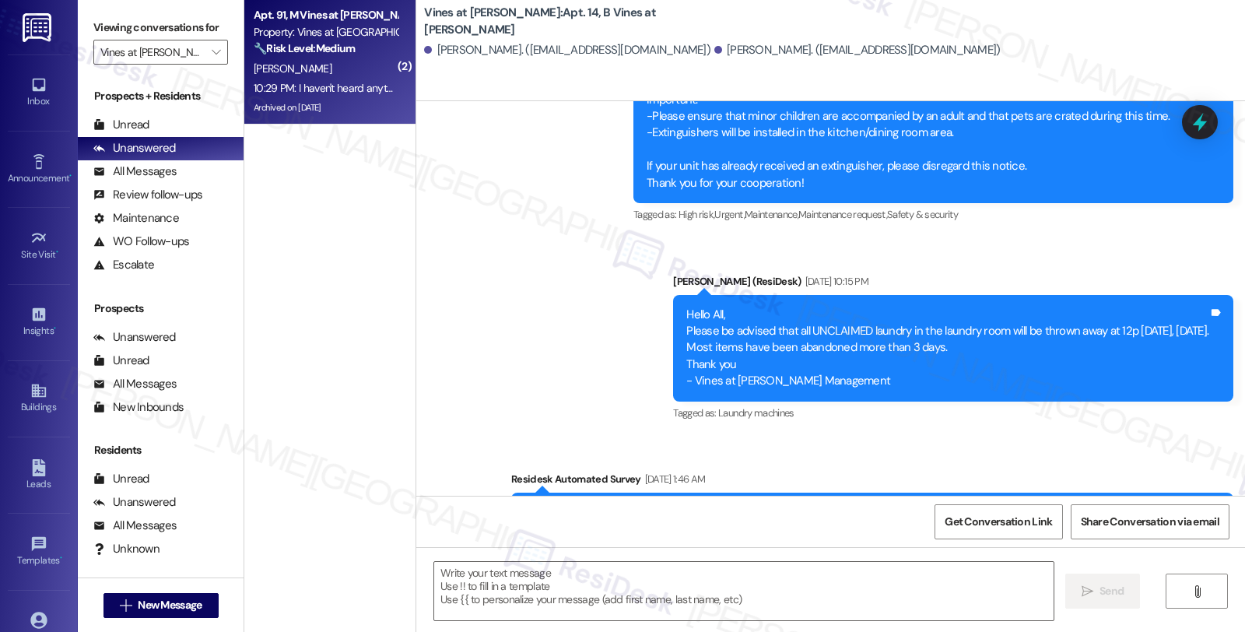
scroll to position [6868, 0]
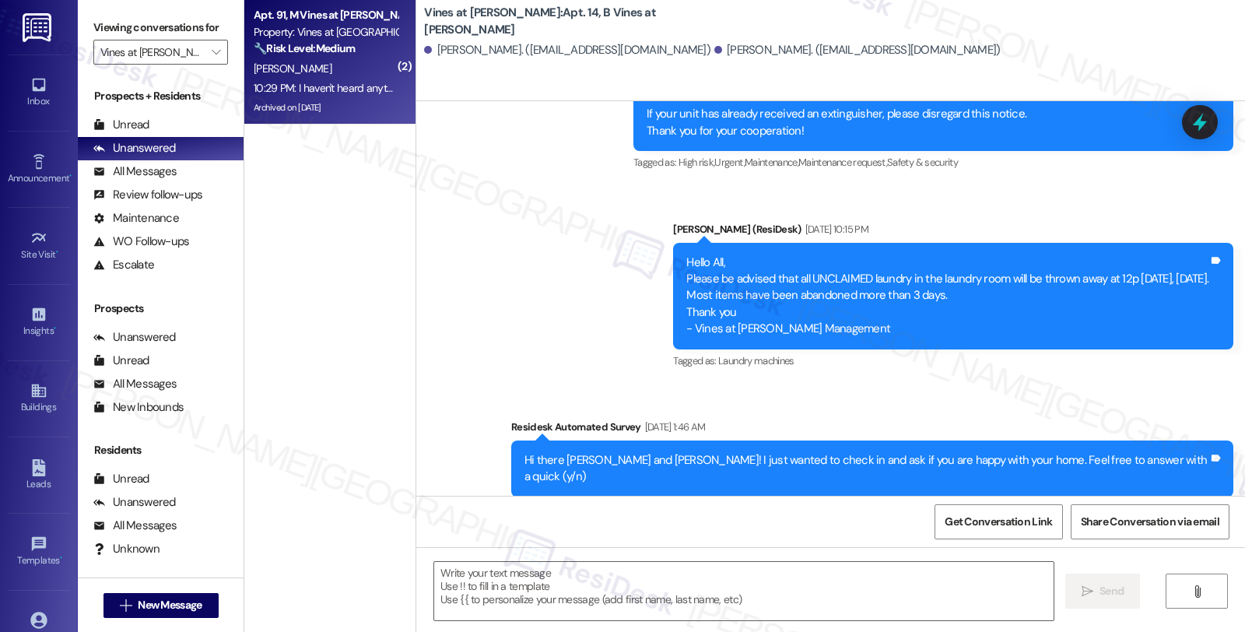
type textarea "Fetching suggested responses. Please feel free to read through the conversation…"
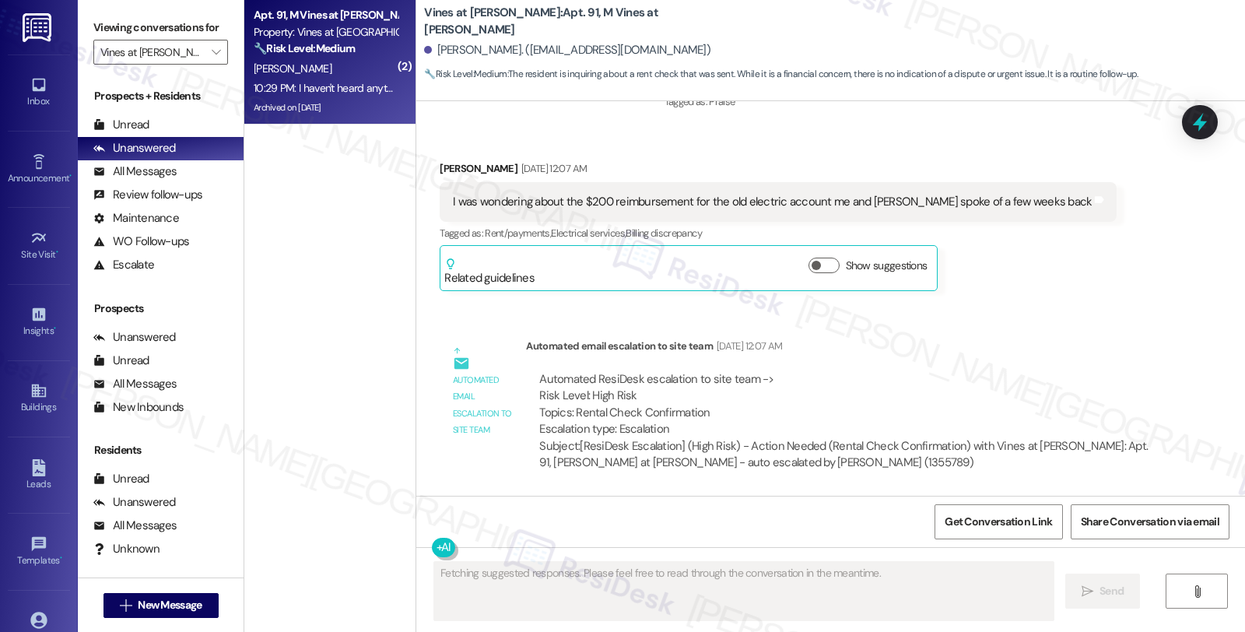
scroll to position [21209, 0]
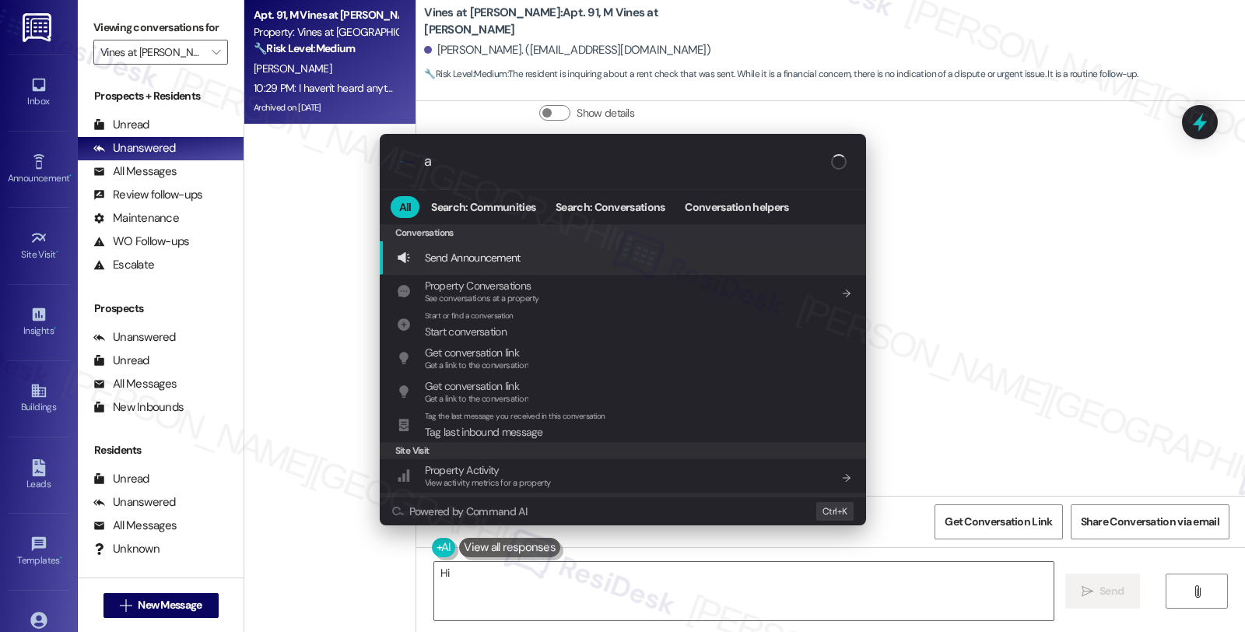
type textarea "Hi {{first_name}}"
type input "ar"
type textarea "Hi {{first_name}},"
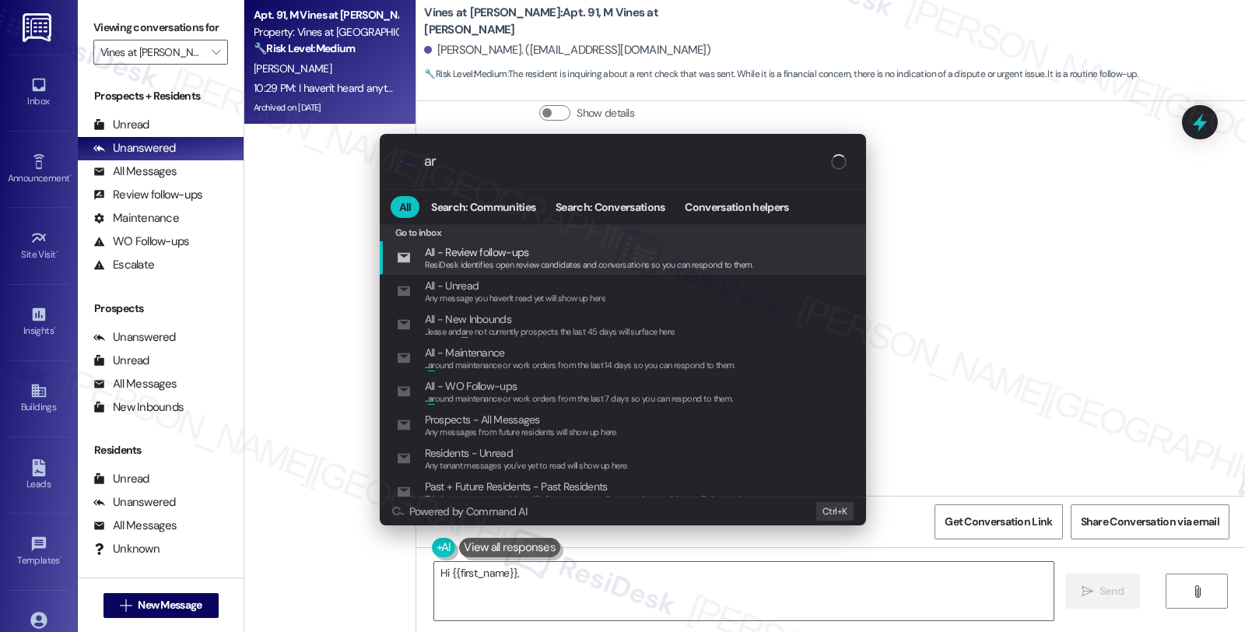
type input "arc"
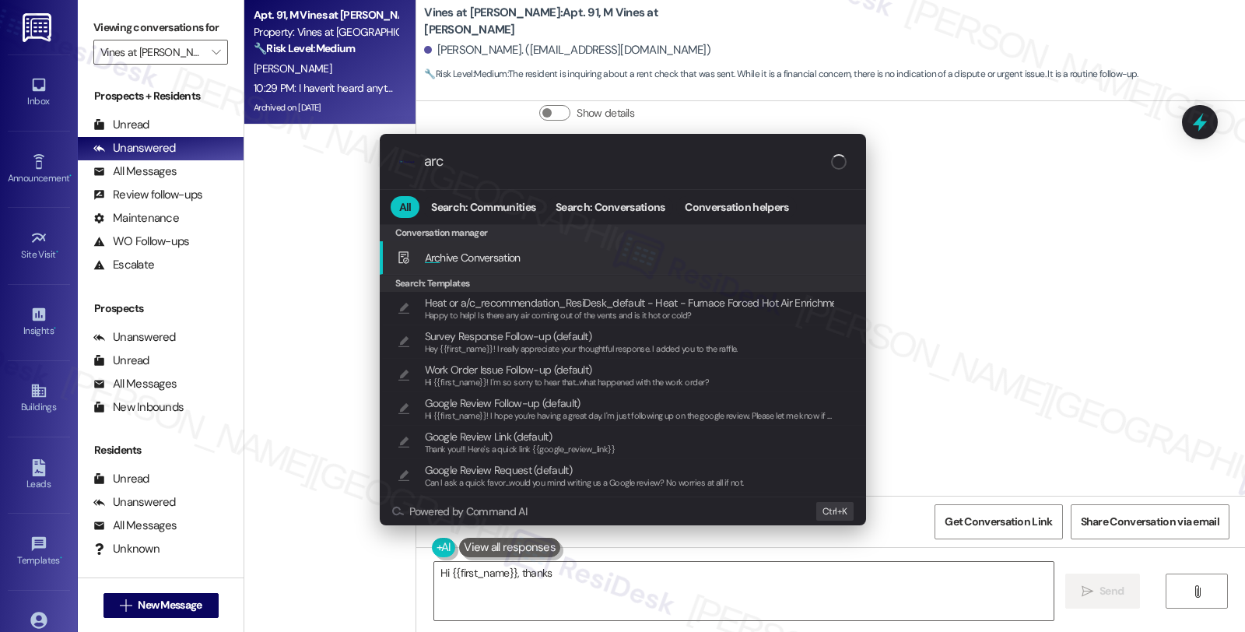
type textarea "Hi {{first_name}}, thanks"
type input "arch"
type textarea "Hi {{first_name}}, thanks for checking in! Let me check on that rent check"
type input "arch"
click at [489, 255] on span "Arch ive Conversation" at bounding box center [473, 258] width 96 height 14
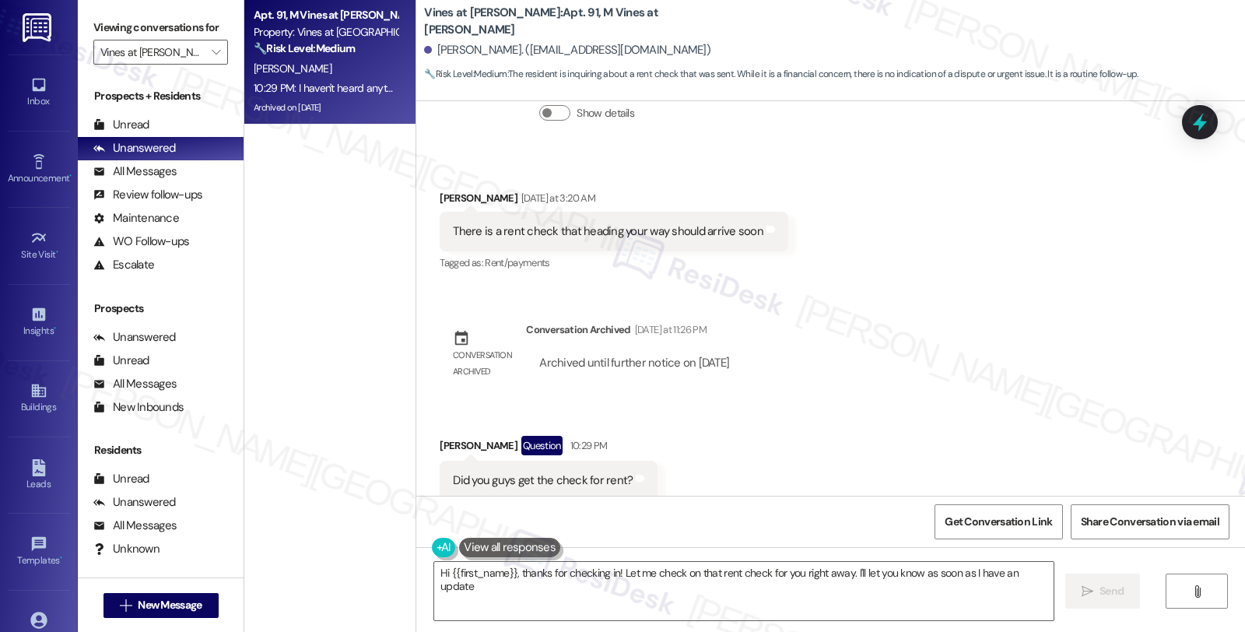
type textarea "Hi {{first_name}}, thanks for checking in! Let me check on that rent check for …"
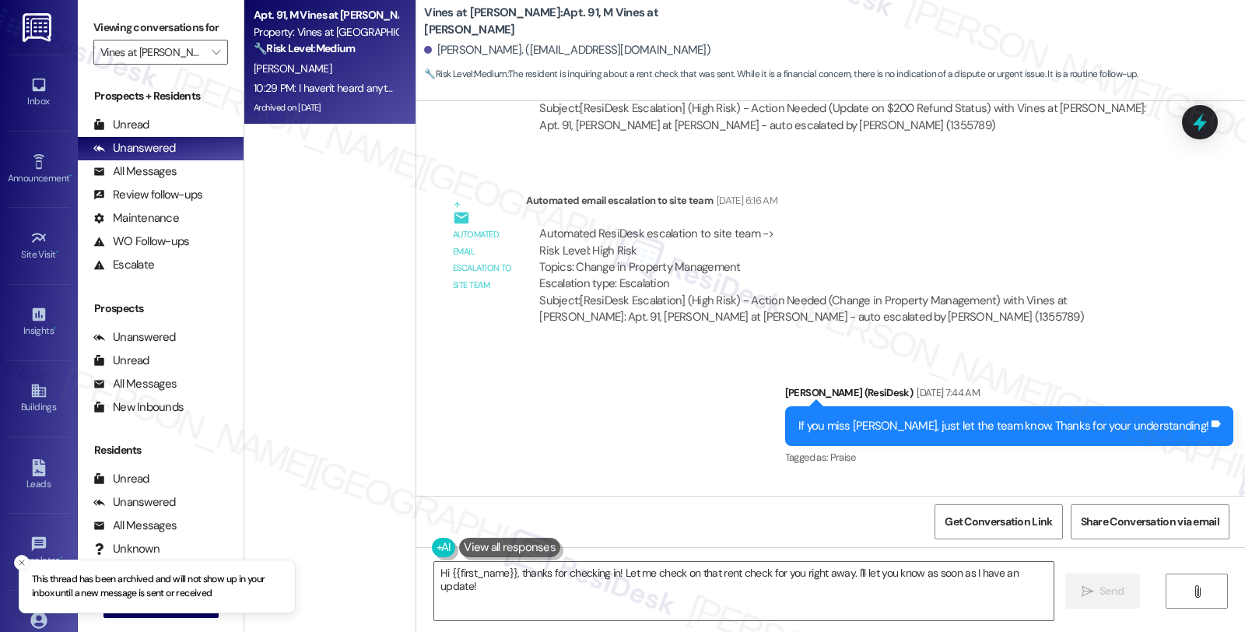
scroll to position [20604, 0]
